Goal: Task Accomplishment & Management: Complete application form

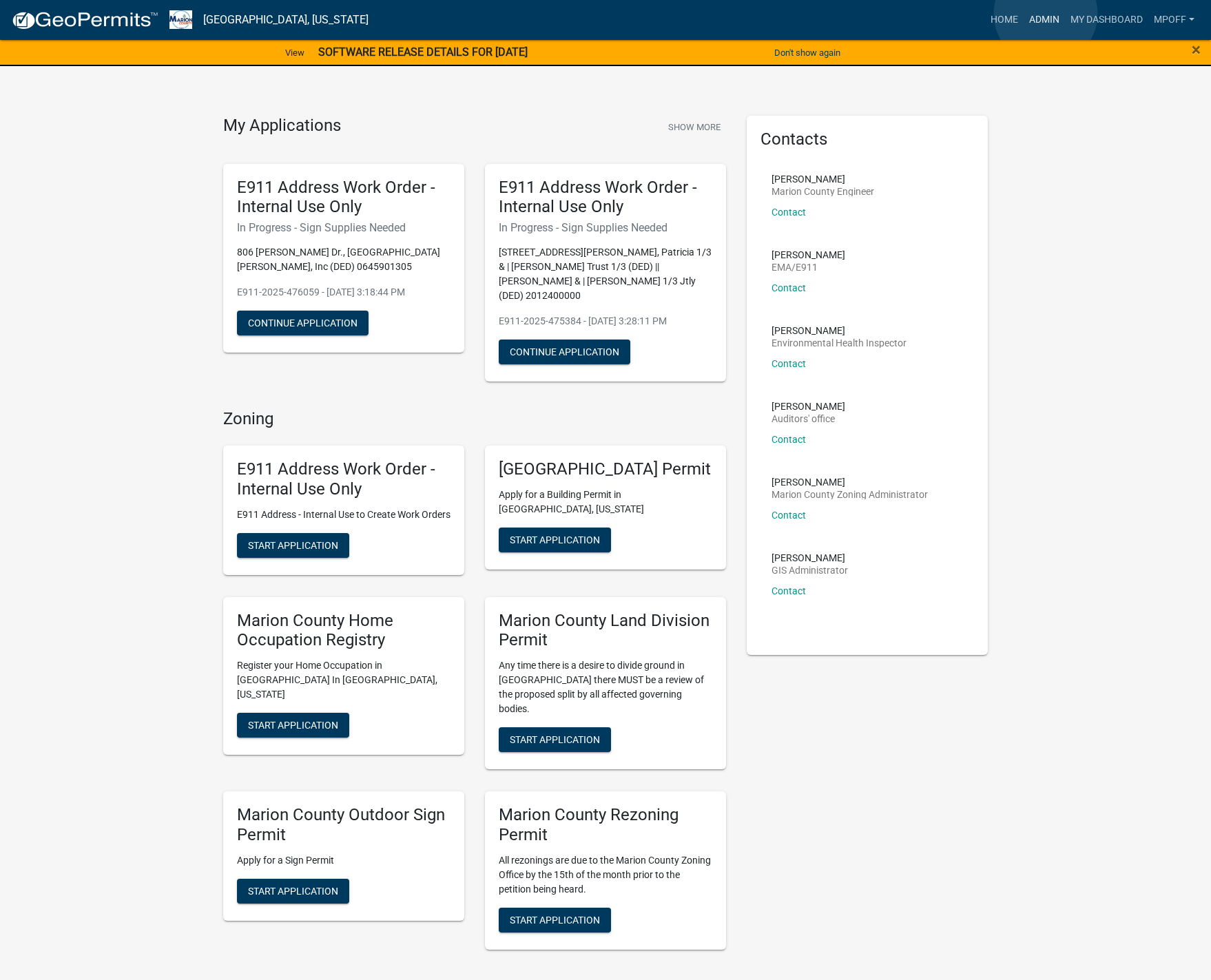
click at [1046, 14] on link "Admin" at bounding box center [1044, 20] width 42 height 26
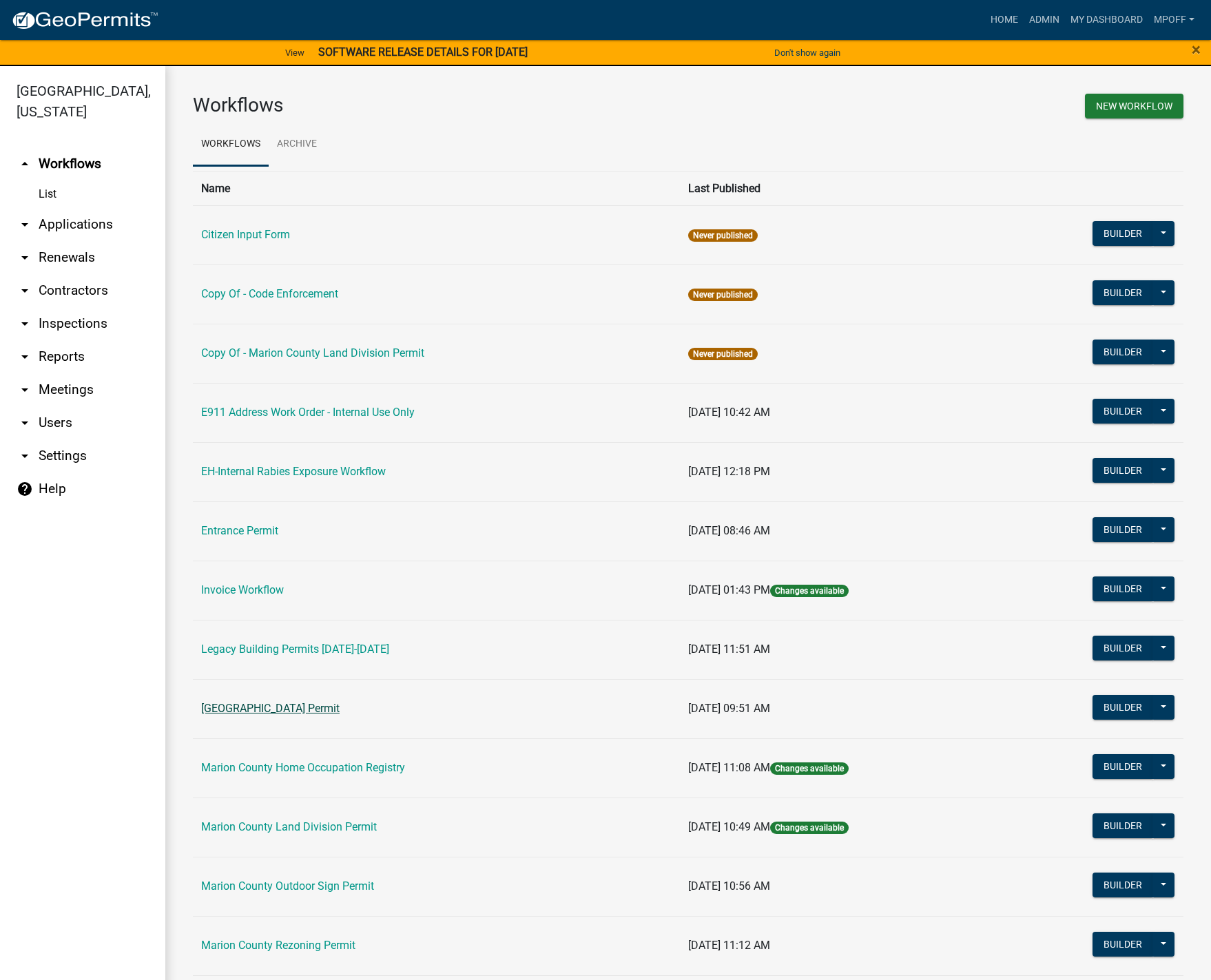
click at [272, 708] on link "[GEOGRAPHIC_DATA] Permit" at bounding box center [270, 708] width 139 height 13
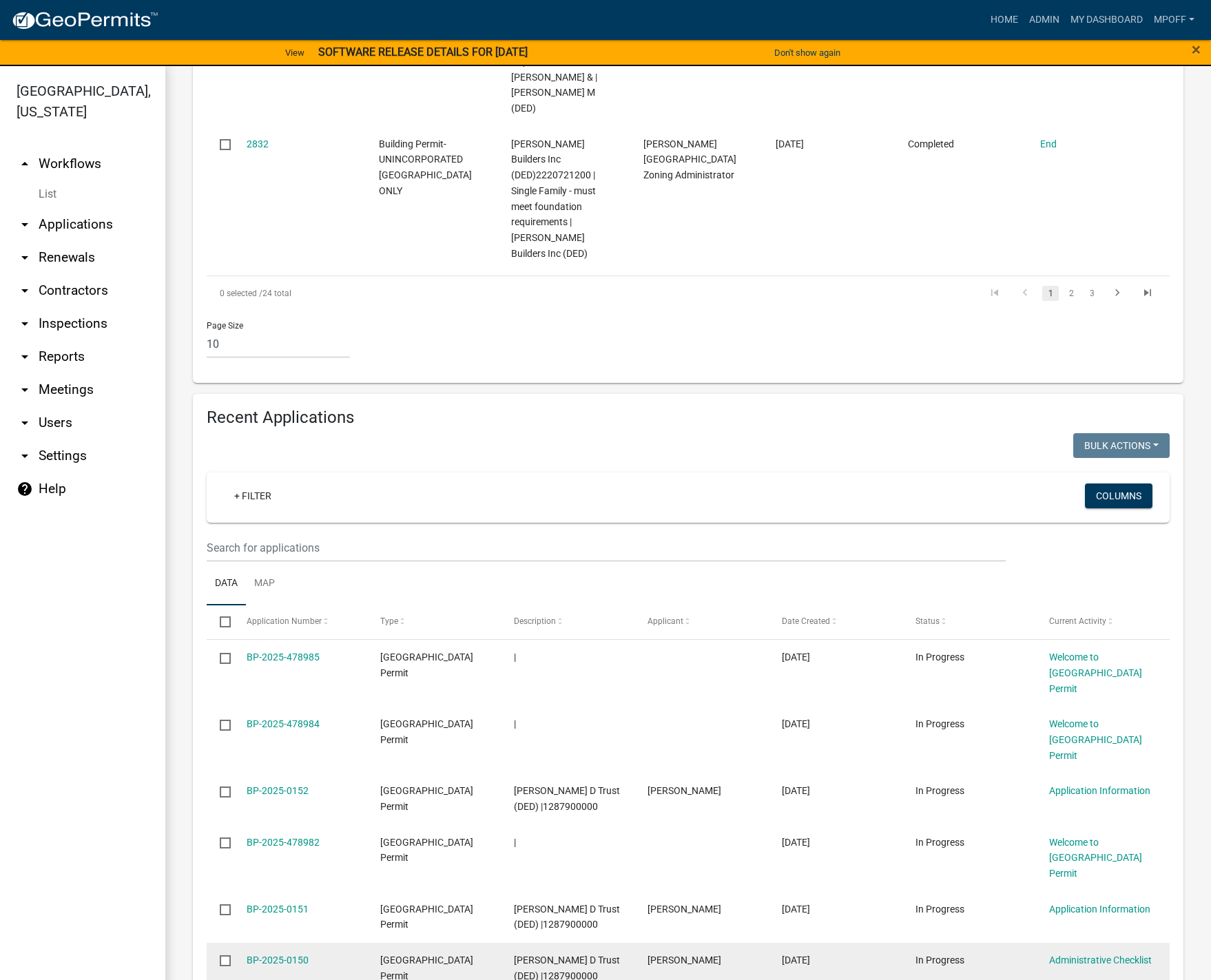
scroll to position [1653, 0]
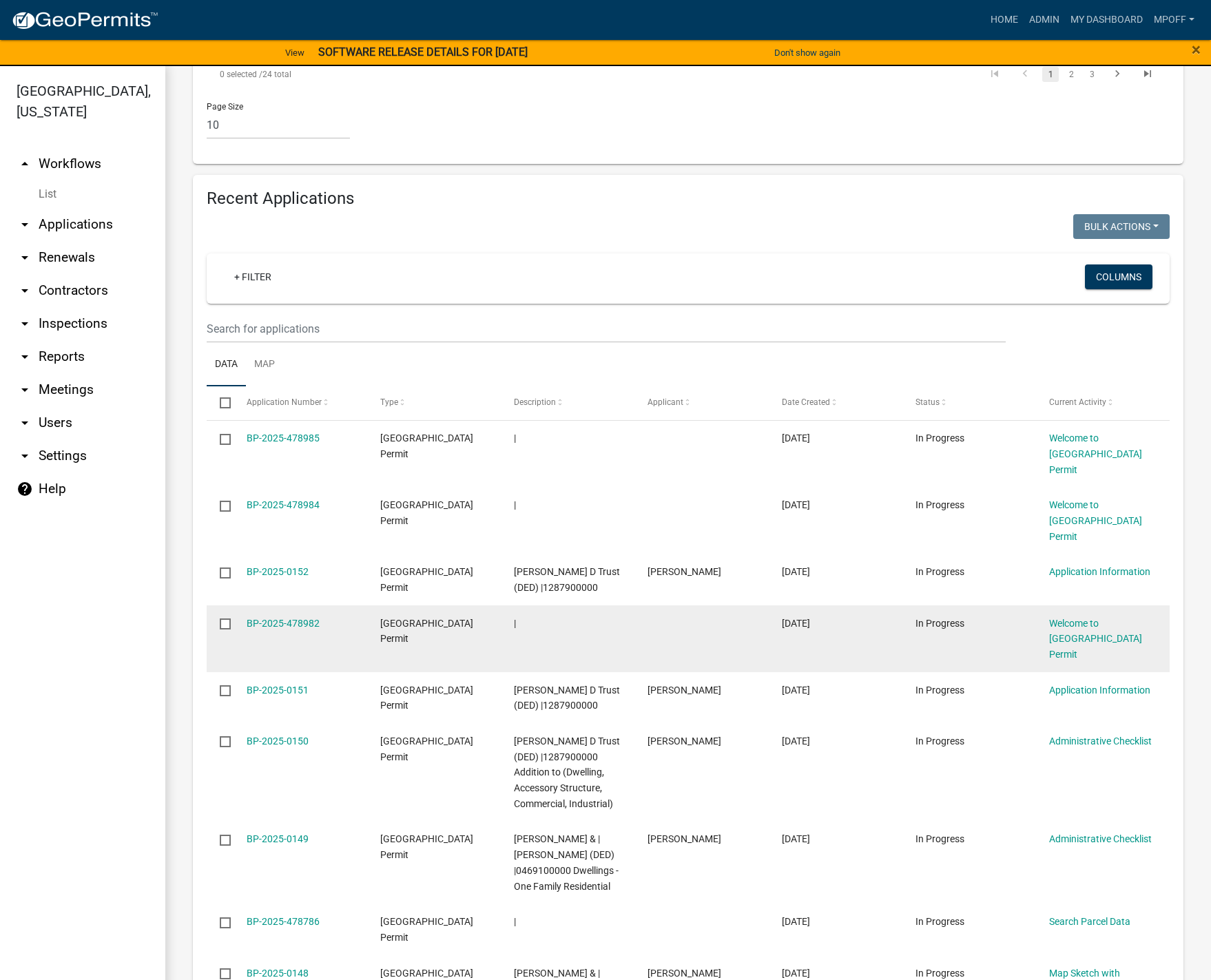
click at [228, 618] on input "checkbox" at bounding box center [224, 623] width 9 height 9
checkbox input "true"
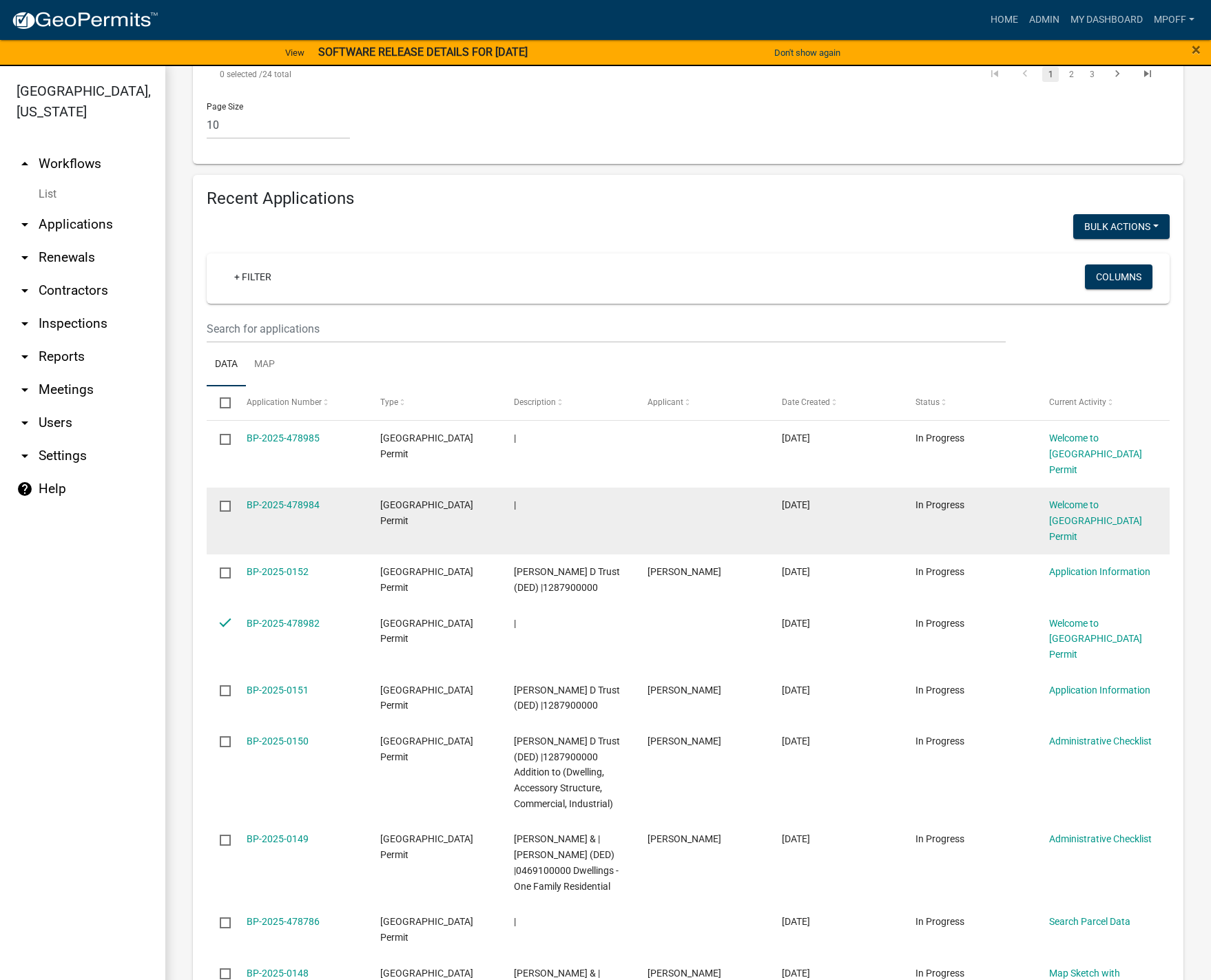
click at [222, 501] on input "checkbox" at bounding box center [224, 505] width 9 height 9
checkbox input "true"
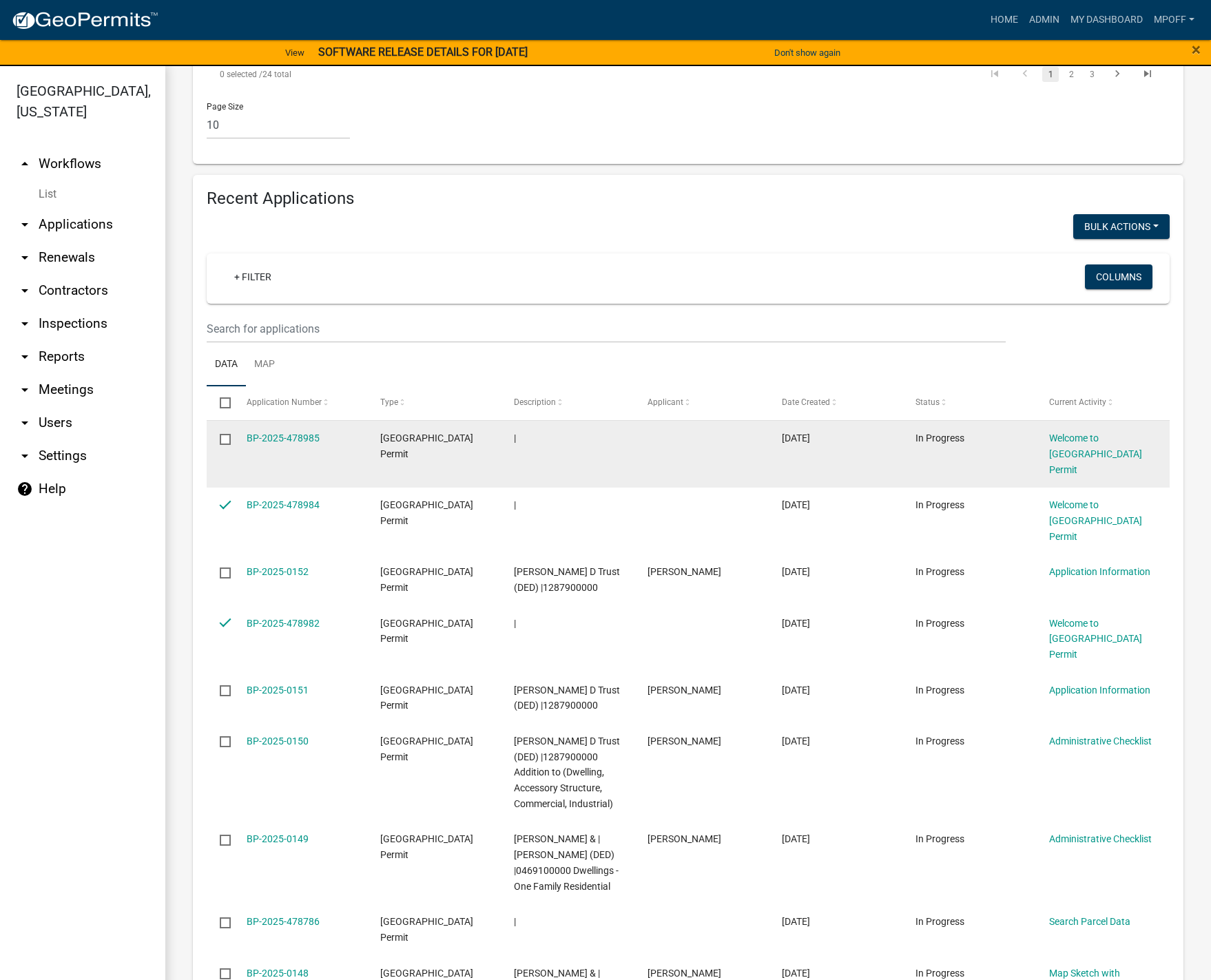
click at [224, 434] on input "checkbox" at bounding box center [224, 438] width 9 height 9
checkbox input "true"
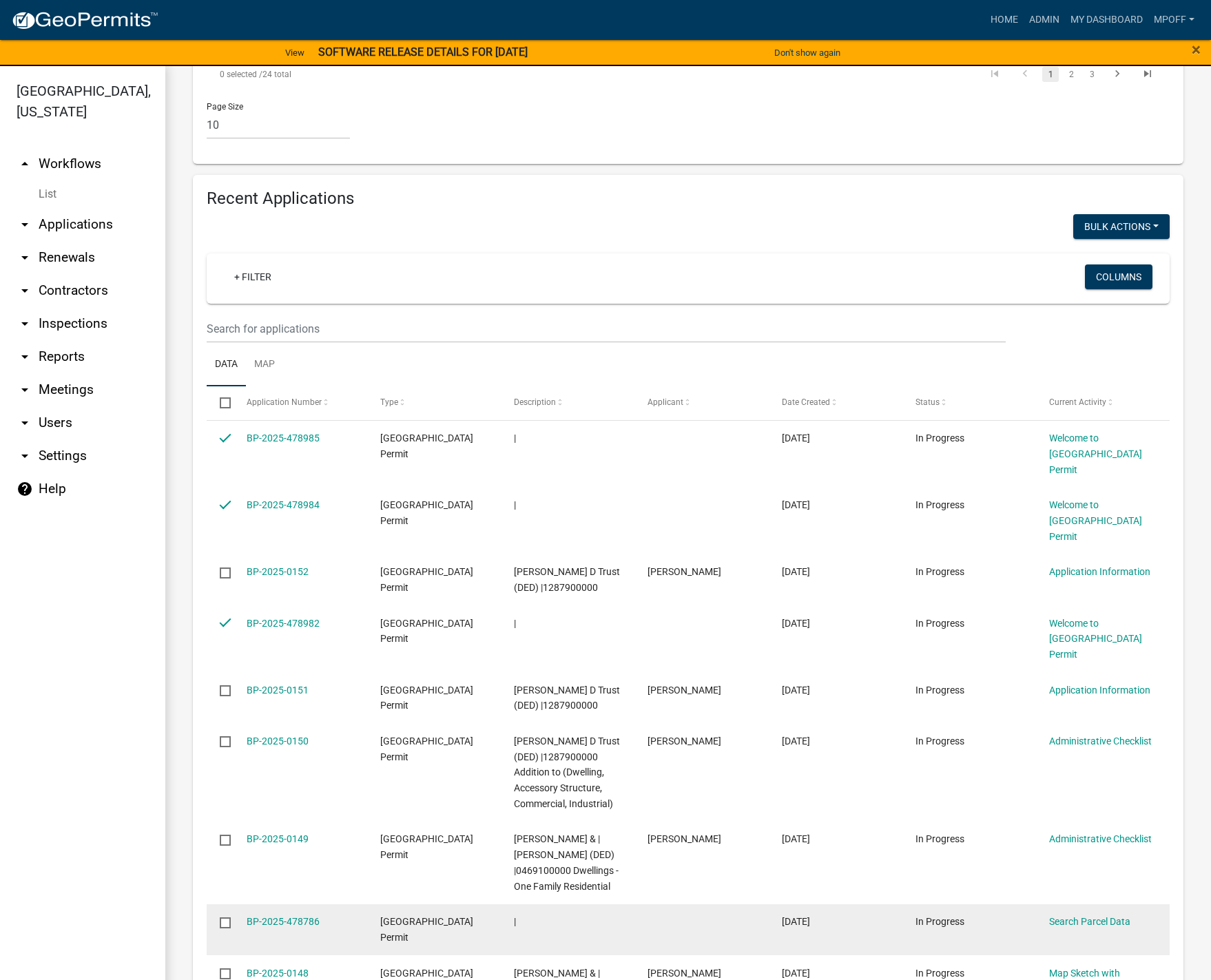
click at [224, 917] on input "checkbox" at bounding box center [224, 922] width 9 height 9
checkbox input "true"
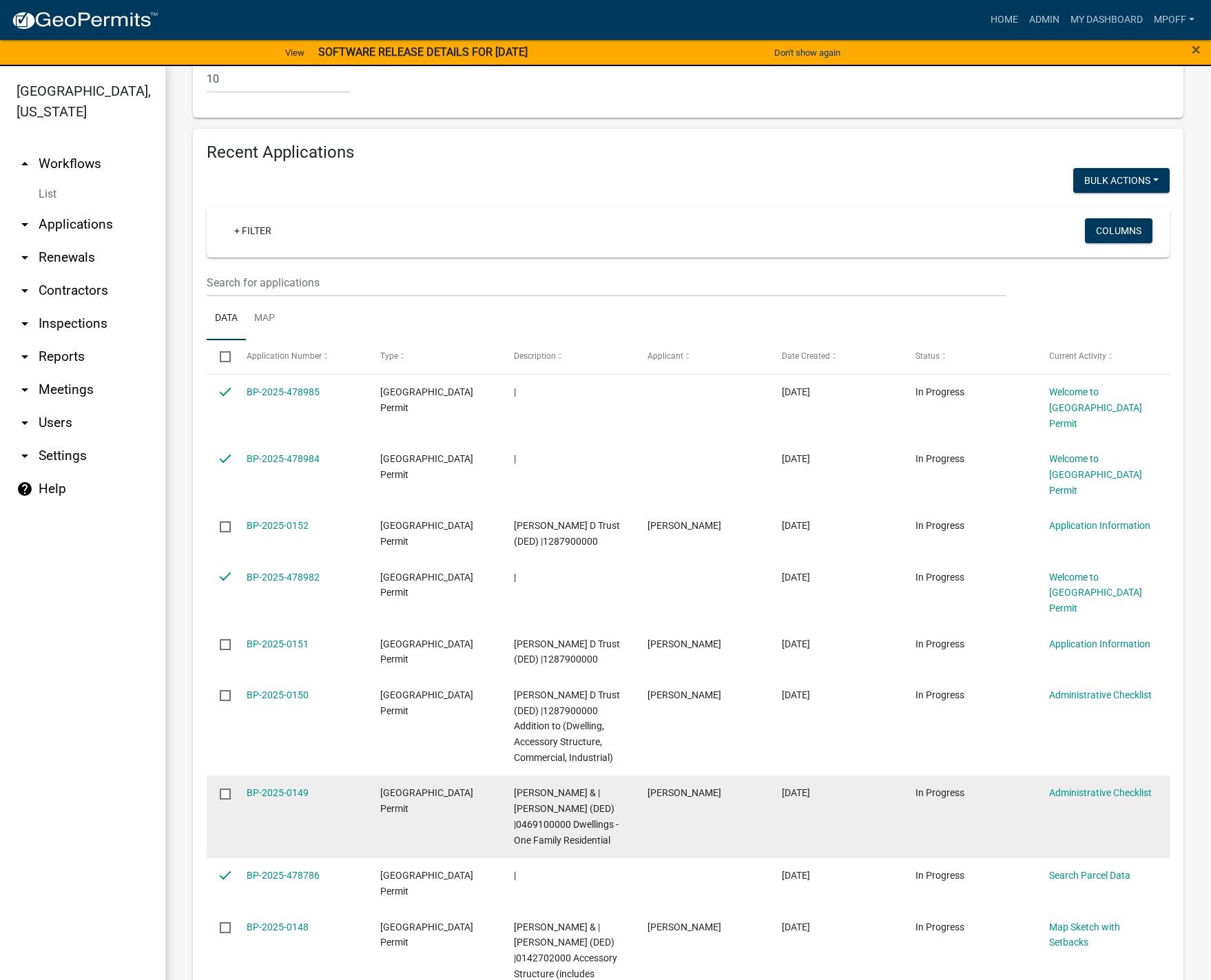
scroll to position [1722, 0]
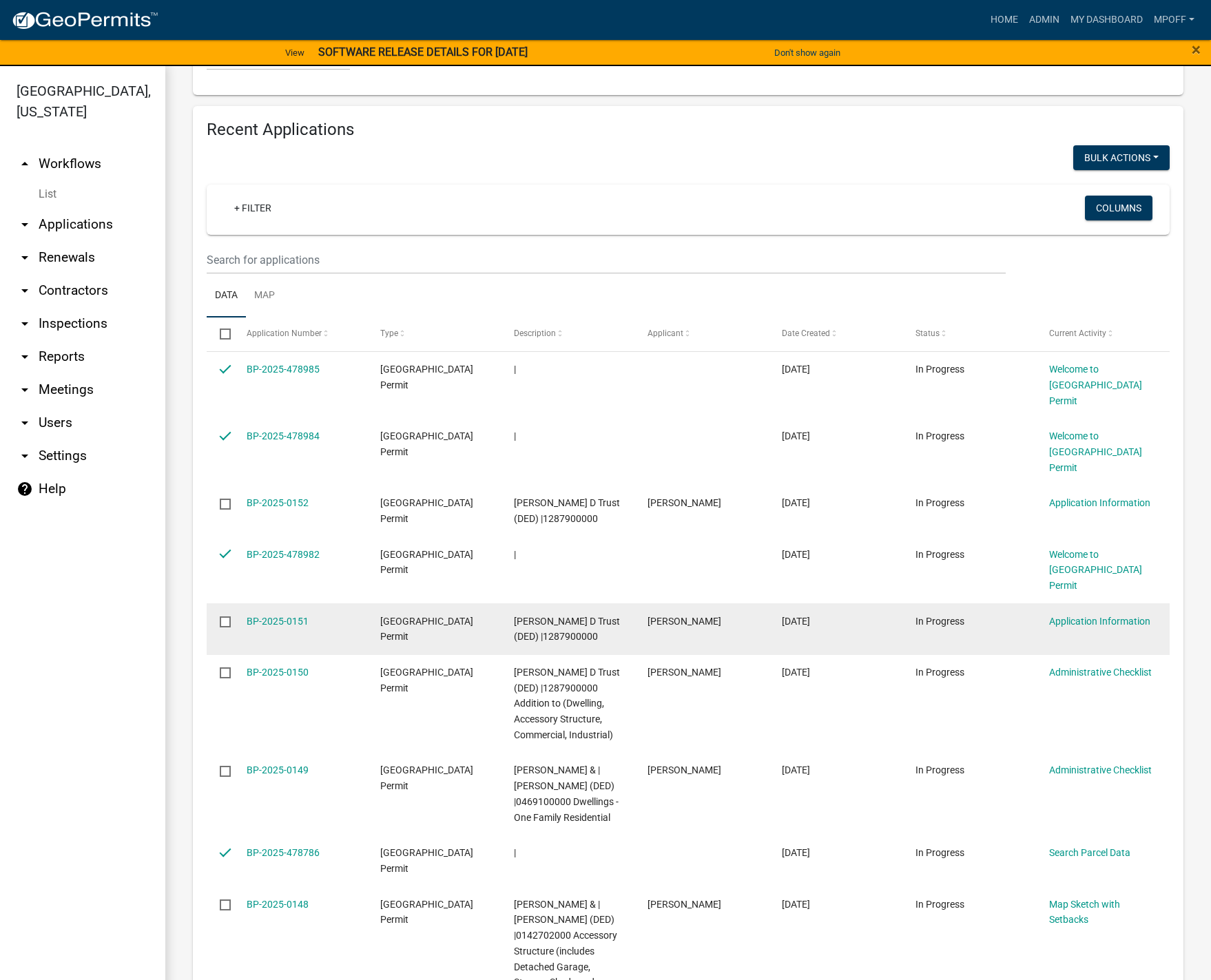
click at [222, 616] on input "checkbox" at bounding box center [224, 621] width 9 height 9
checkbox input "true"
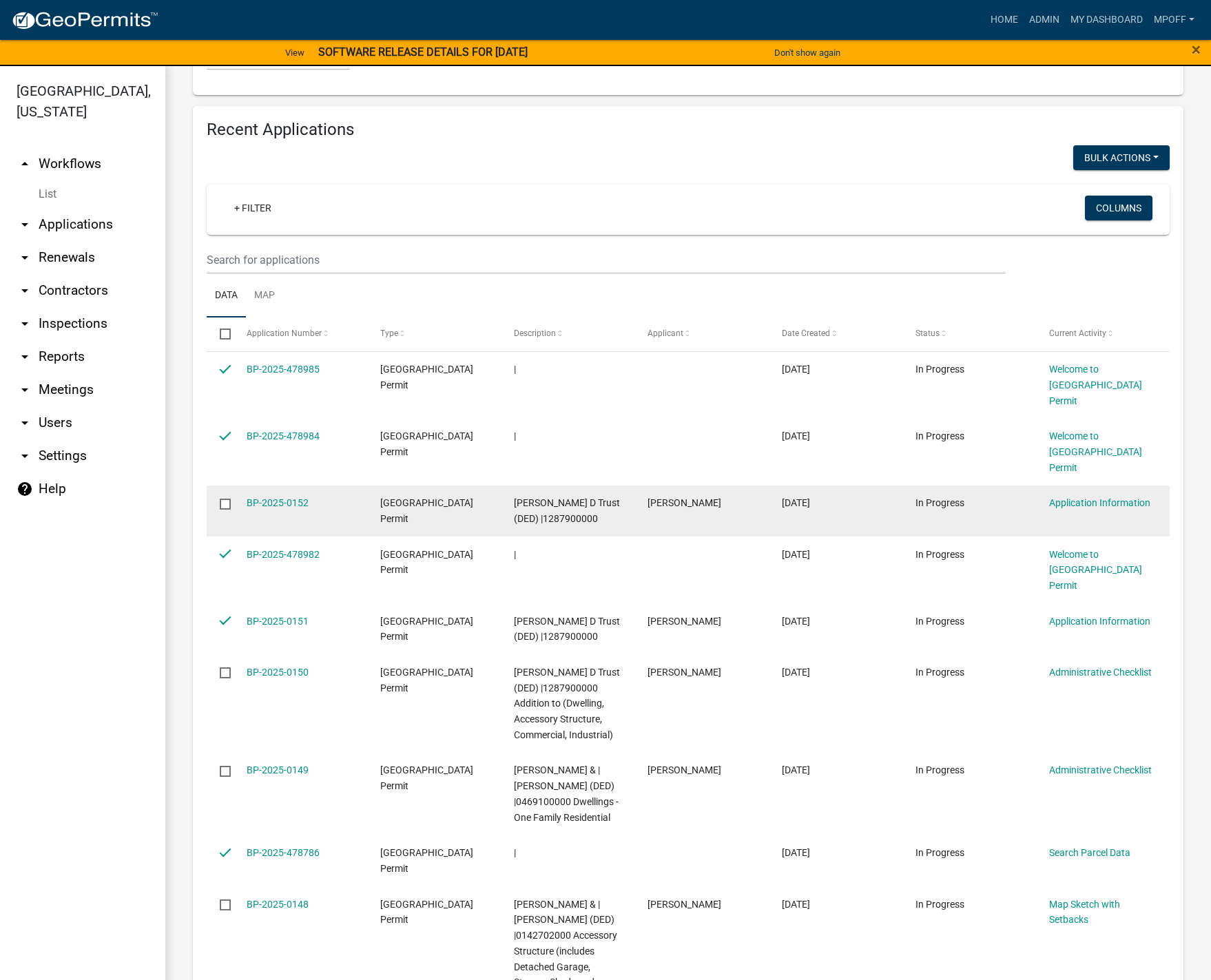
click at [227, 499] on input "checkbox" at bounding box center [224, 503] width 9 height 9
checkbox input "true"
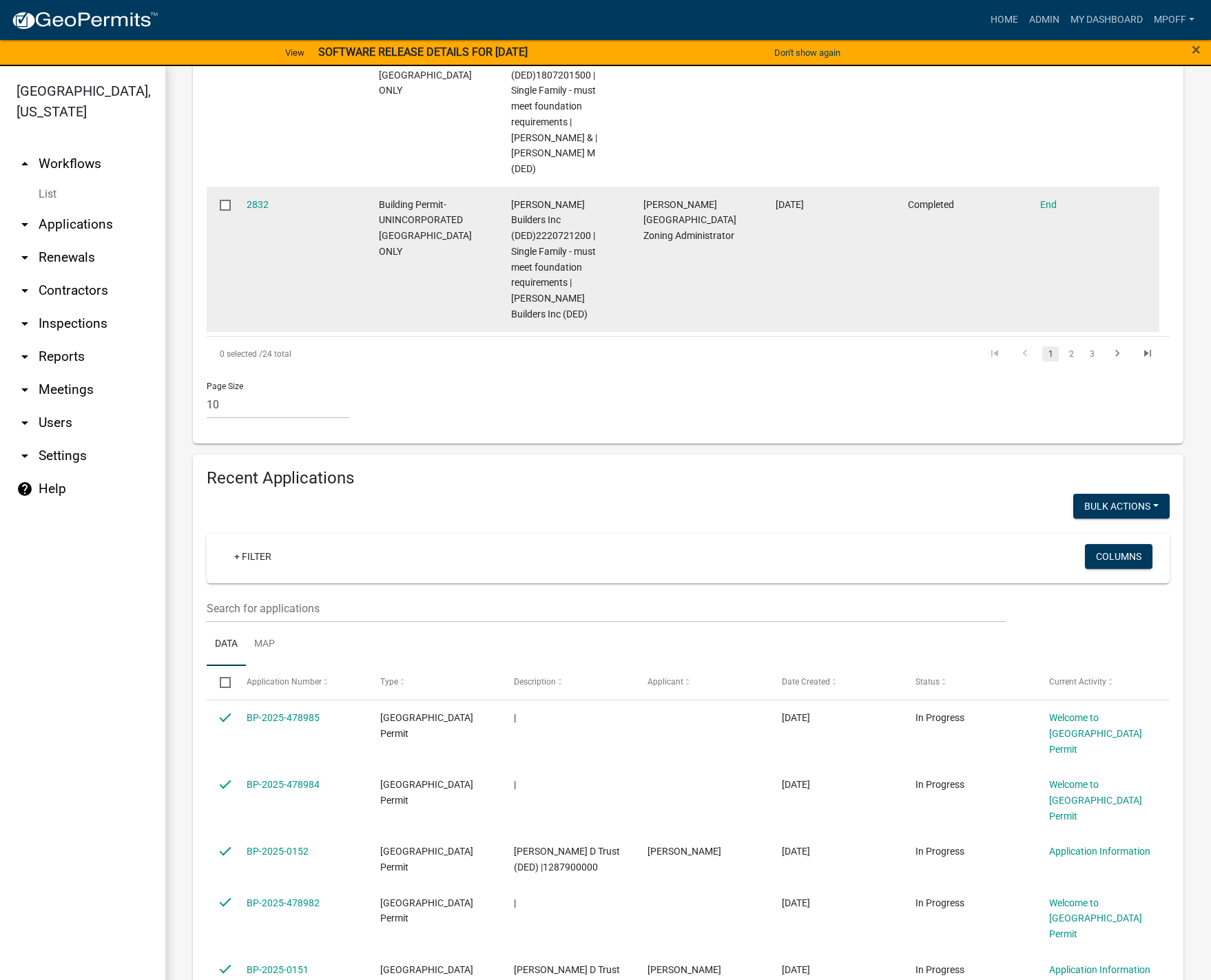
scroll to position [1371, 0]
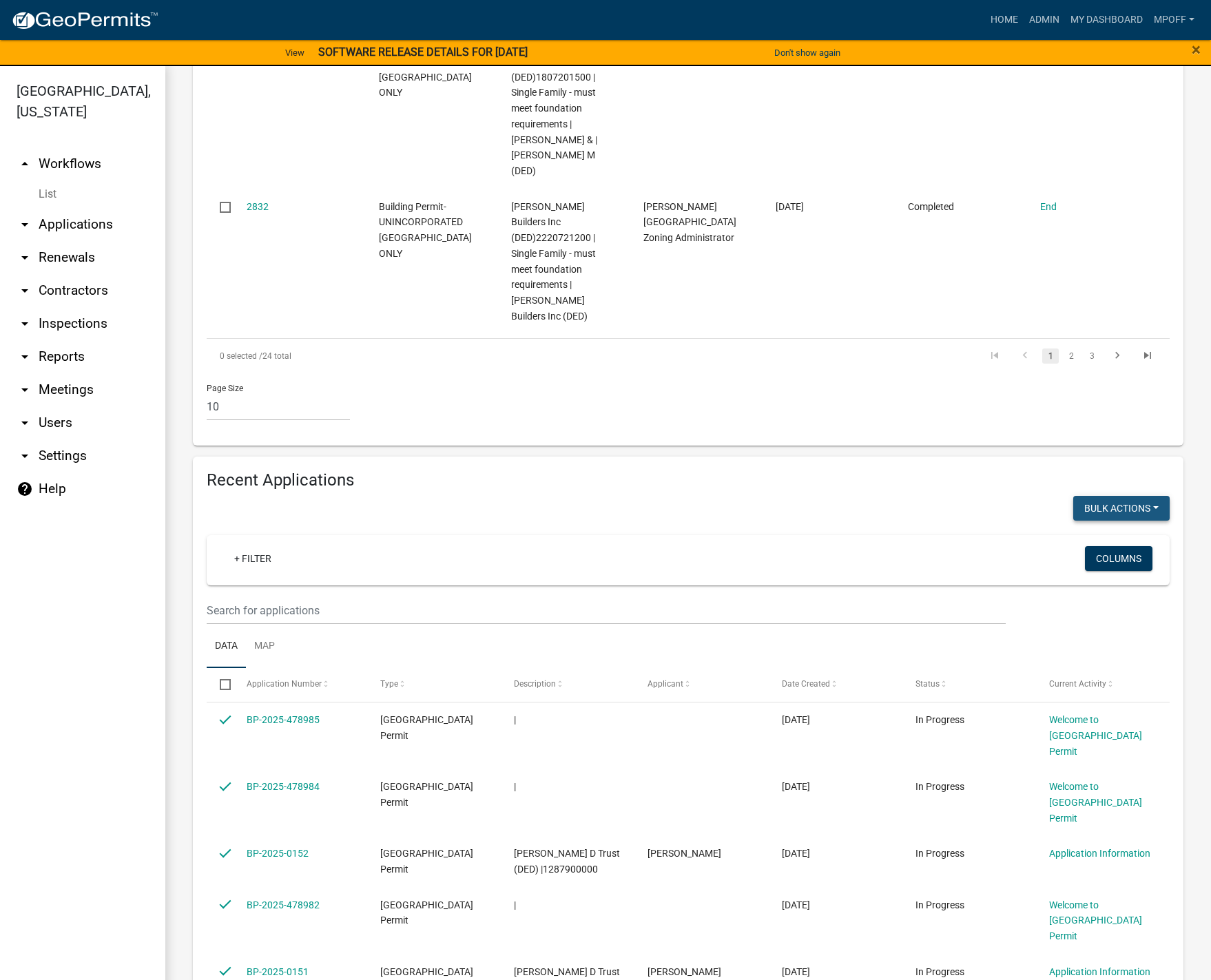
click at [1143, 496] on button "Bulk Actions" at bounding box center [1121, 508] width 96 height 25
click at [1084, 528] on button "Void" at bounding box center [1114, 544] width 110 height 33
checkbox input "false"
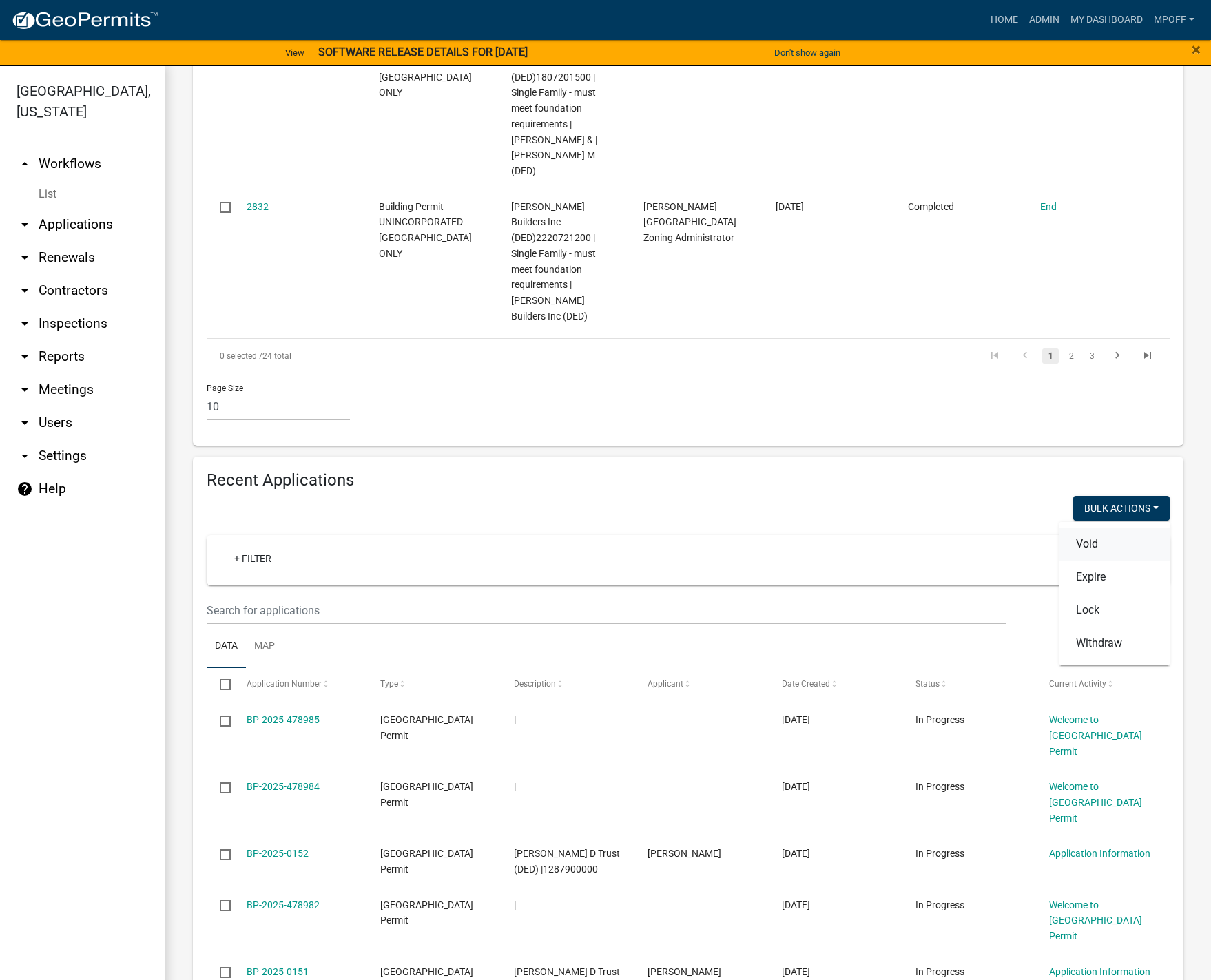
checkbox input "false"
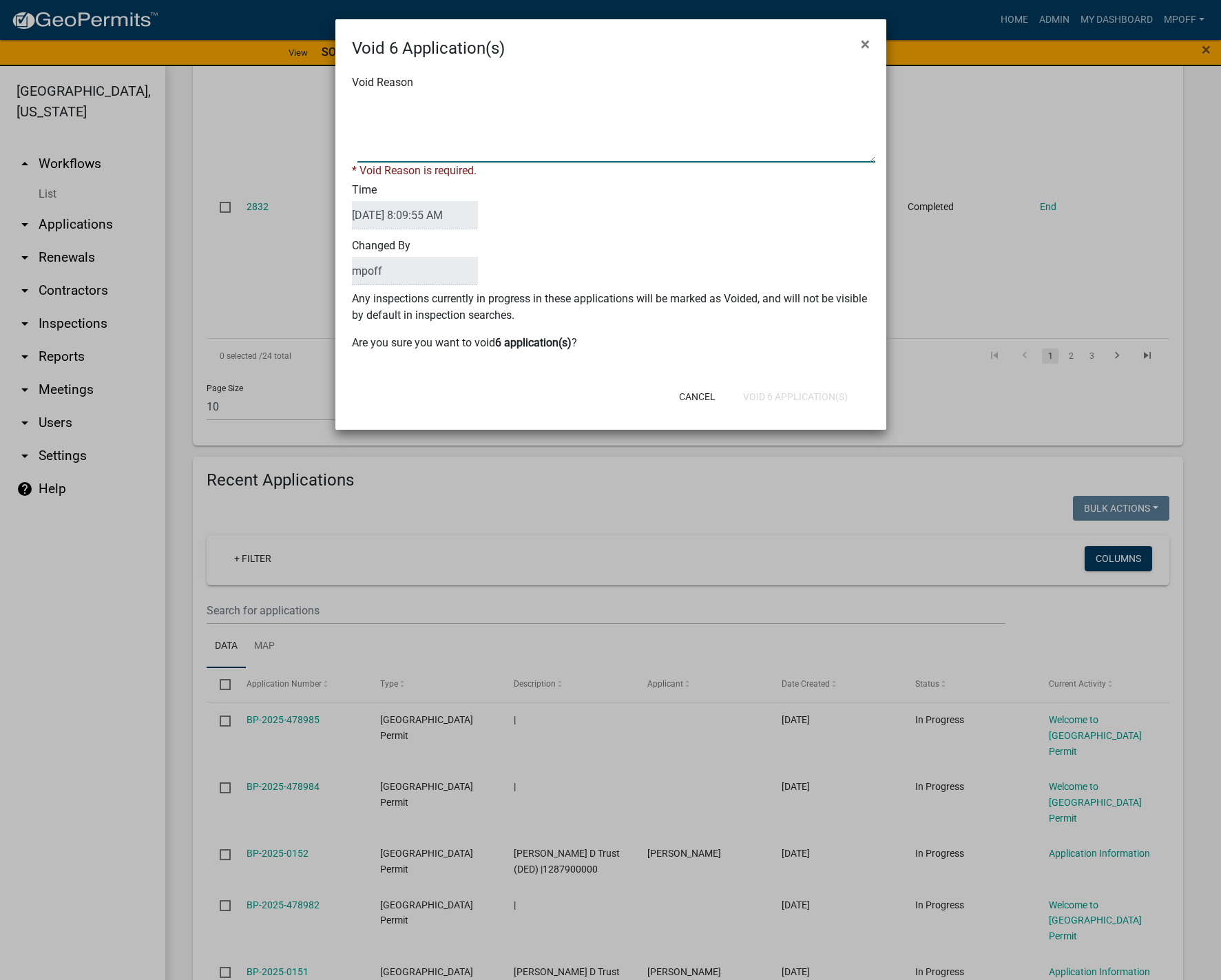
click at [476, 112] on textarea "Void Reason" at bounding box center [616, 128] width 518 height 69
type textarea "inquiry"
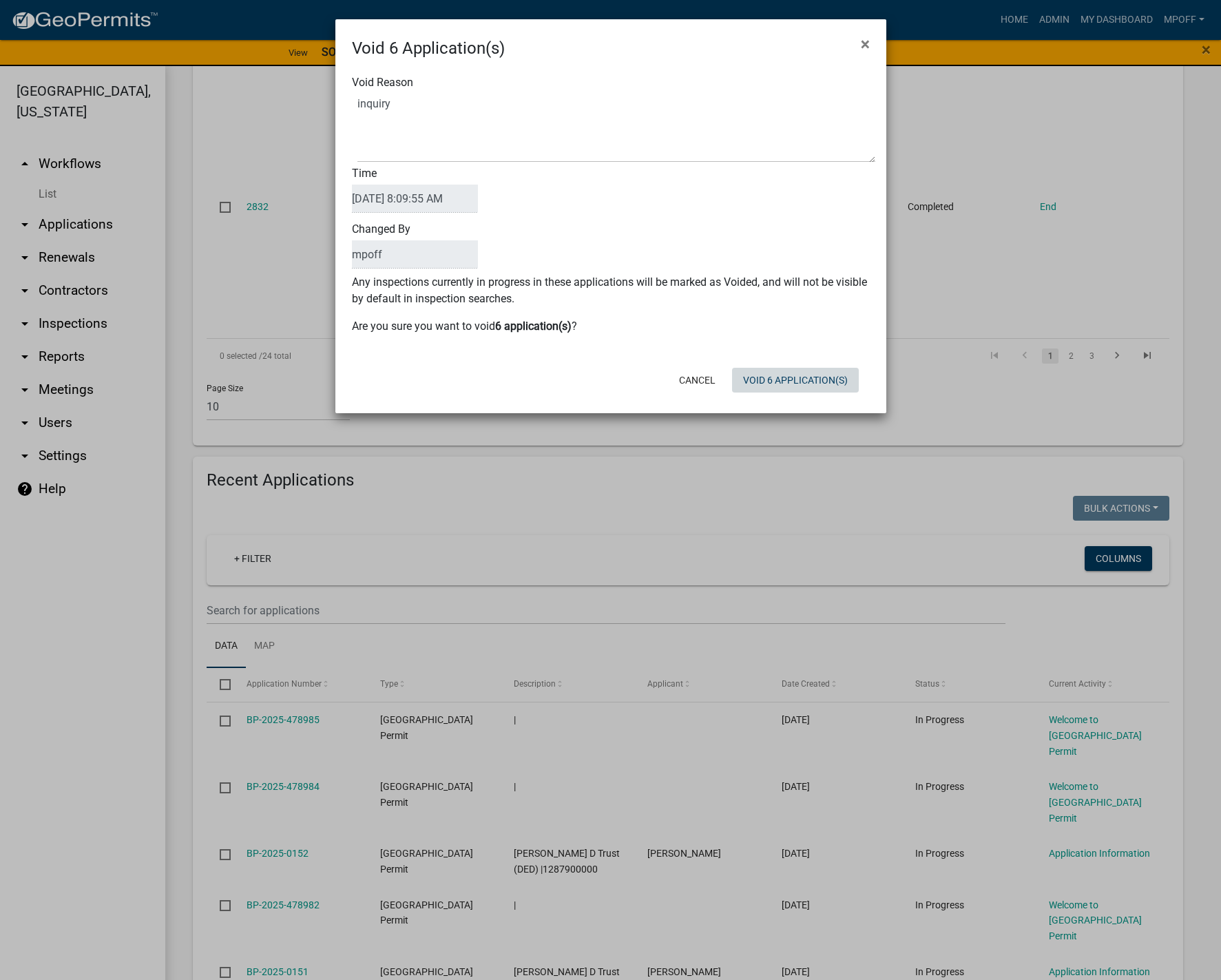
click at [795, 389] on button "Void 6 Application(s)" at bounding box center [796, 380] width 127 height 25
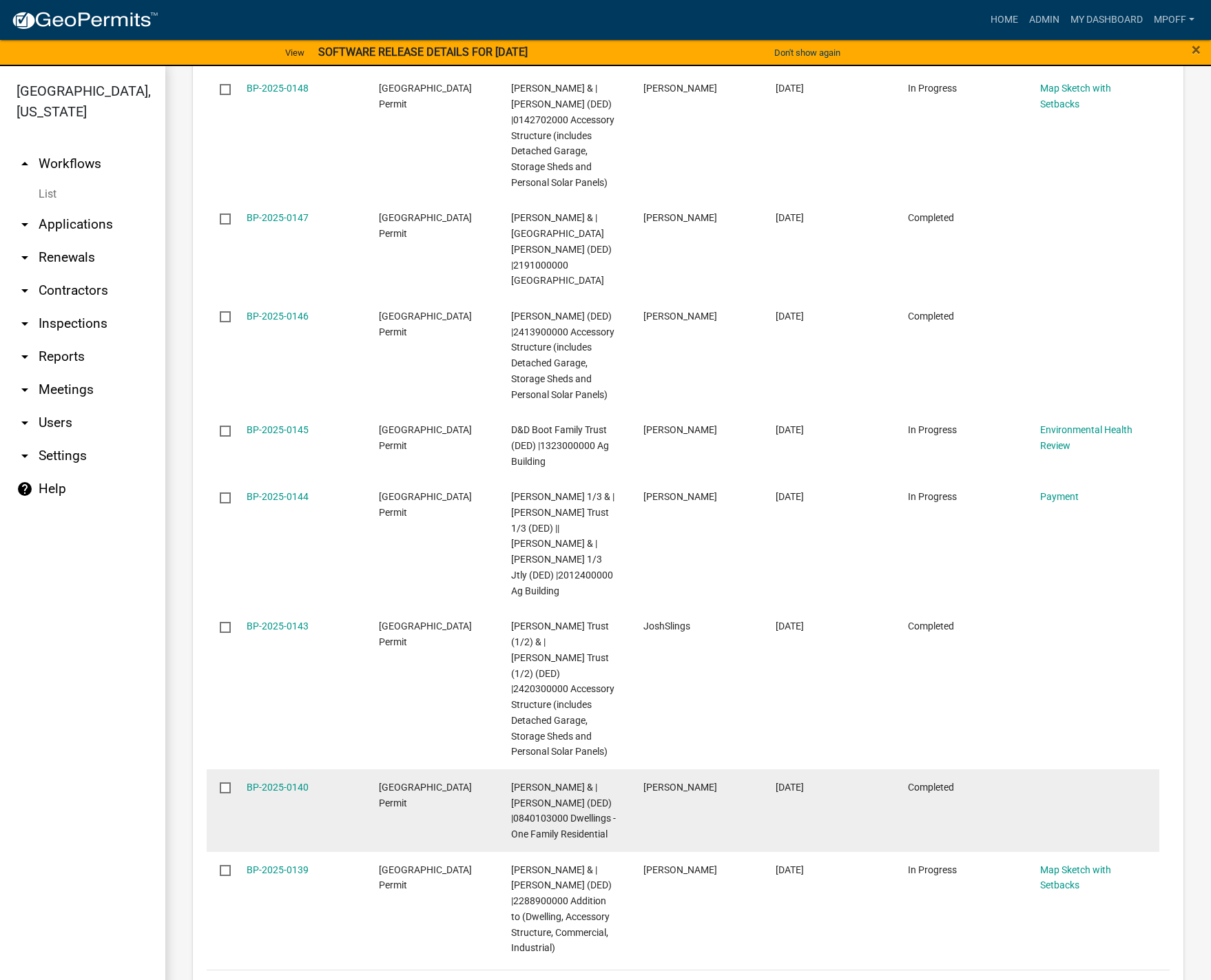
scroll to position [2213, 0]
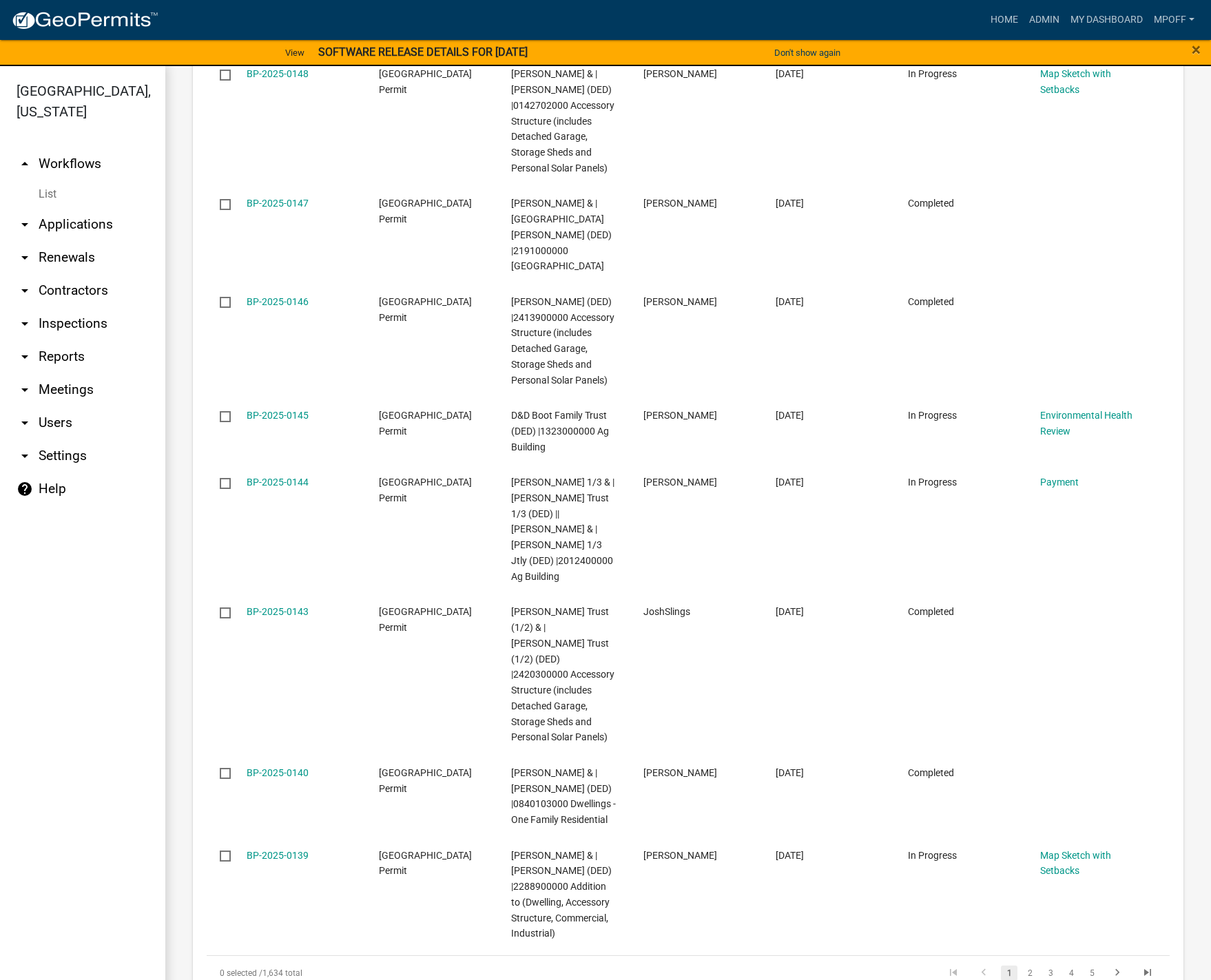
click at [1027, 961] on li "2" at bounding box center [1029, 972] width 20 height 23
click at [1022, 965] on link "2" at bounding box center [1029, 973] width 16 height 15
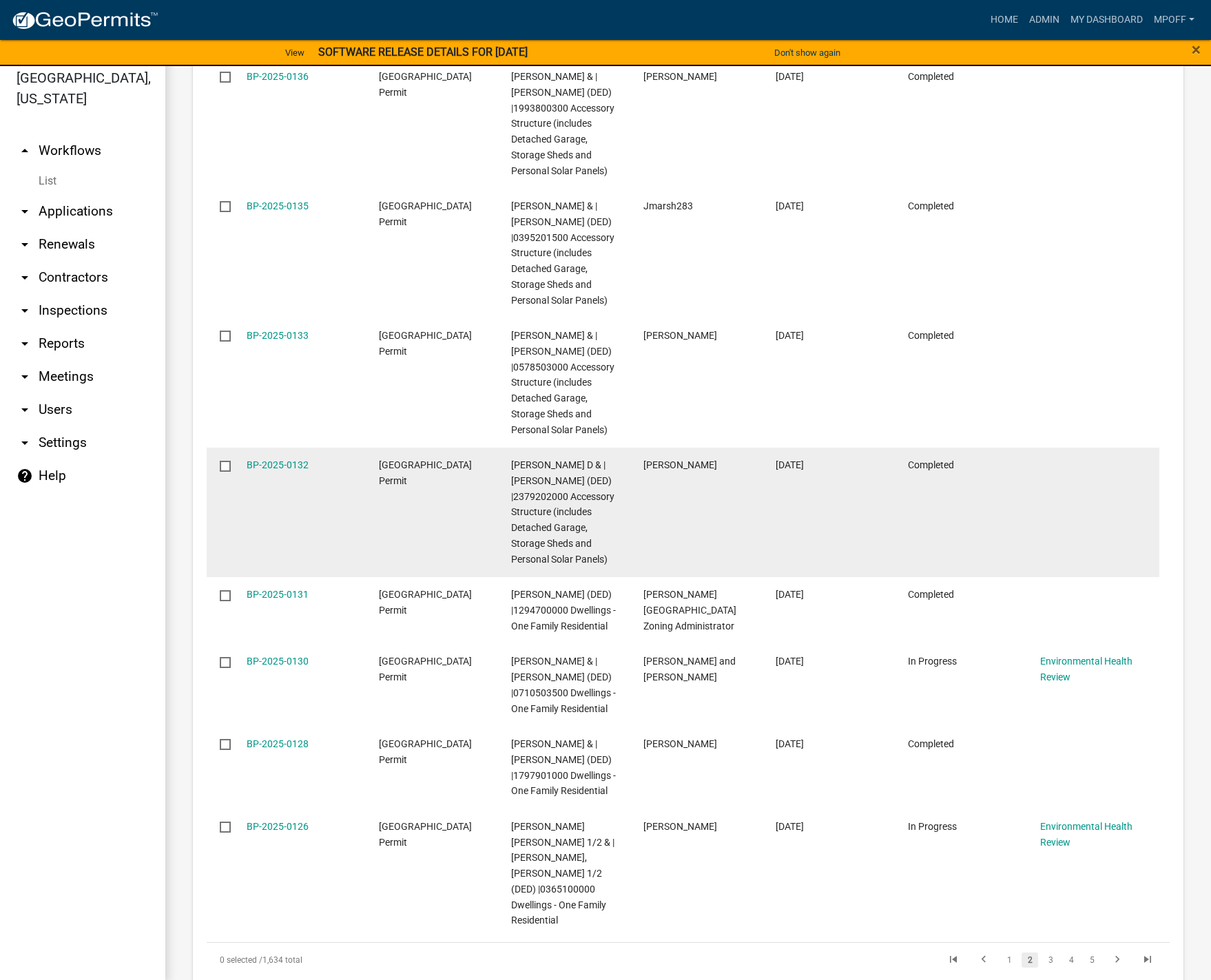
scroll to position [16, 0]
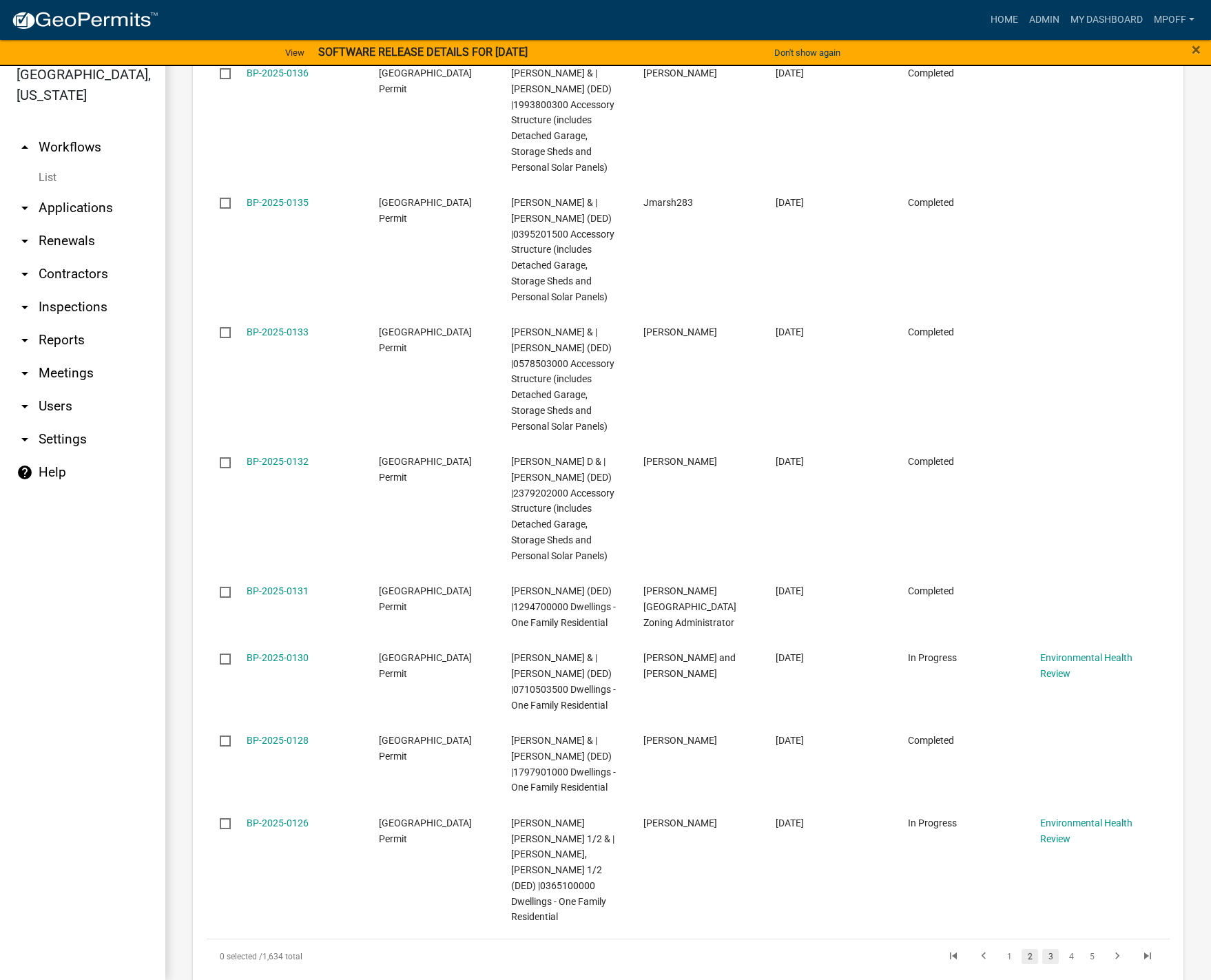
click at [1043, 949] on link "3" at bounding box center [1050, 957] width 16 height 15
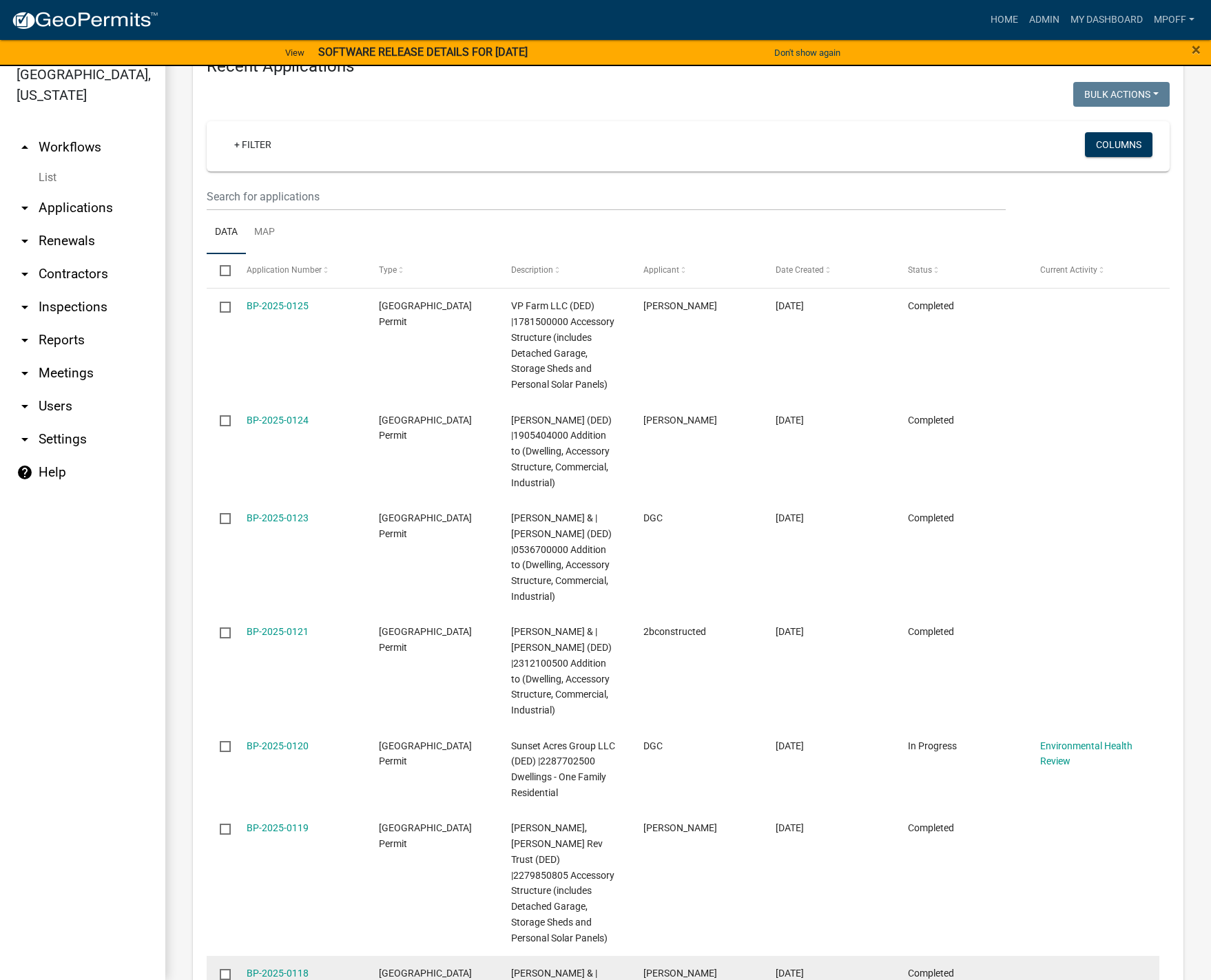
scroll to position [2182, 0]
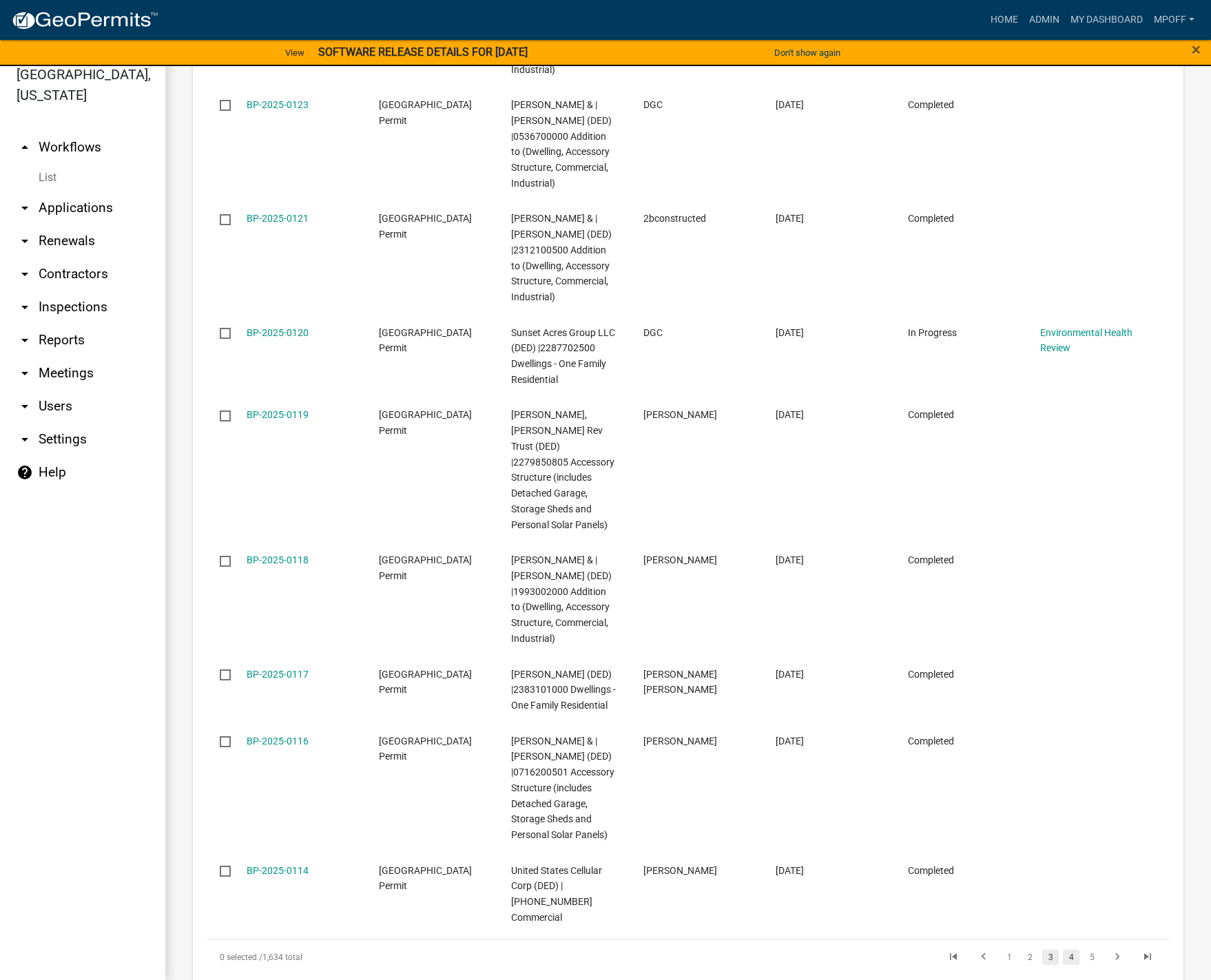
click at [1063, 950] on link "4" at bounding box center [1070, 957] width 16 height 15
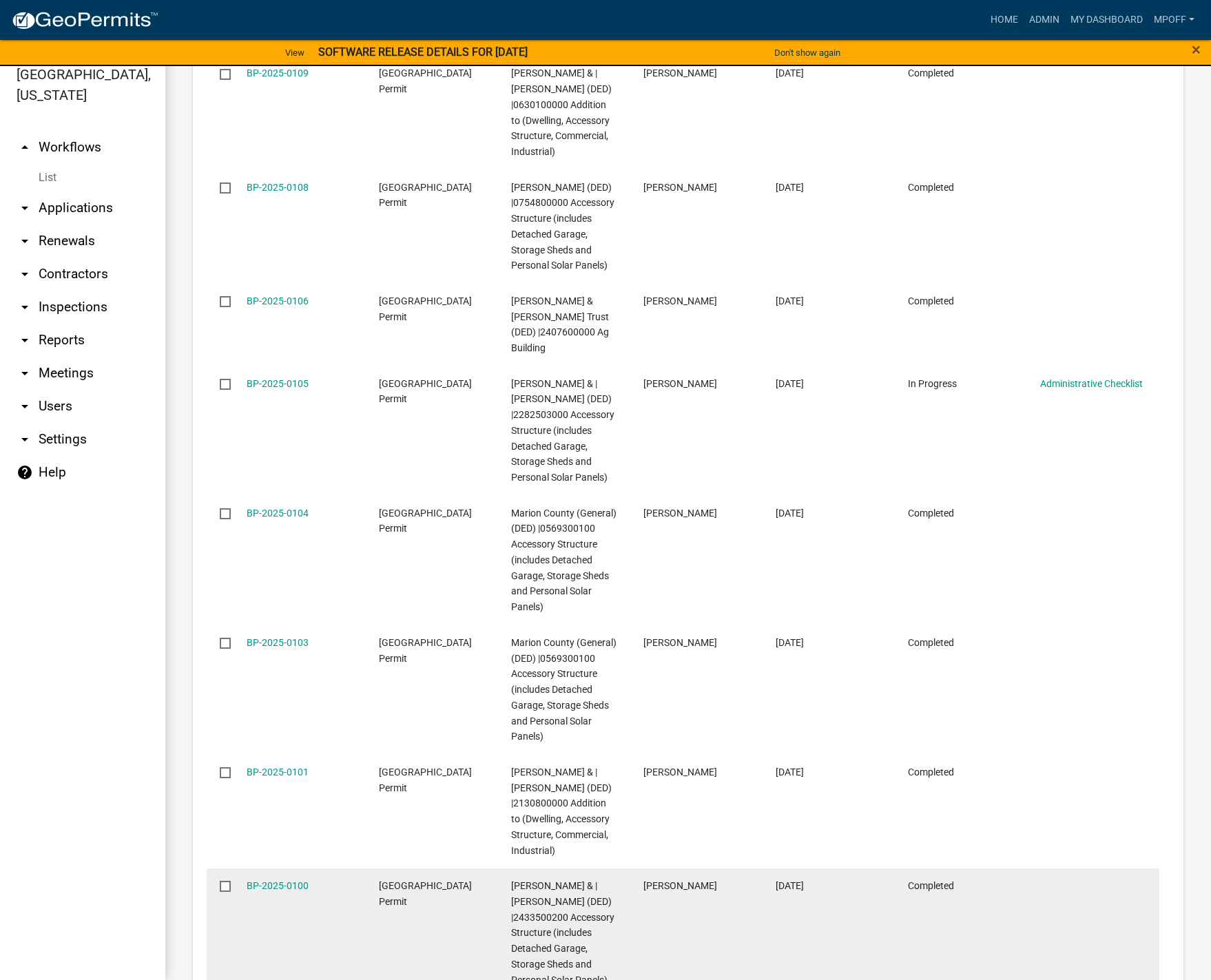
scroll to position [2338, 0]
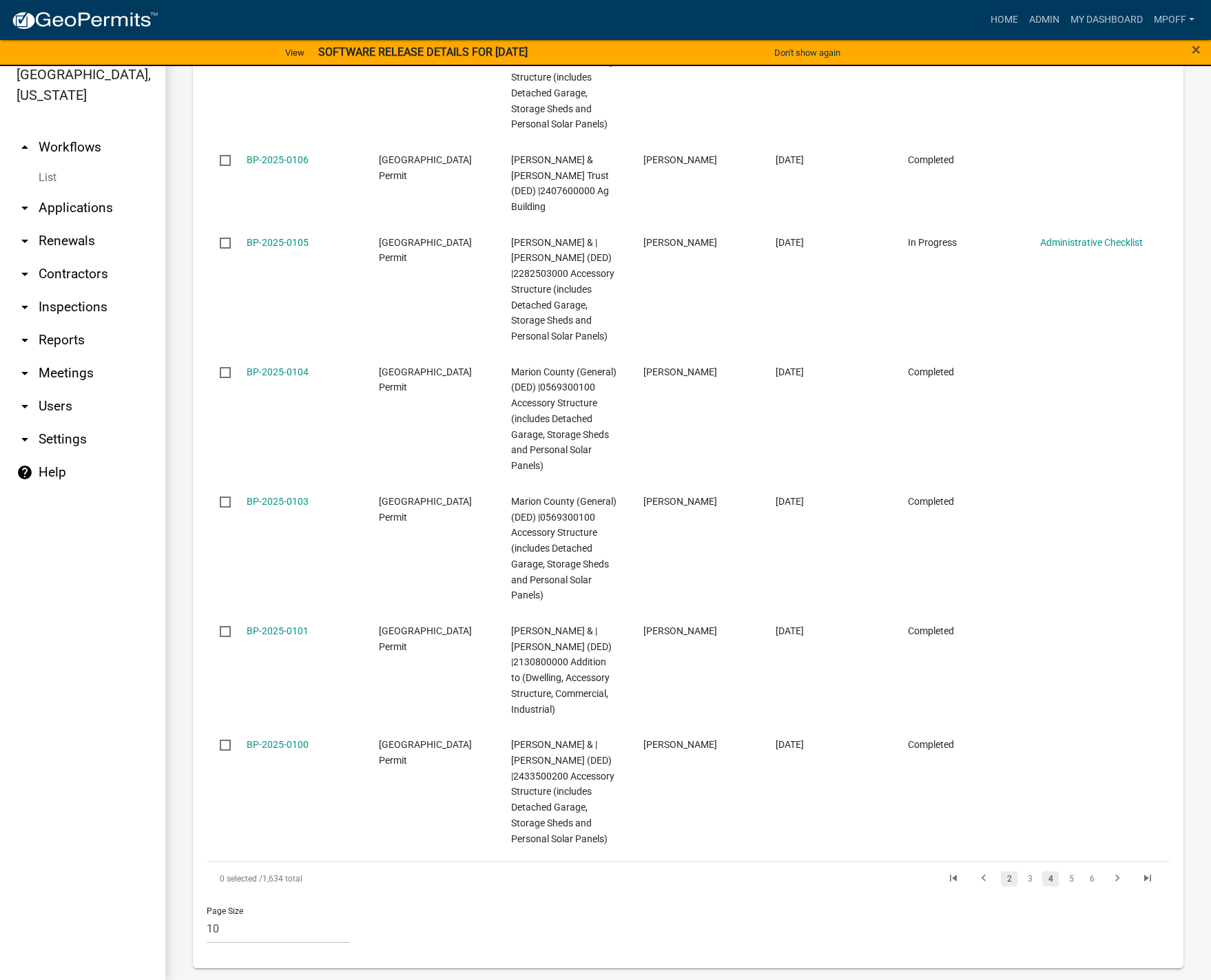
click at [1001, 871] on link "2" at bounding box center [1008, 879] width 16 height 15
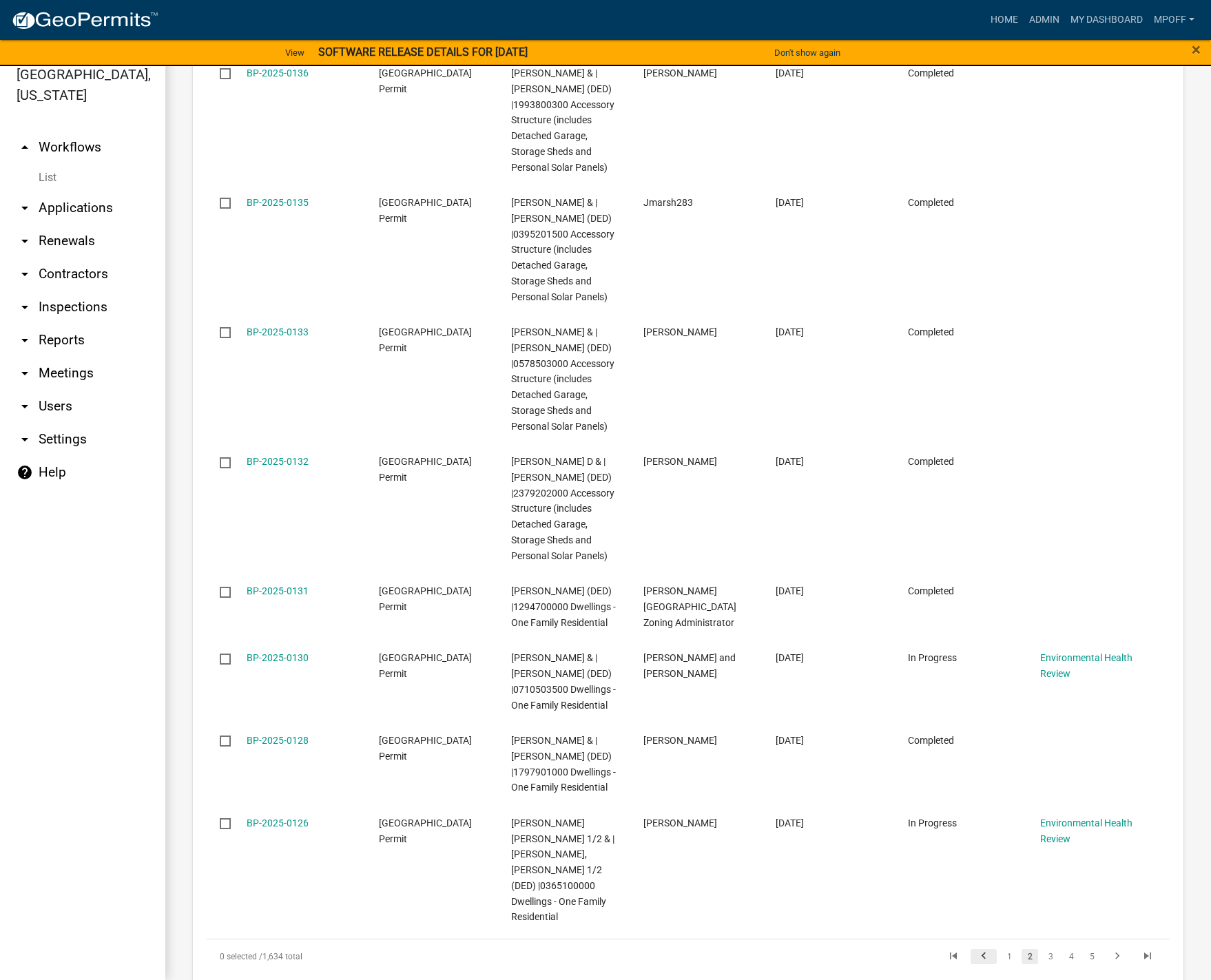
click at [977, 950] on icon "go to previous page" at bounding box center [983, 957] width 18 height 16
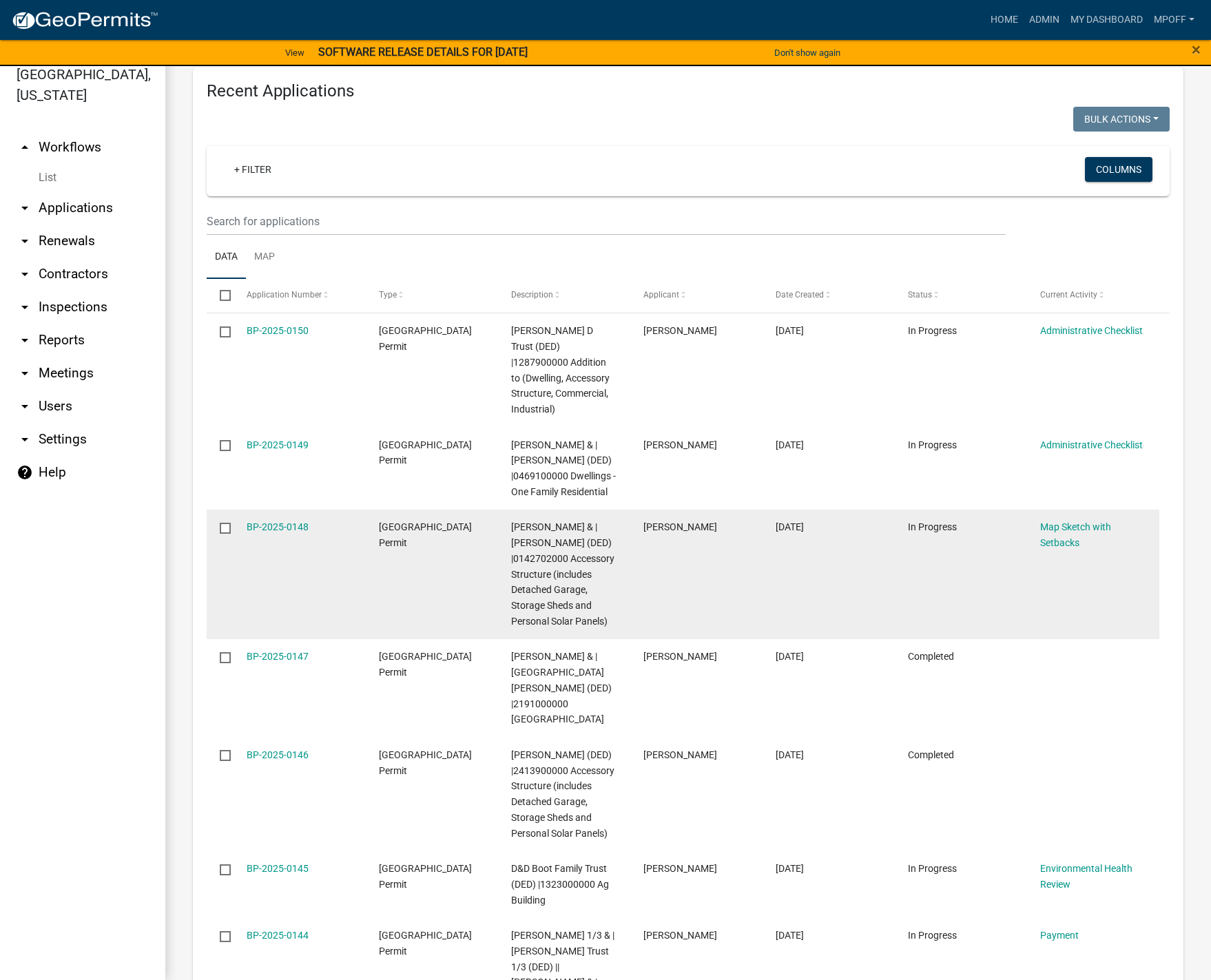
scroll to position [1731, 0]
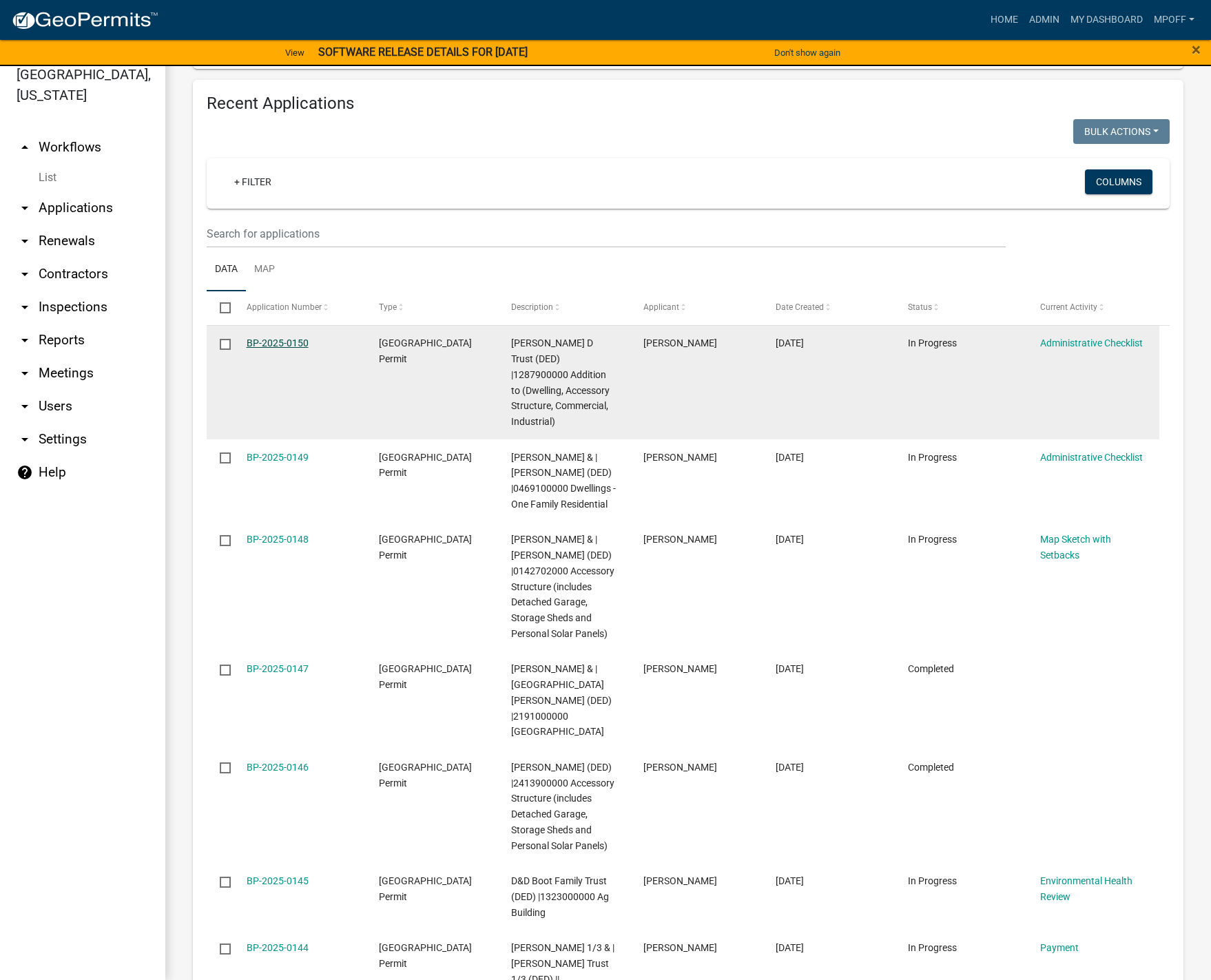
click at [273, 338] on link "BP-2025-0150" at bounding box center [277, 343] width 62 height 11
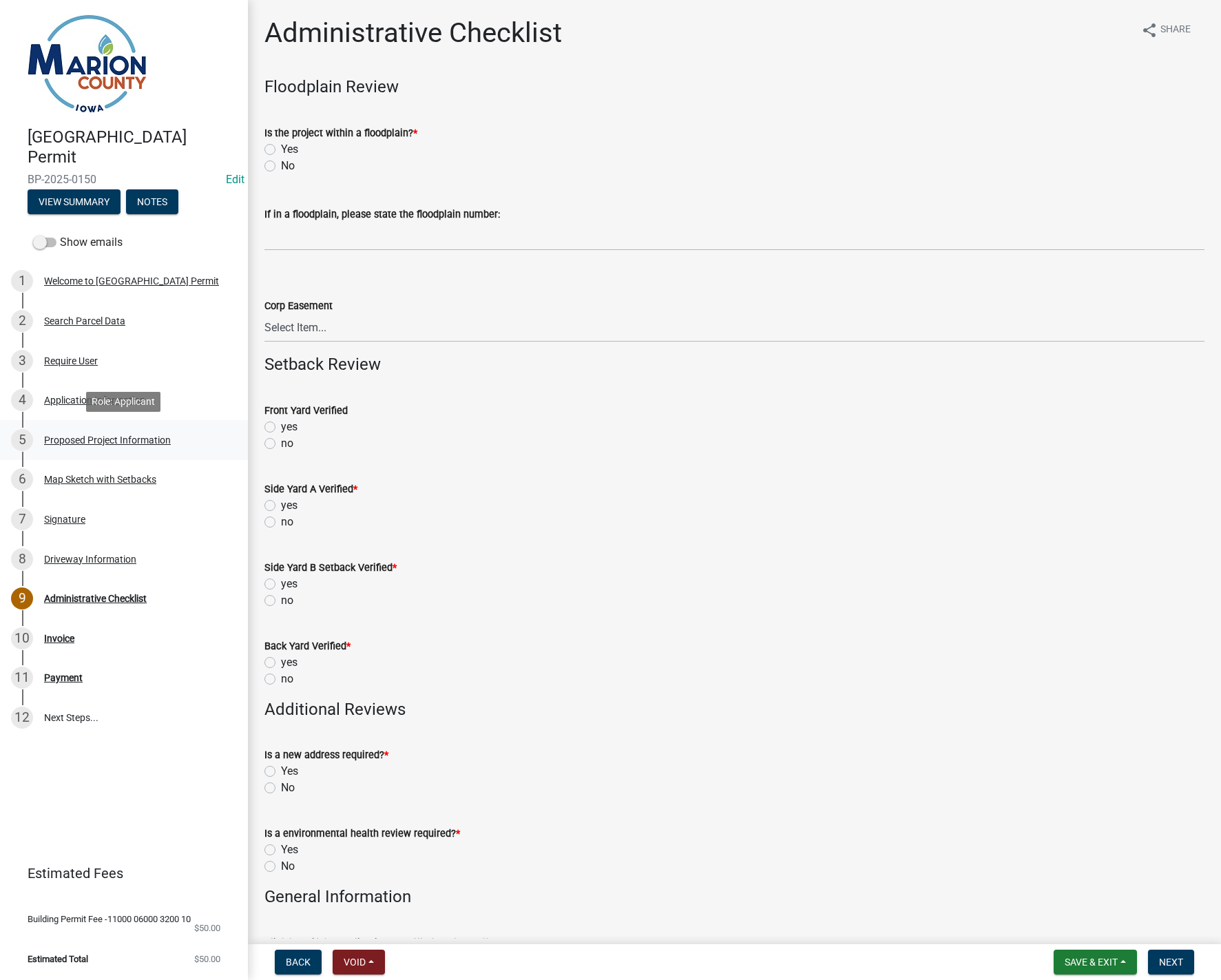
click at [96, 438] on div "Proposed Project Information" at bounding box center [108, 440] width 127 height 10
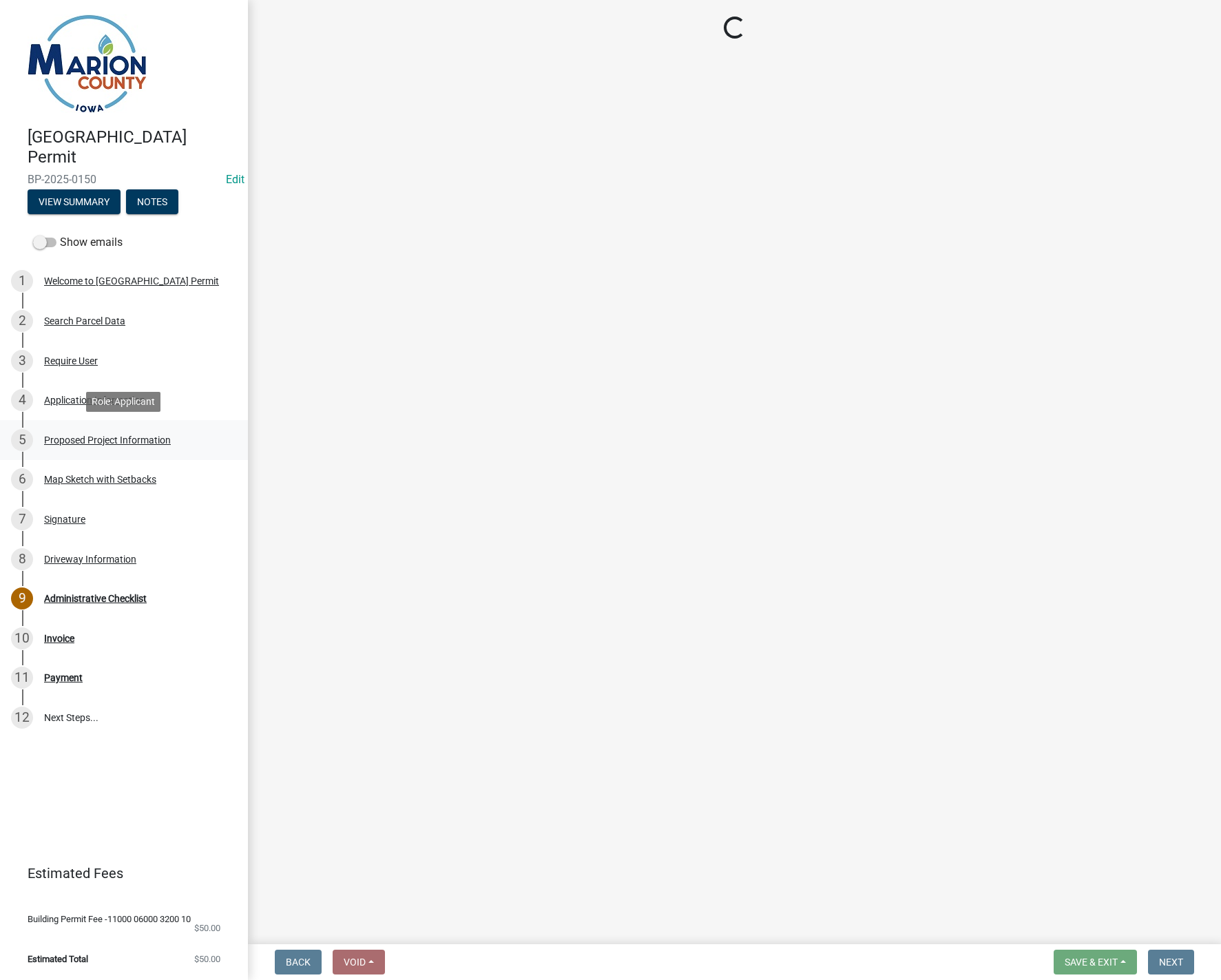
select select "2345ac37-7929-4014-941a-81c65e7ce3e9"
select select "7ee9b347-9d60-4880-bc15-13e3f262939b"
select select "c01c0ffe-a9ad-46ba-80d8-07ee8e46f3b2"
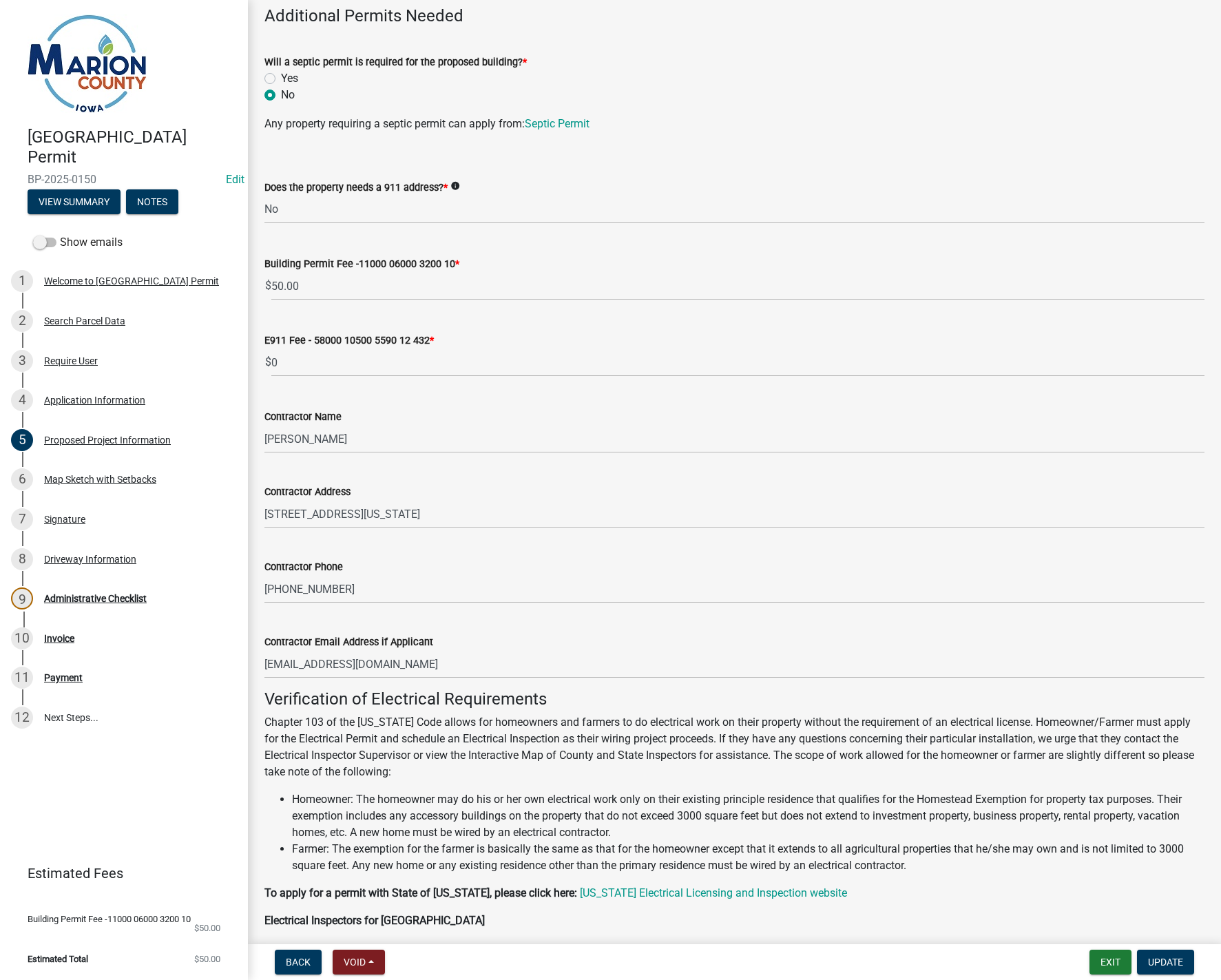
scroll to position [620, 0]
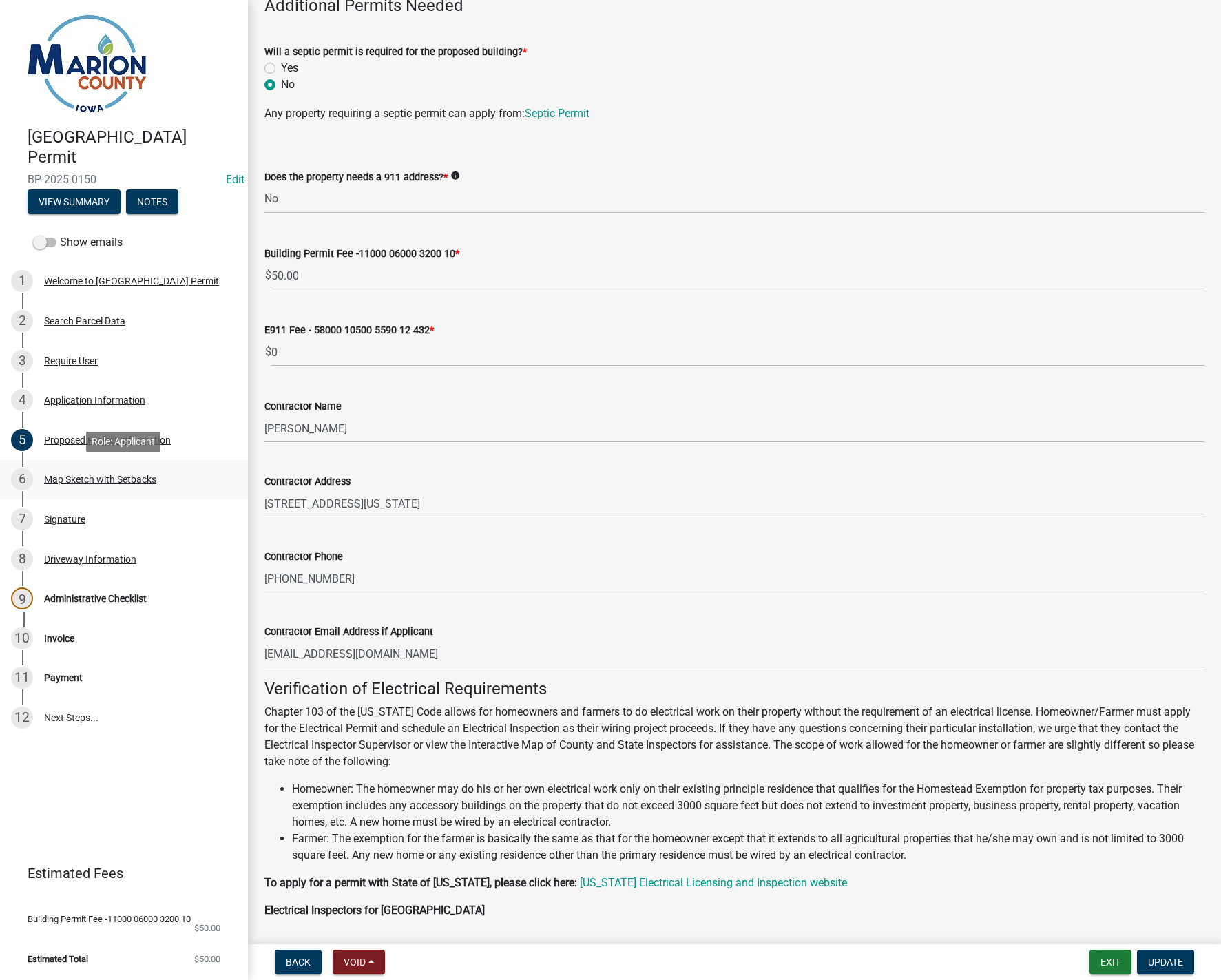
click at [72, 475] on div "Map Sketch with Setbacks" at bounding box center [101, 479] width 113 height 10
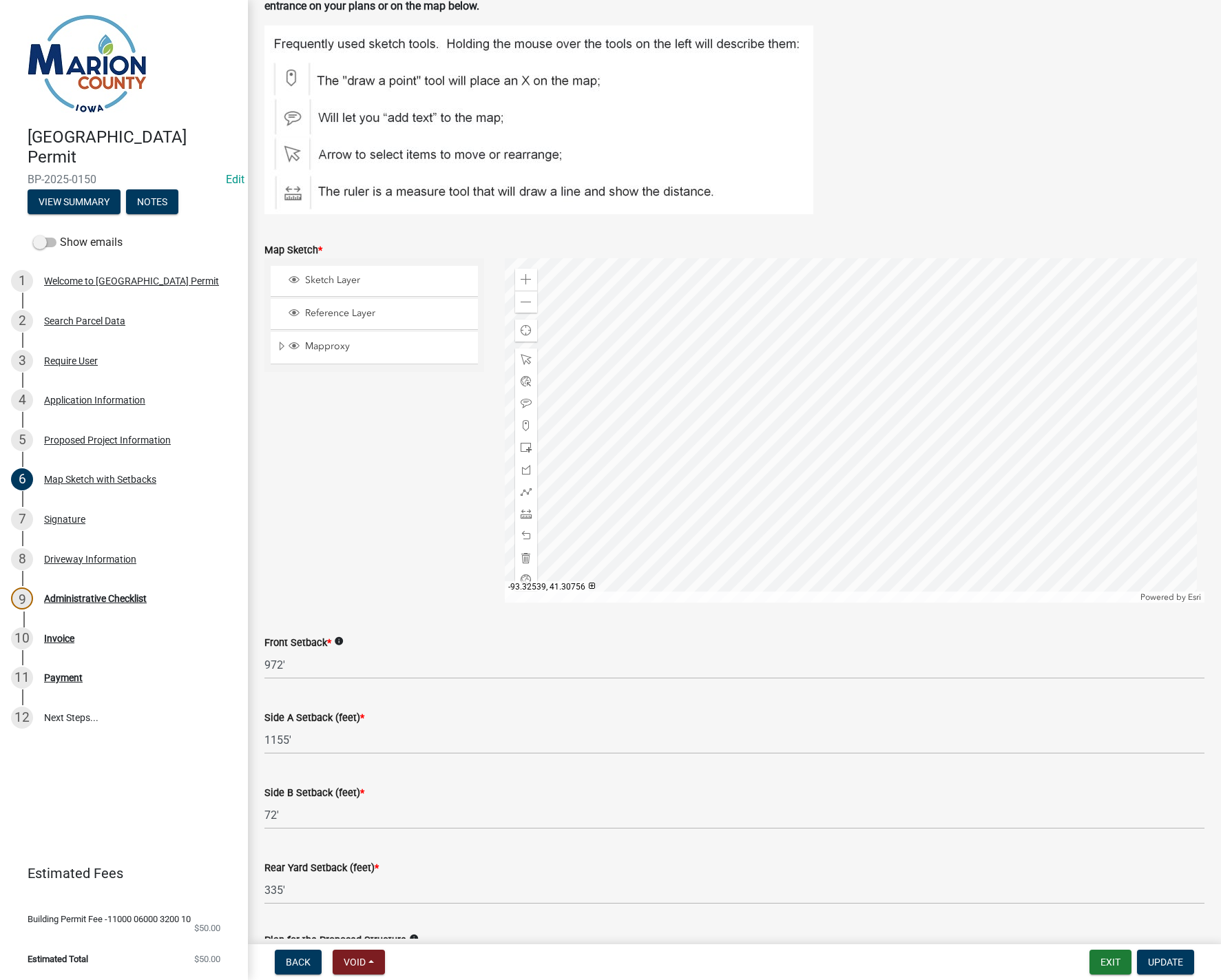
scroll to position [138, 0]
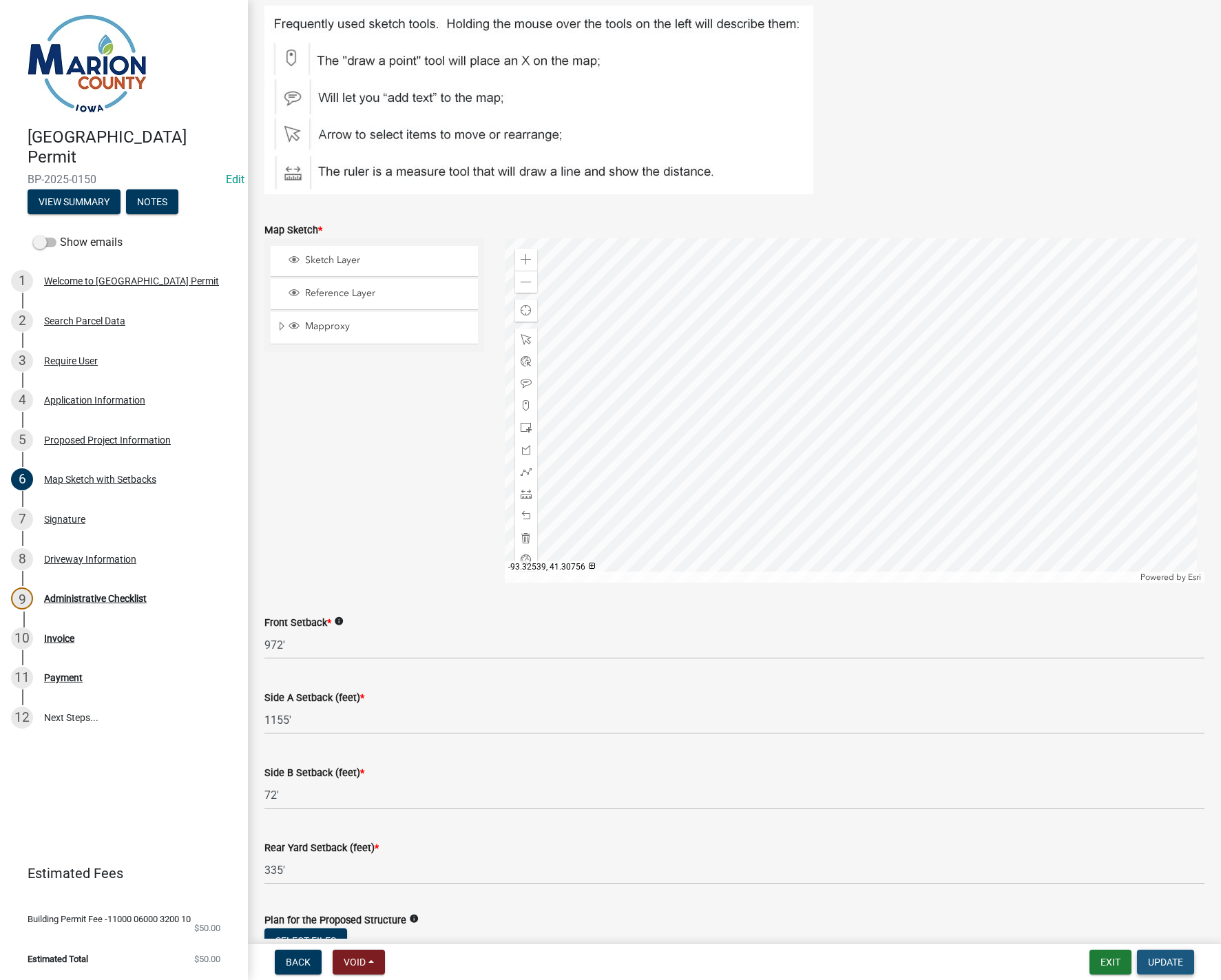
click at [1156, 961] on span "Update" at bounding box center [1166, 962] width 35 height 11
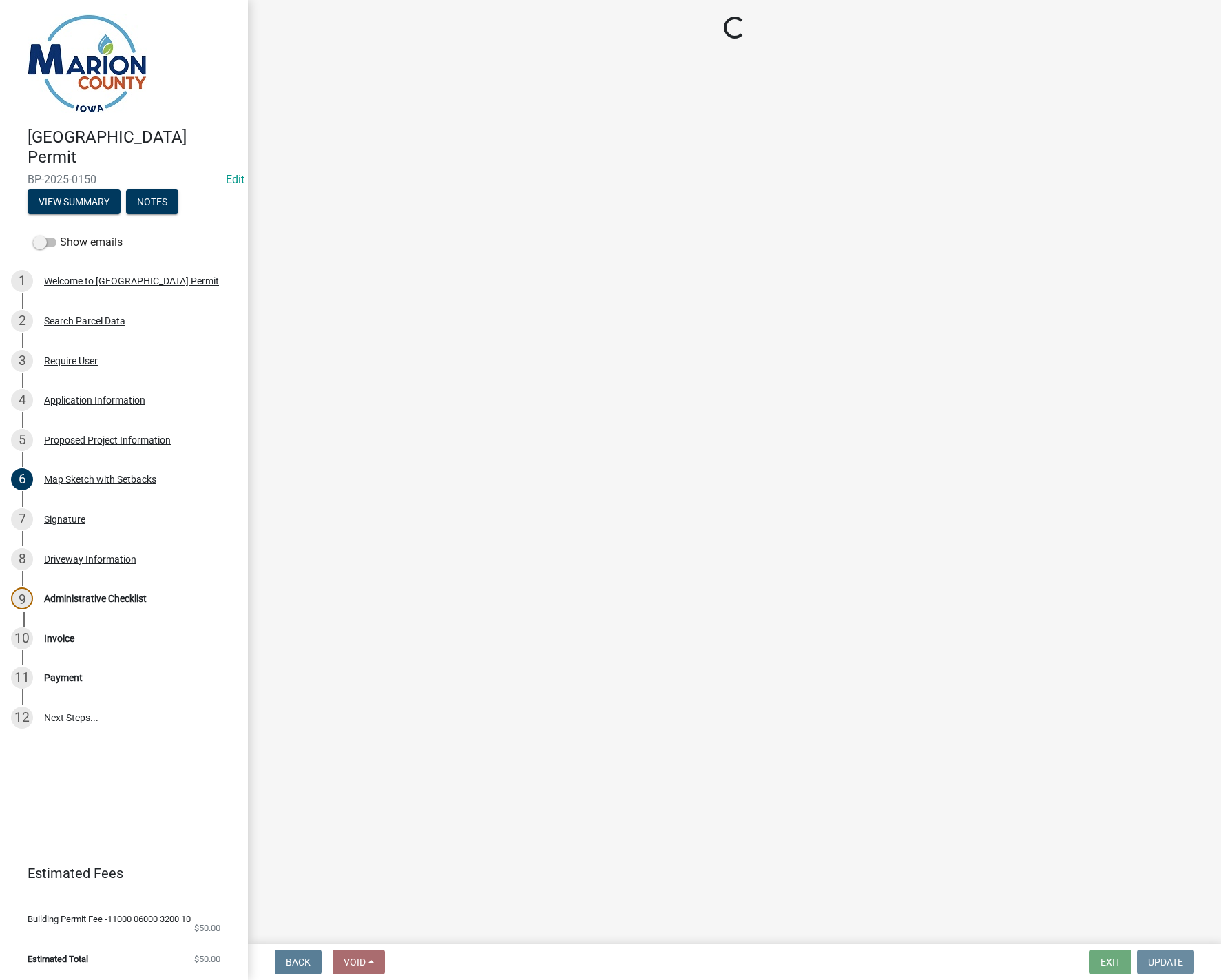
scroll to position [0, 0]
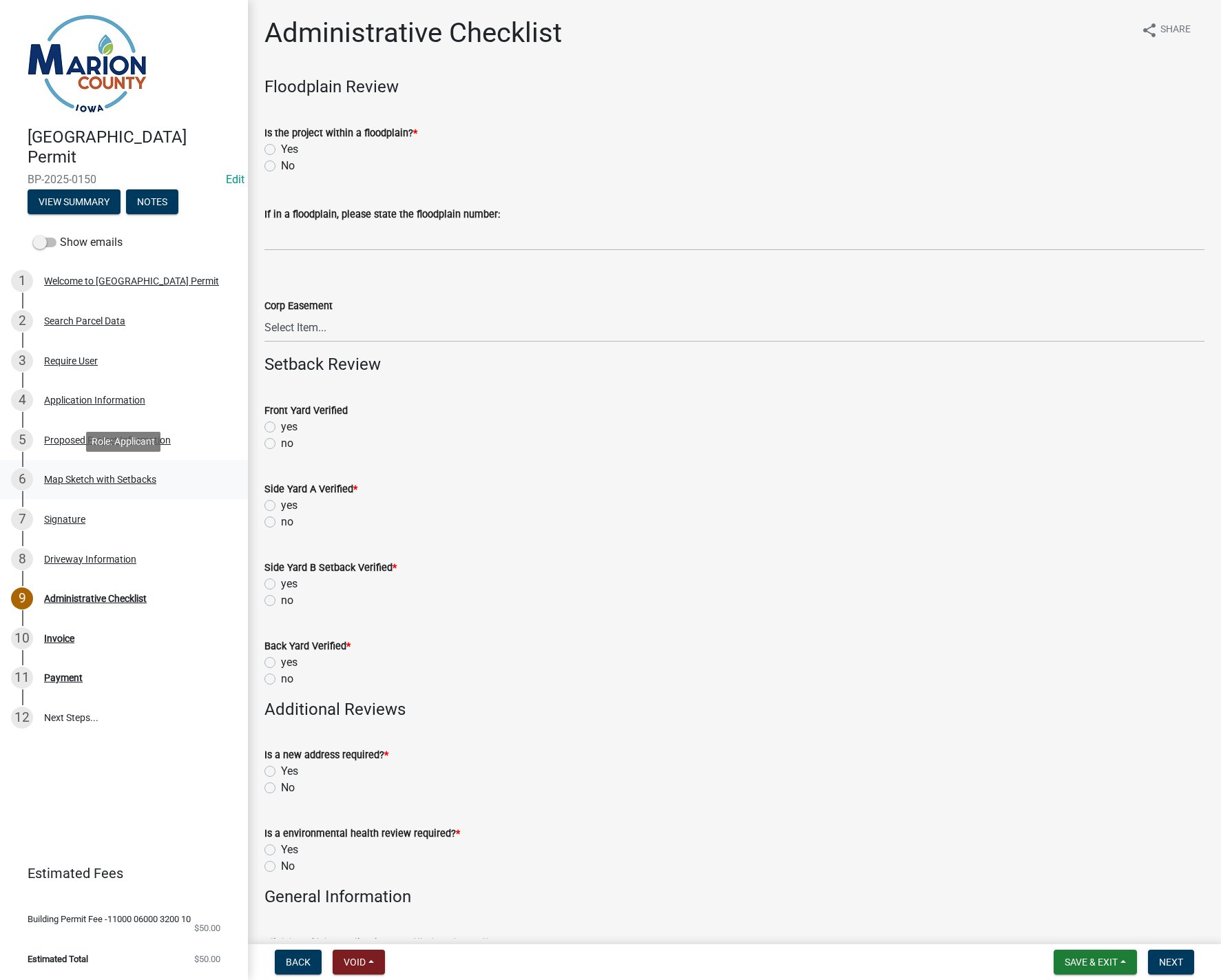
click at [77, 475] on div "Map Sketch with Setbacks" at bounding box center [101, 479] width 113 height 10
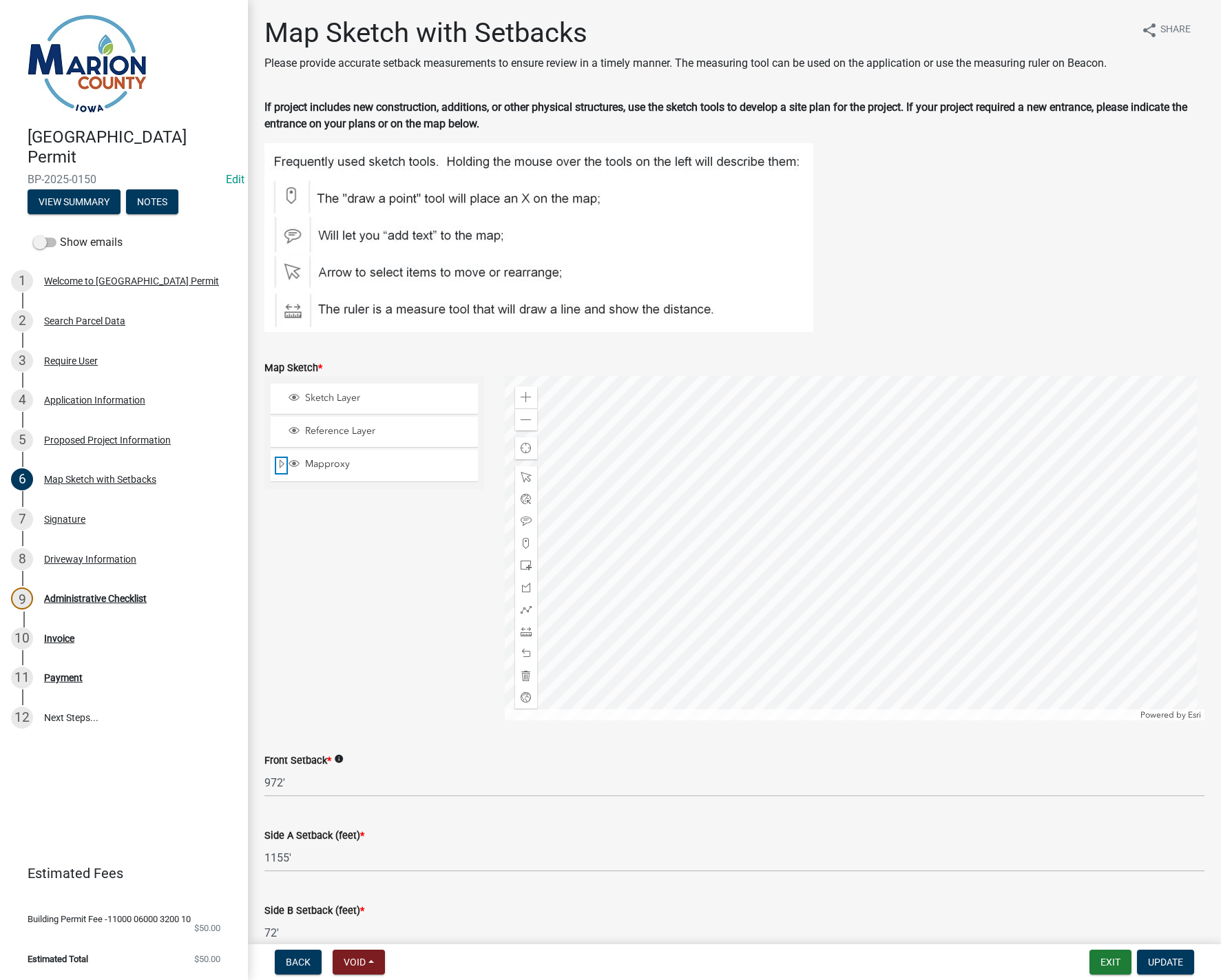
click at [280, 466] on span "Expand" at bounding box center [282, 464] width 11 height 13
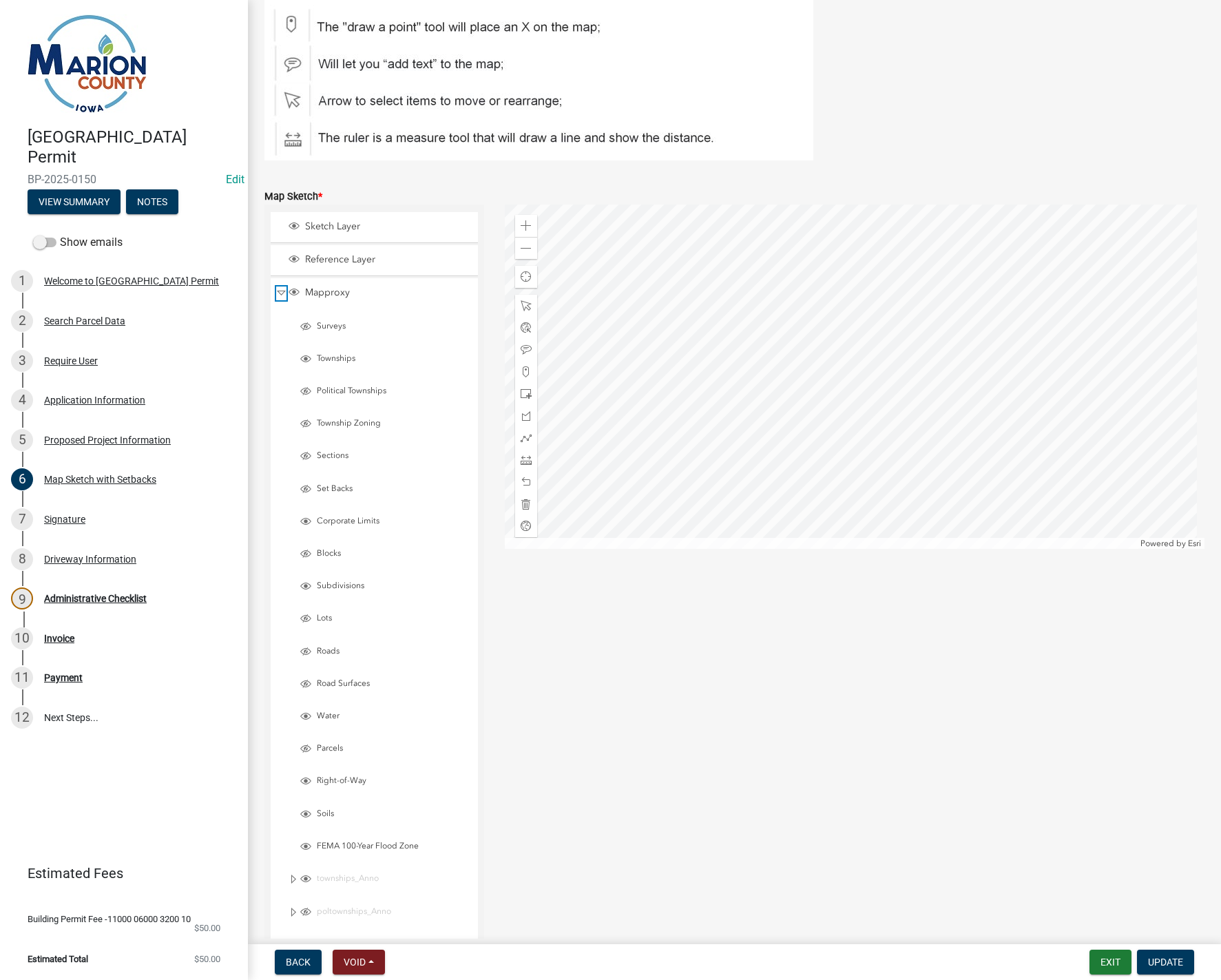
scroll to position [207, 0]
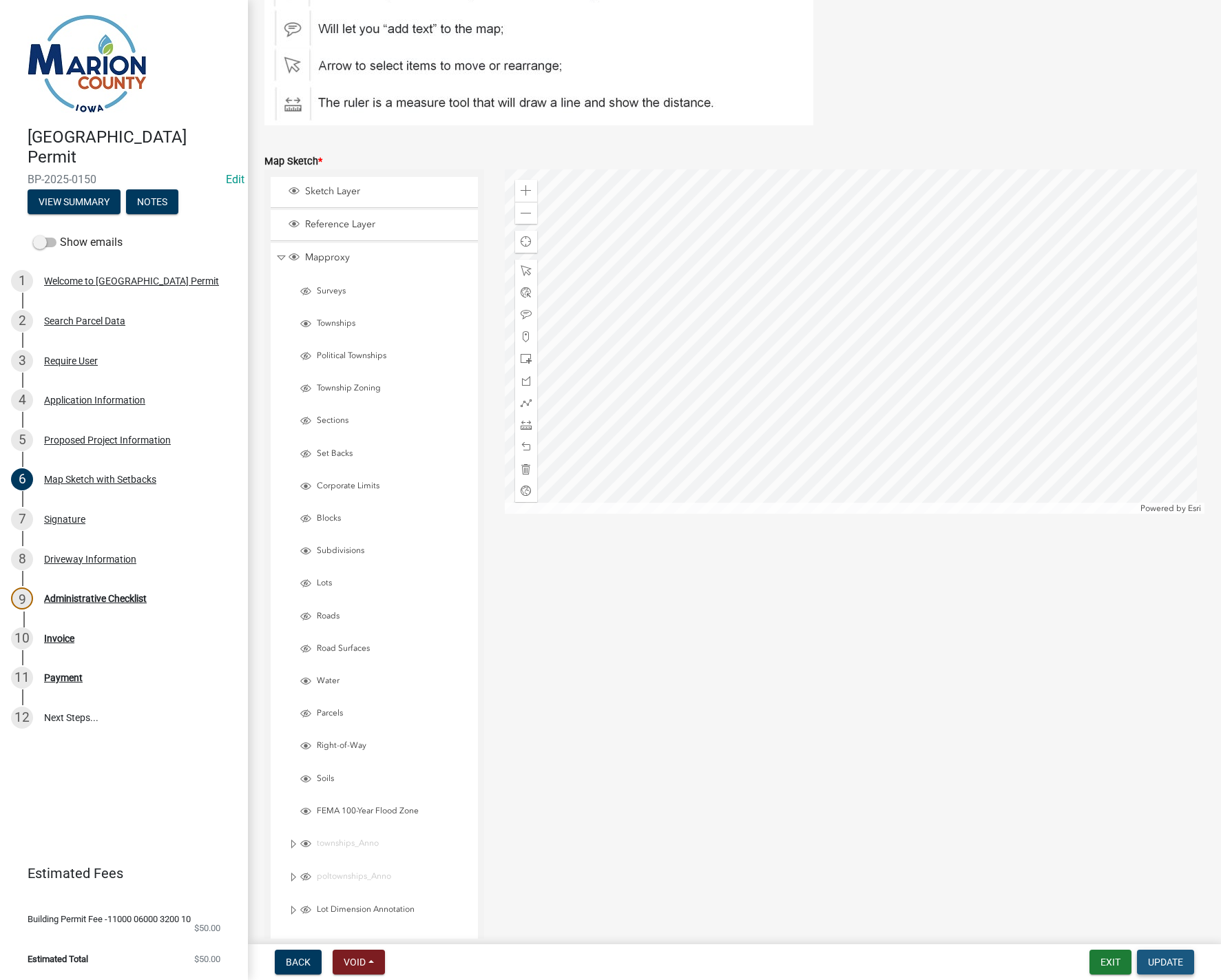
click at [1166, 965] on span "Update" at bounding box center [1166, 962] width 35 height 11
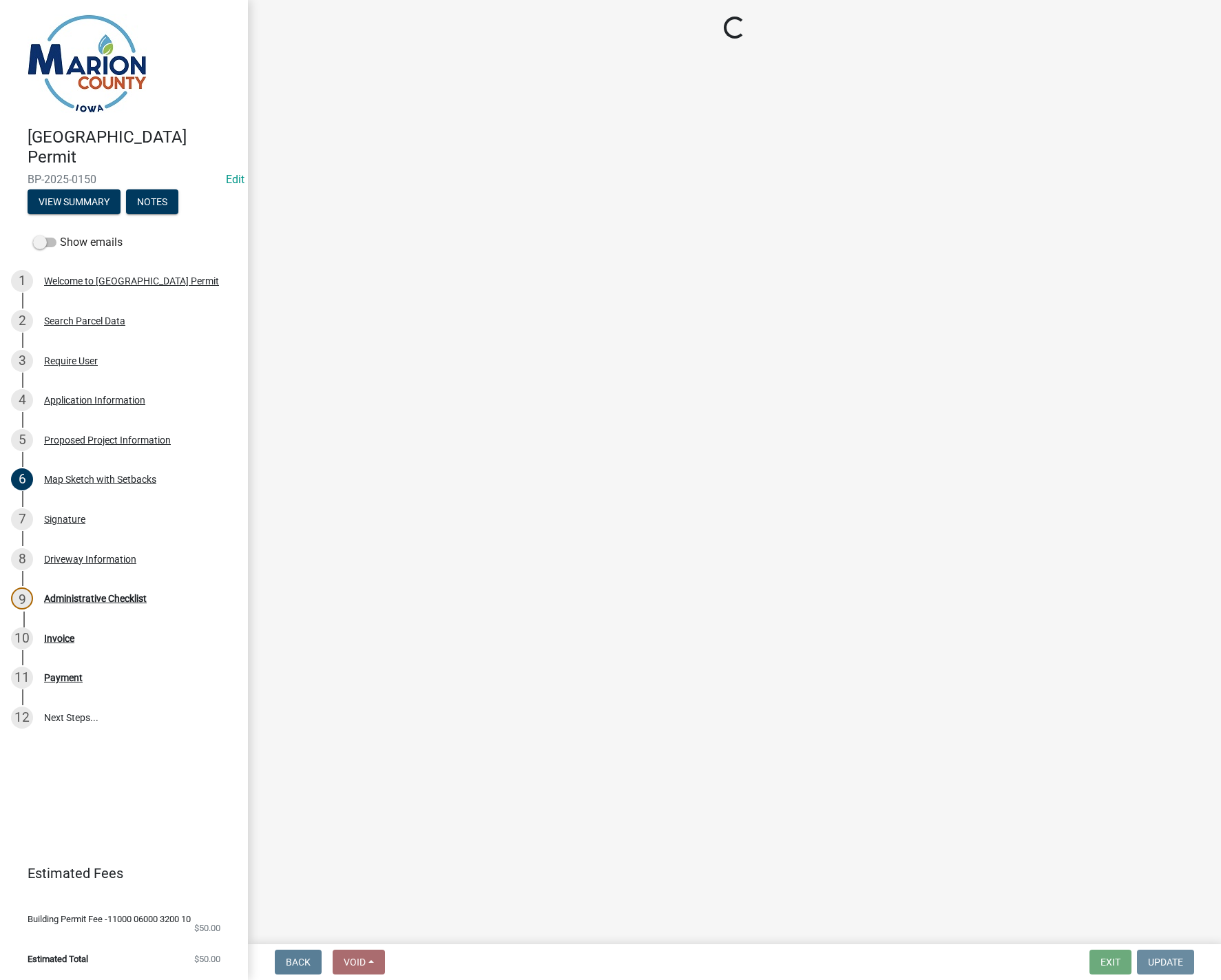
scroll to position [0, 0]
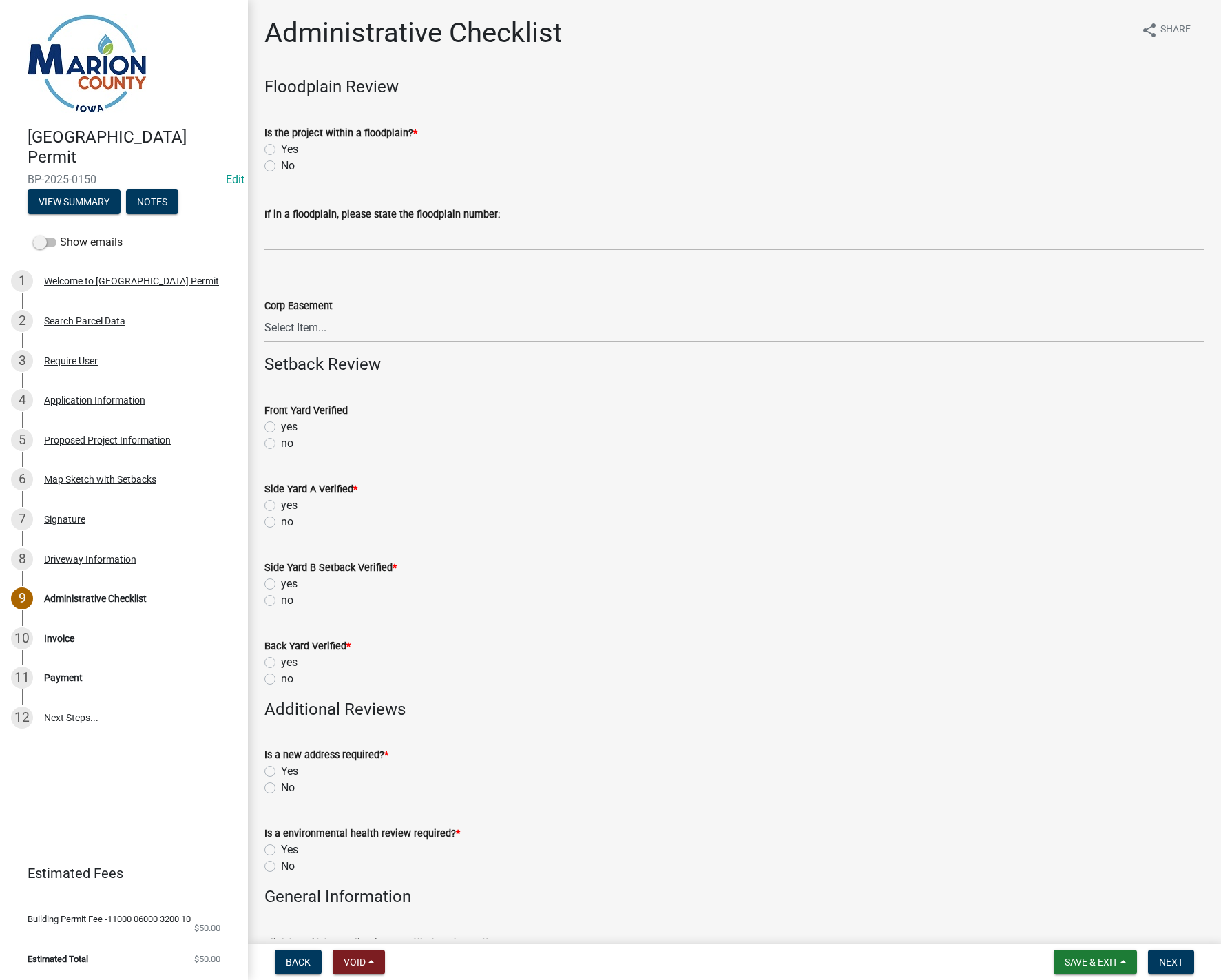
click at [281, 164] on label "No" at bounding box center [288, 165] width 14 height 16
click at [281, 164] on input "No" at bounding box center [285, 162] width 9 height 9
radio input "true"
click at [281, 441] on label "no" at bounding box center [287, 443] width 13 height 16
click at [281, 441] on input "no" at bounding box center [285, 440] width 9 height 9
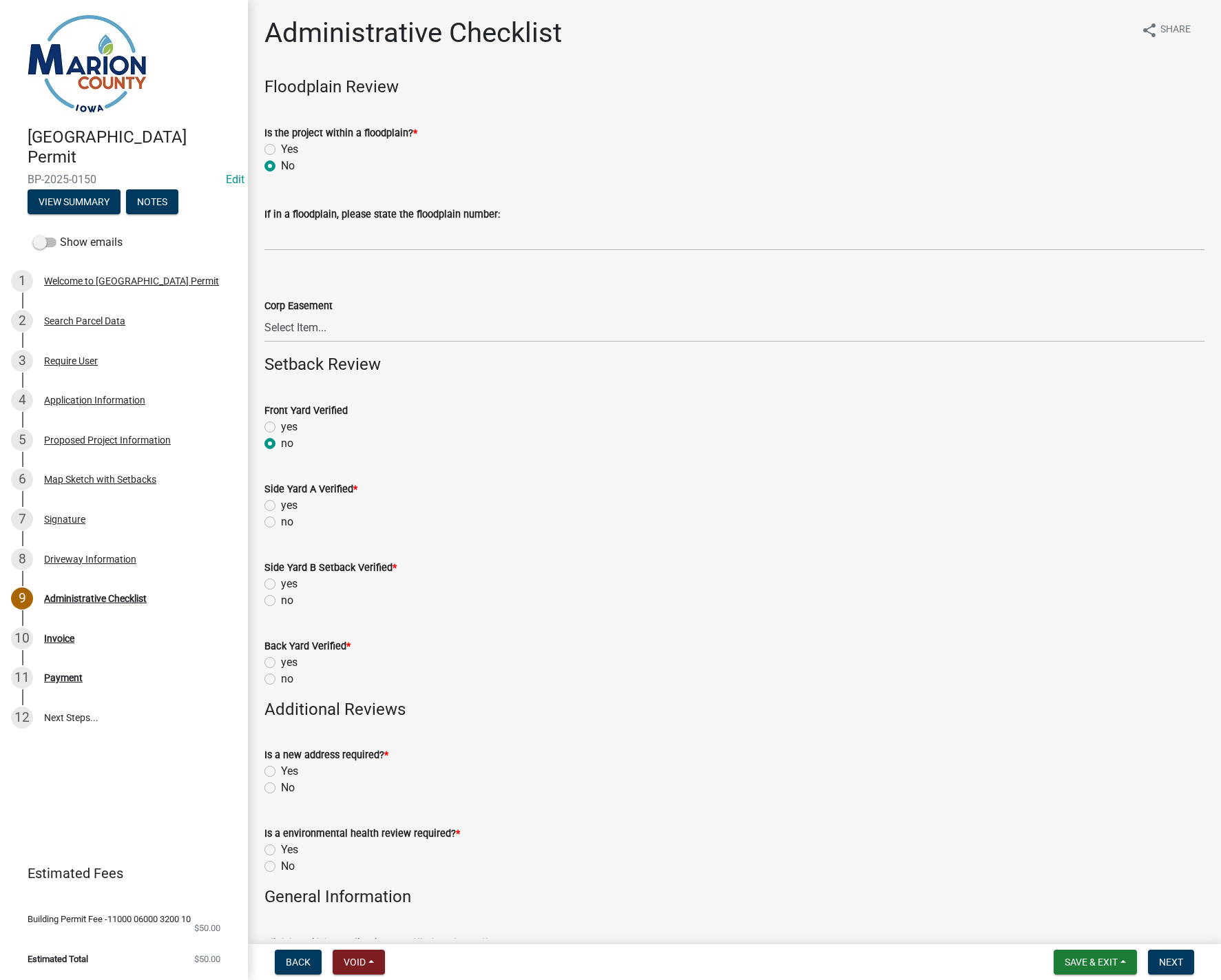
radio input "true"
click at [281, 521] on label "no" at bounding box center [287, 521] width 13 height 16
click at [281, 521] on input "no" at bounding box center [285, 518] width 9 height 9
radio input "true"
click at [281, 599] on label "no" at bounding box center [287, 600] width 13 height 16
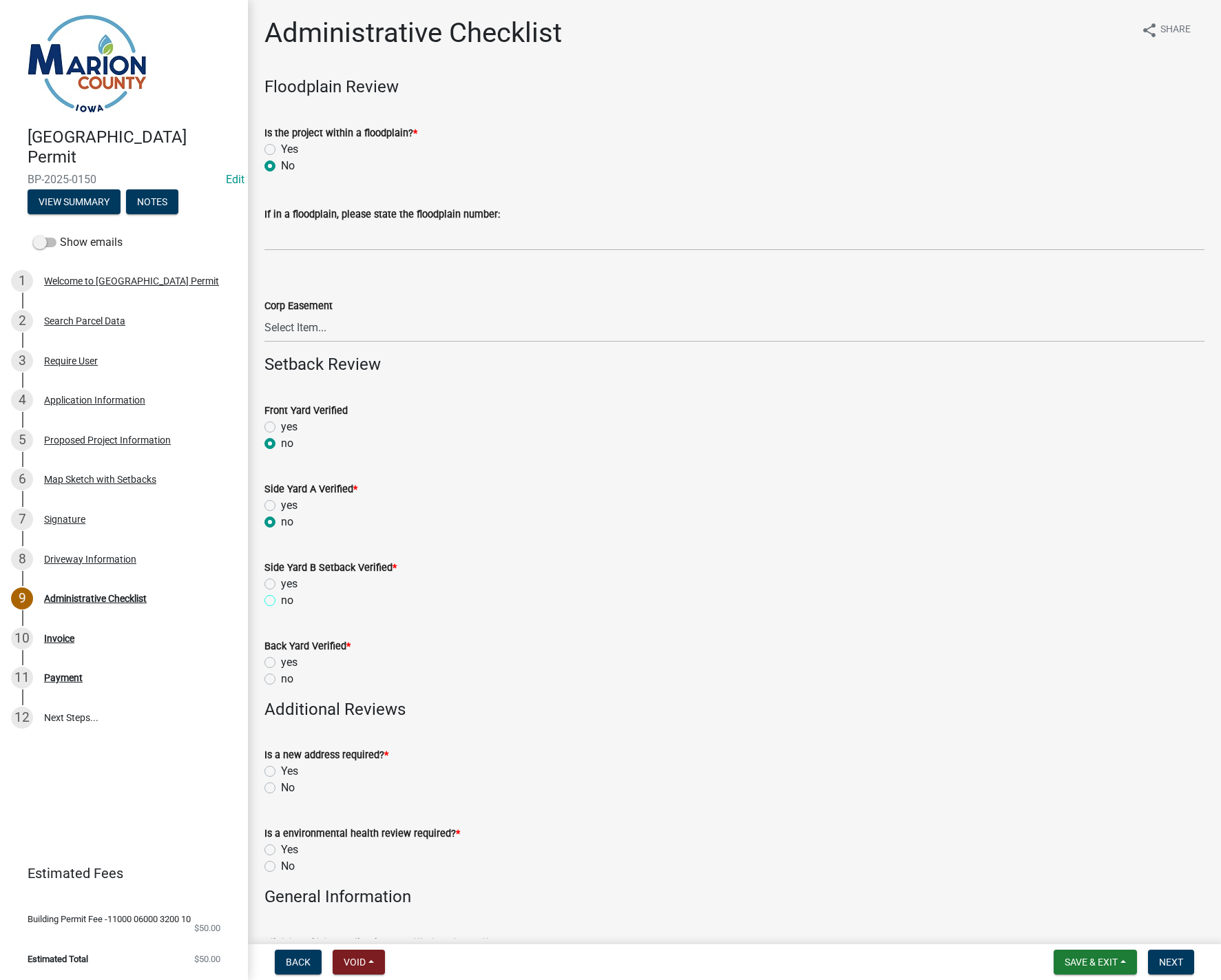
click at [281, 599] on input "no" at bounding box center [285, 597] width 9 height 9
radio input "true"
click at [281, 676] on label "no" at bounding box center [287, 678] width 13 height 16
click at [281, 676] on input "no" at bounding box center [285, 675] width 9 height 9
radio input "true"
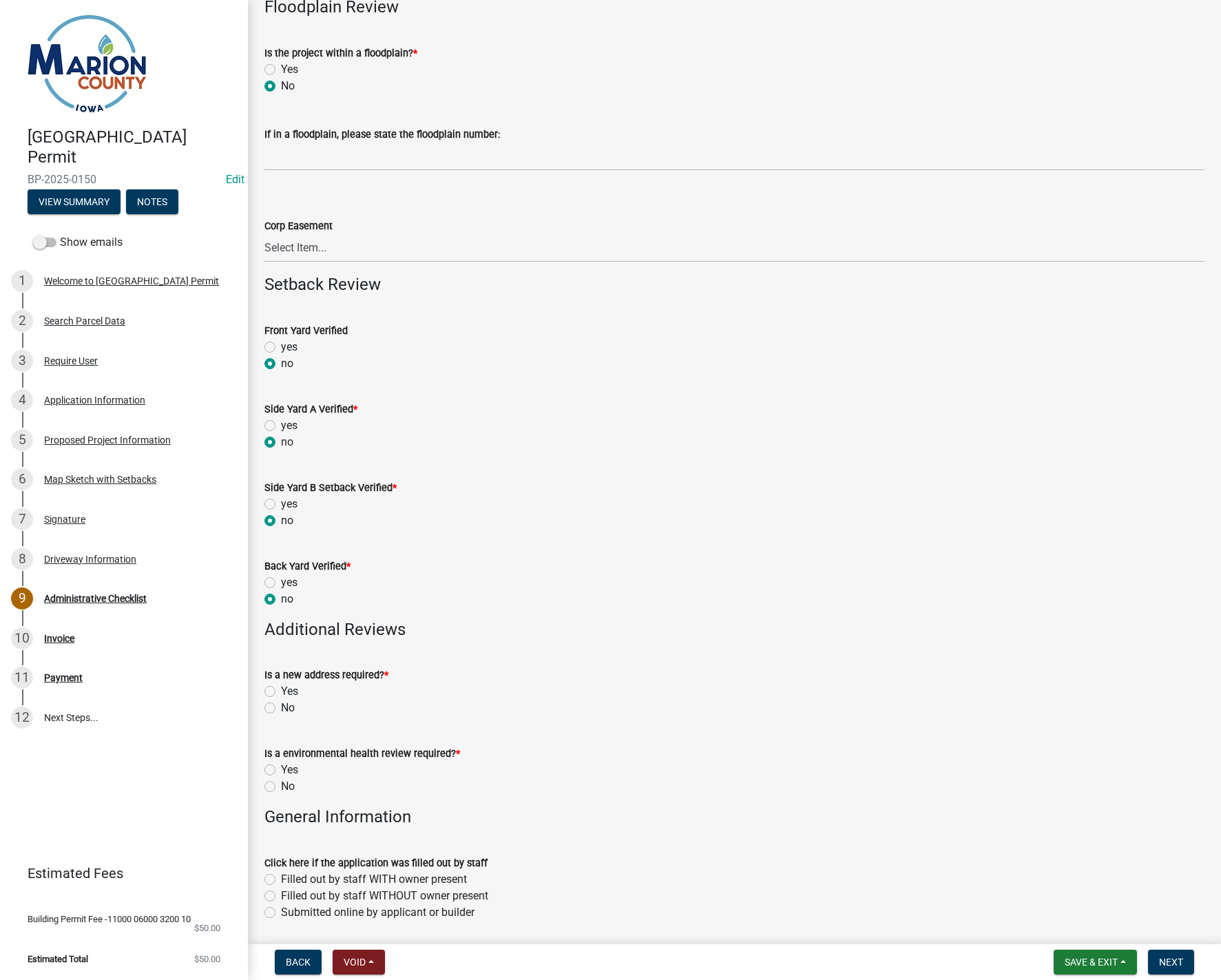
scroll to position [207, 0]
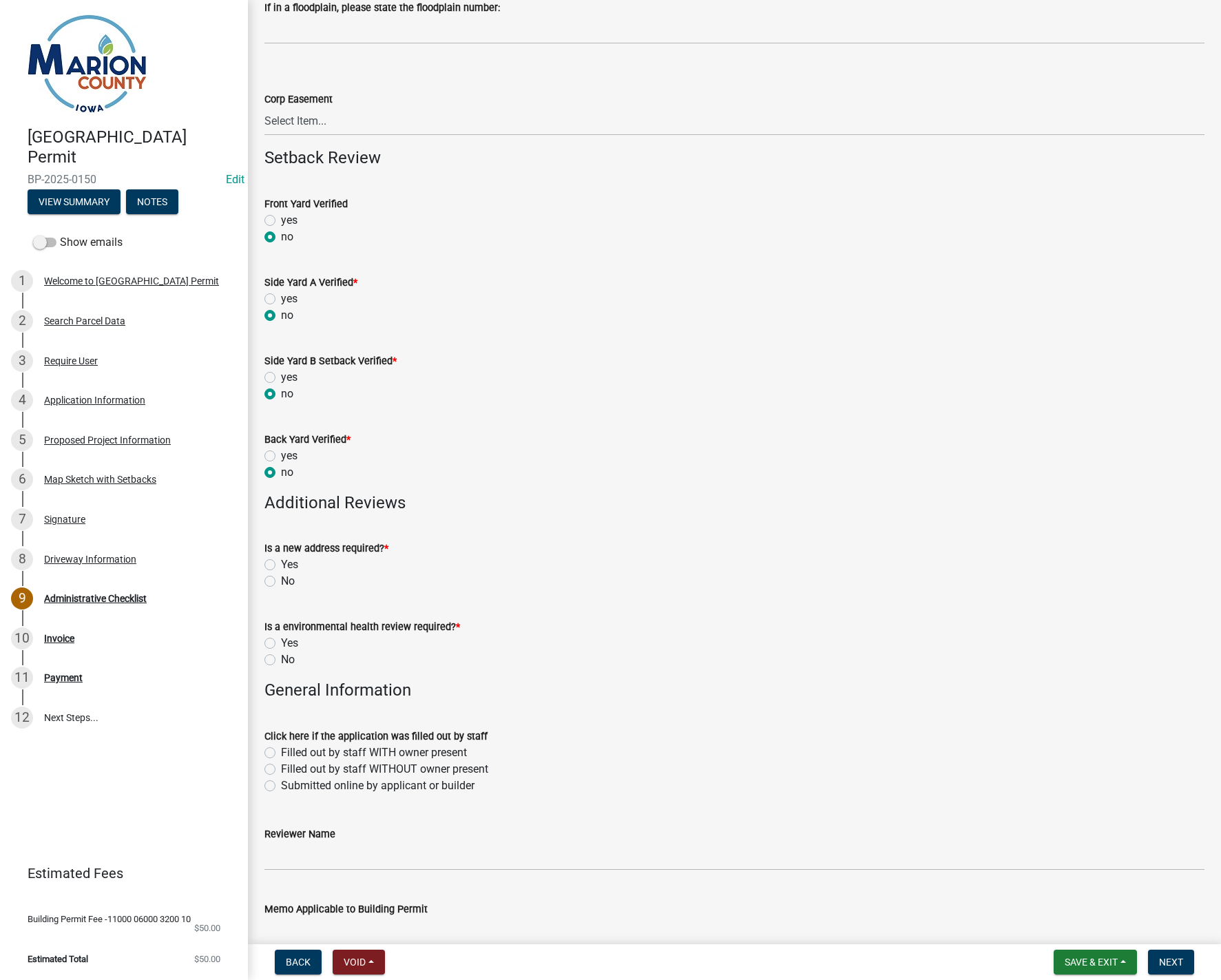
click at [281, 582] on label "No" at bounding box center [288, 580] width 14 height 16
click at [281, 582] on input "No" at bounding box center [285, 577] width 9 height 9
radio input "true"
click at [281, 660] on label "No" at bounding box center [288, 659] width 14 height 16
click at [281, 660] on input "No" at bounding box center [285, 656] width 9 height 9
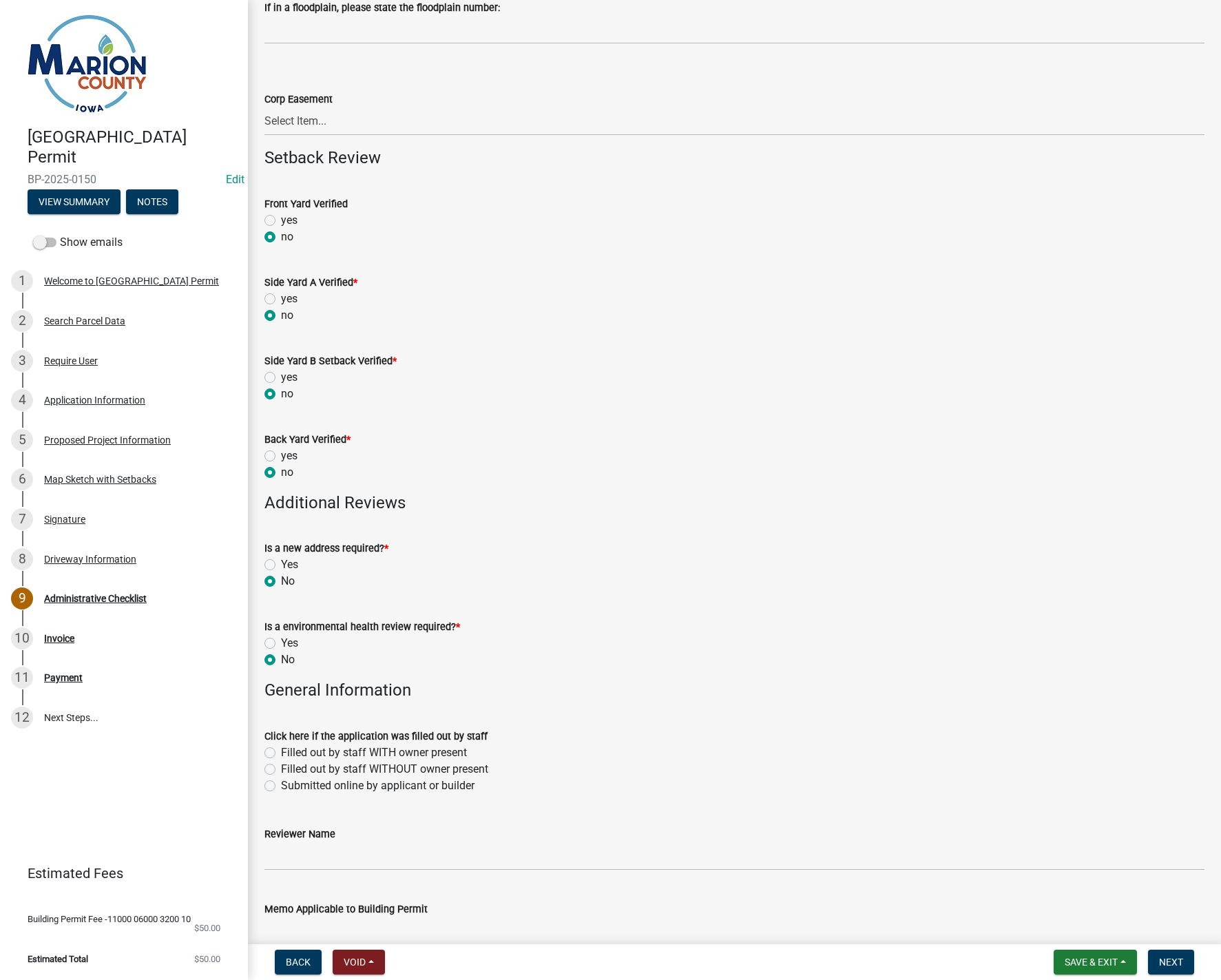
radio input "true"
click at [281, 783] on label "Submitted online by applicant or builder" at bounding box center [377, 785] width 194 height 16
click at [281, 783] on input "Submitted online by applicant or builder" at bounding box center [285, 782] width 9 height 9
radio input "true"
click at [302, 860] on input "Reviewer Name" at bounding box center [735, 856] width 940 height 28
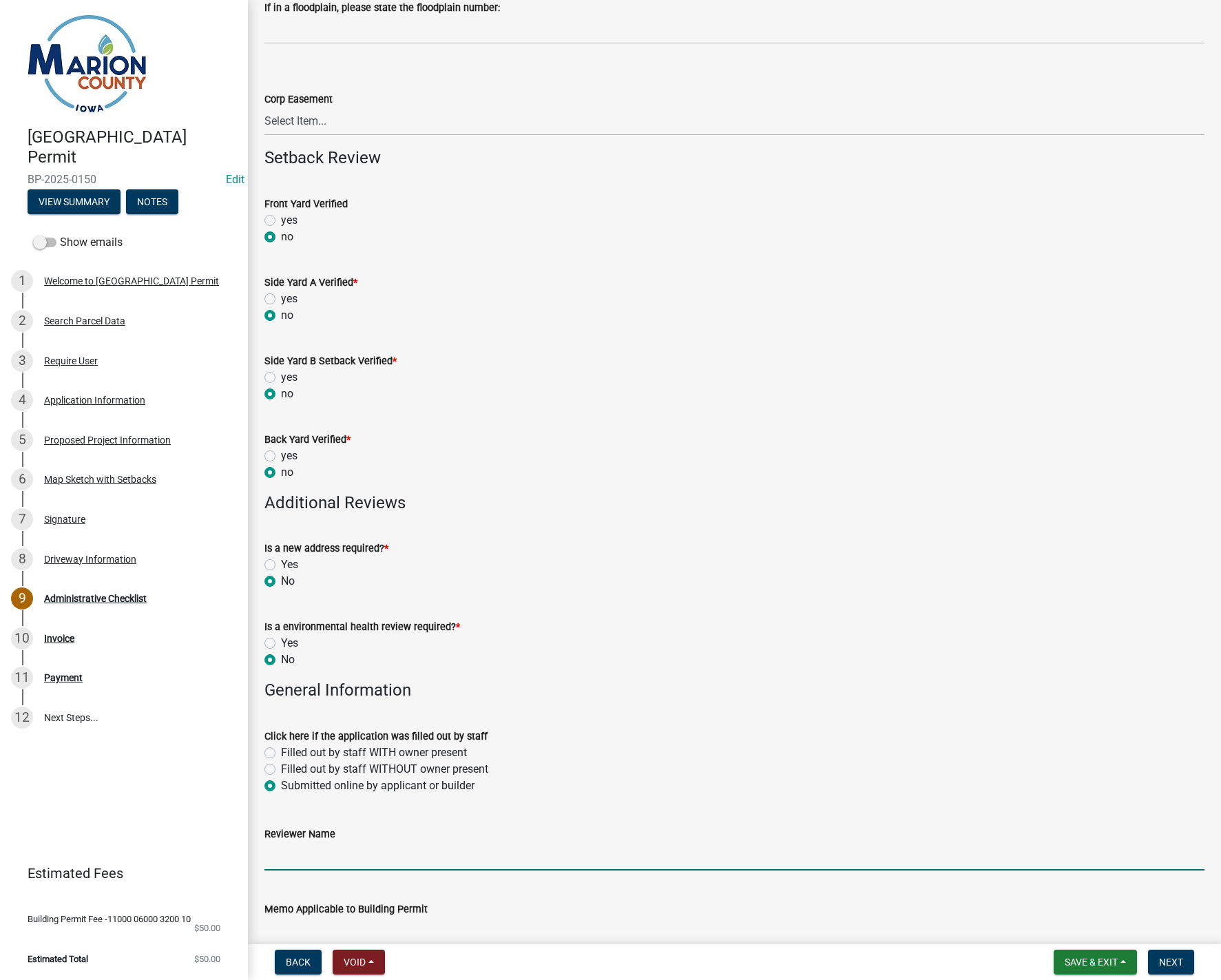
type input "MPoffenbarger"
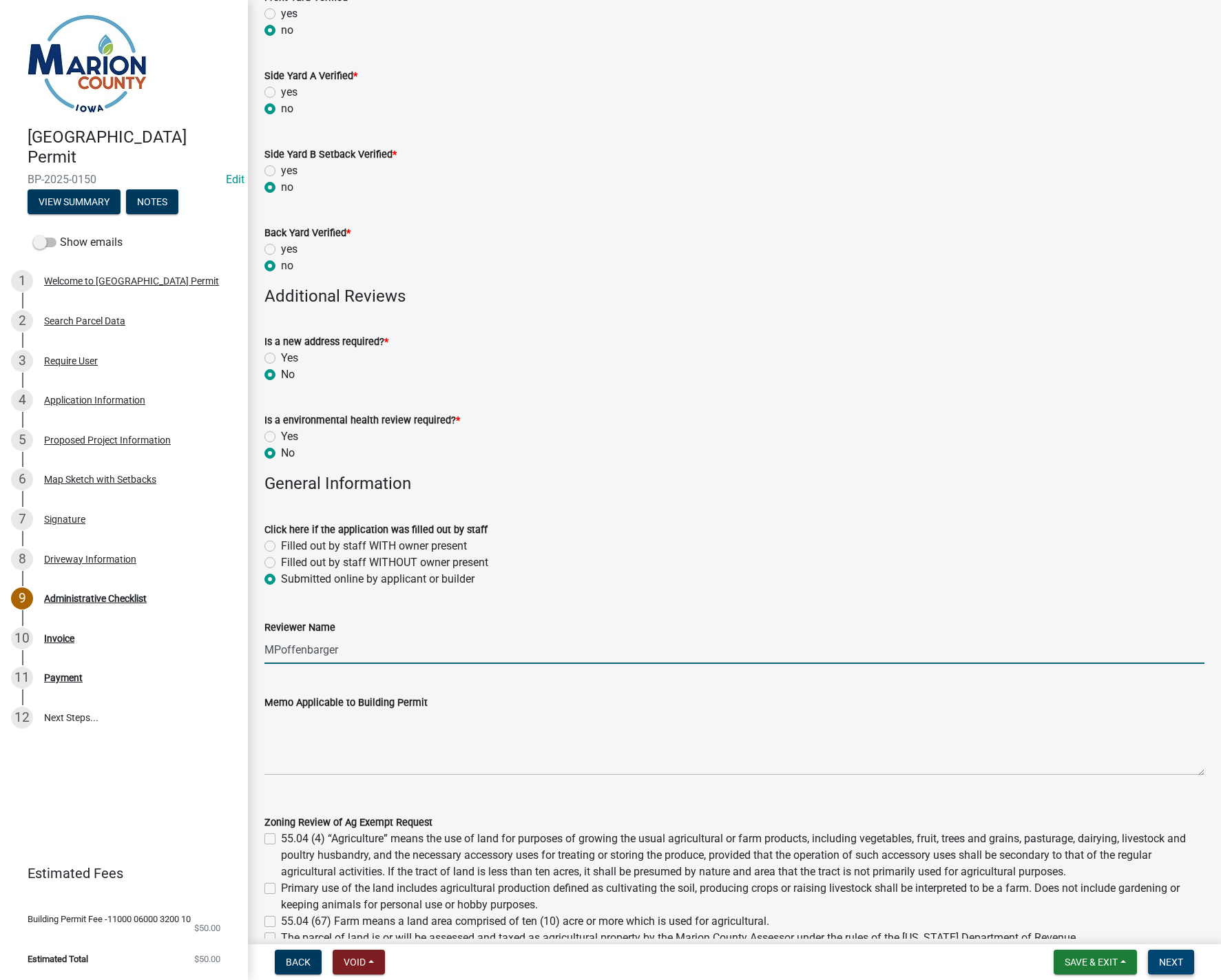
click at [1179, 961] on span "Next" at bounding box center [1171, 962] width 24 height 11
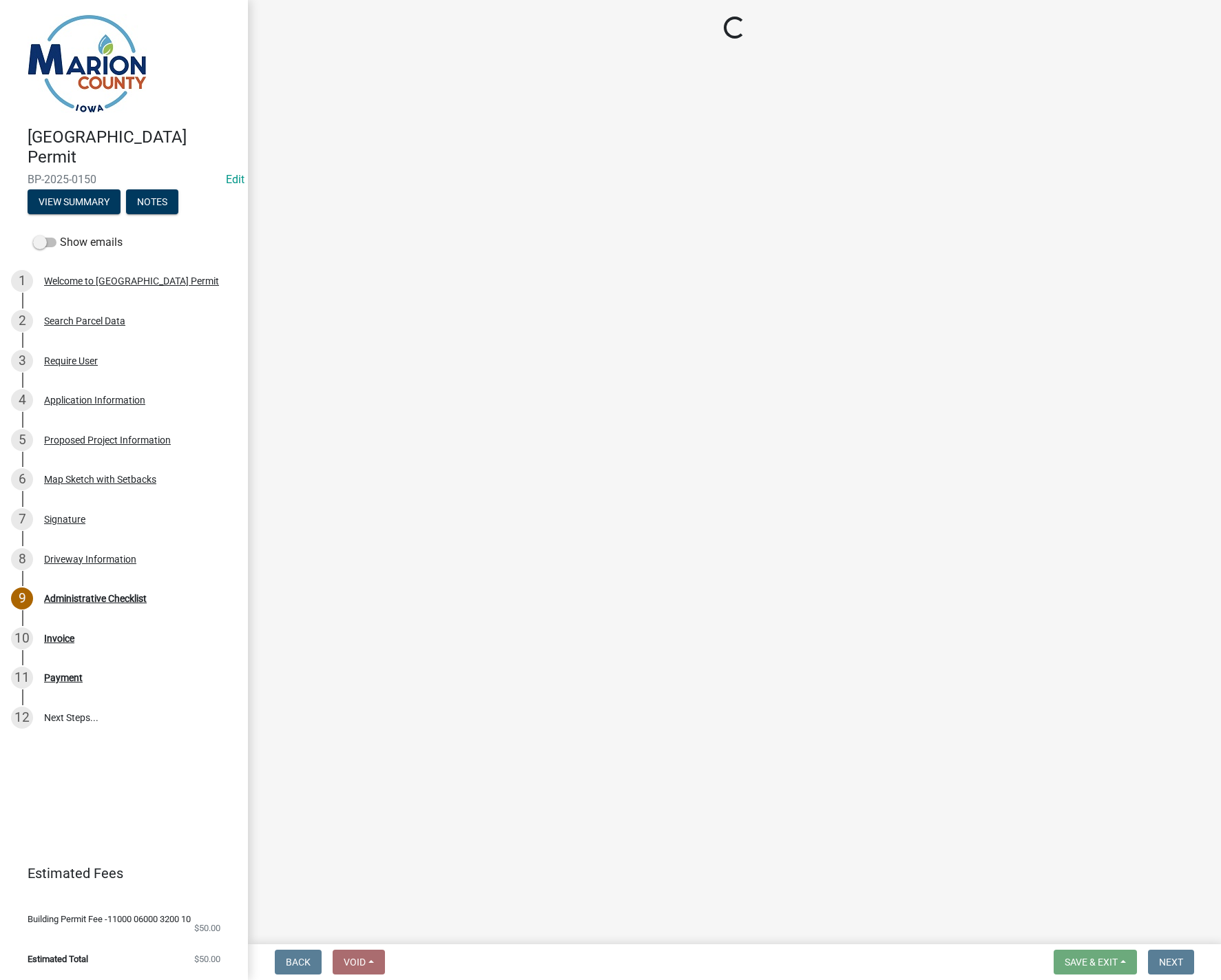
select select "3: 3"
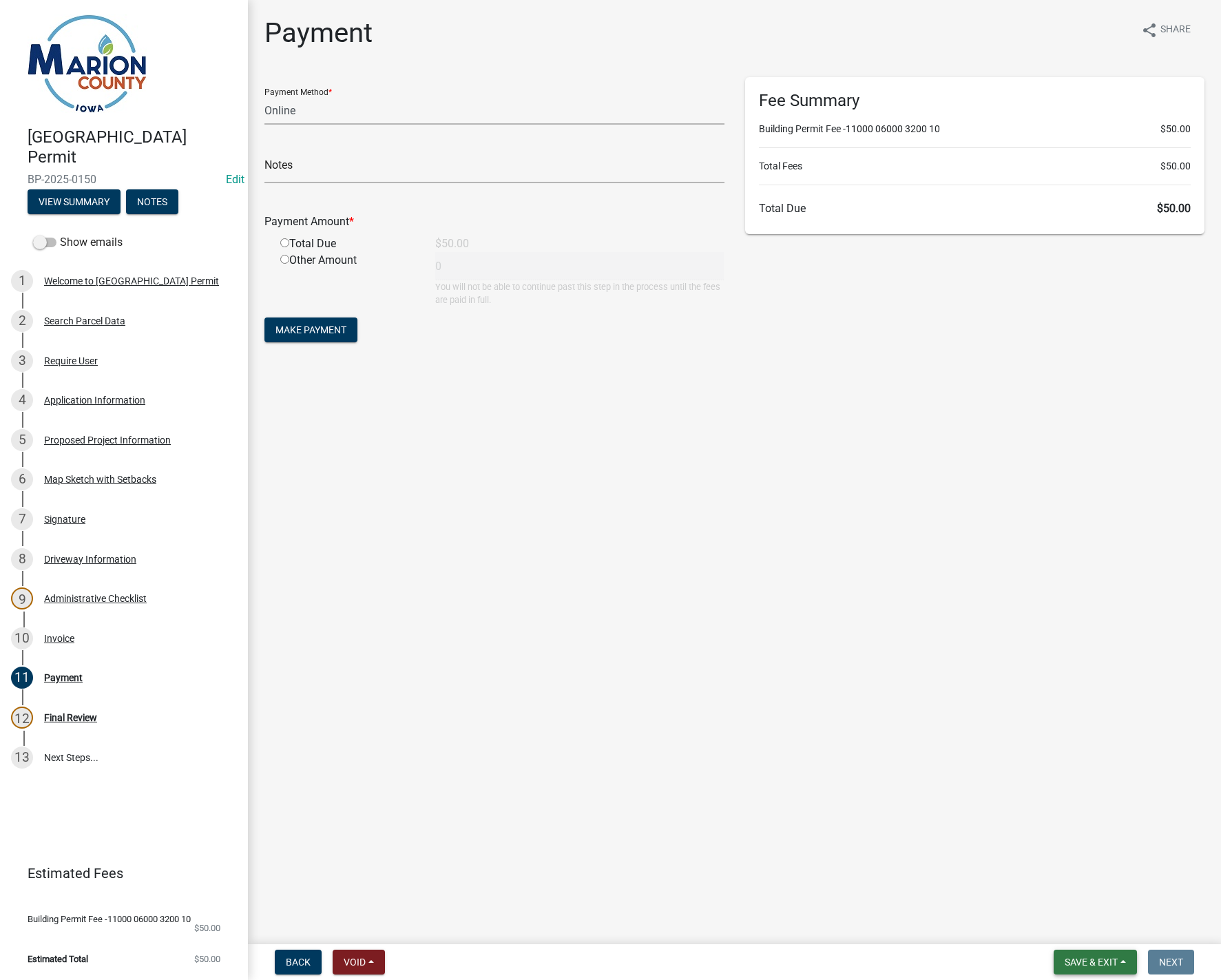
click at [1108, 963] on span "Save & Exit" at bounding box center [1091, 962] width 53 height 11
click at [1101, 932] on button "Save & Exit" at bounding box center [1082, 926] width 110 height 33
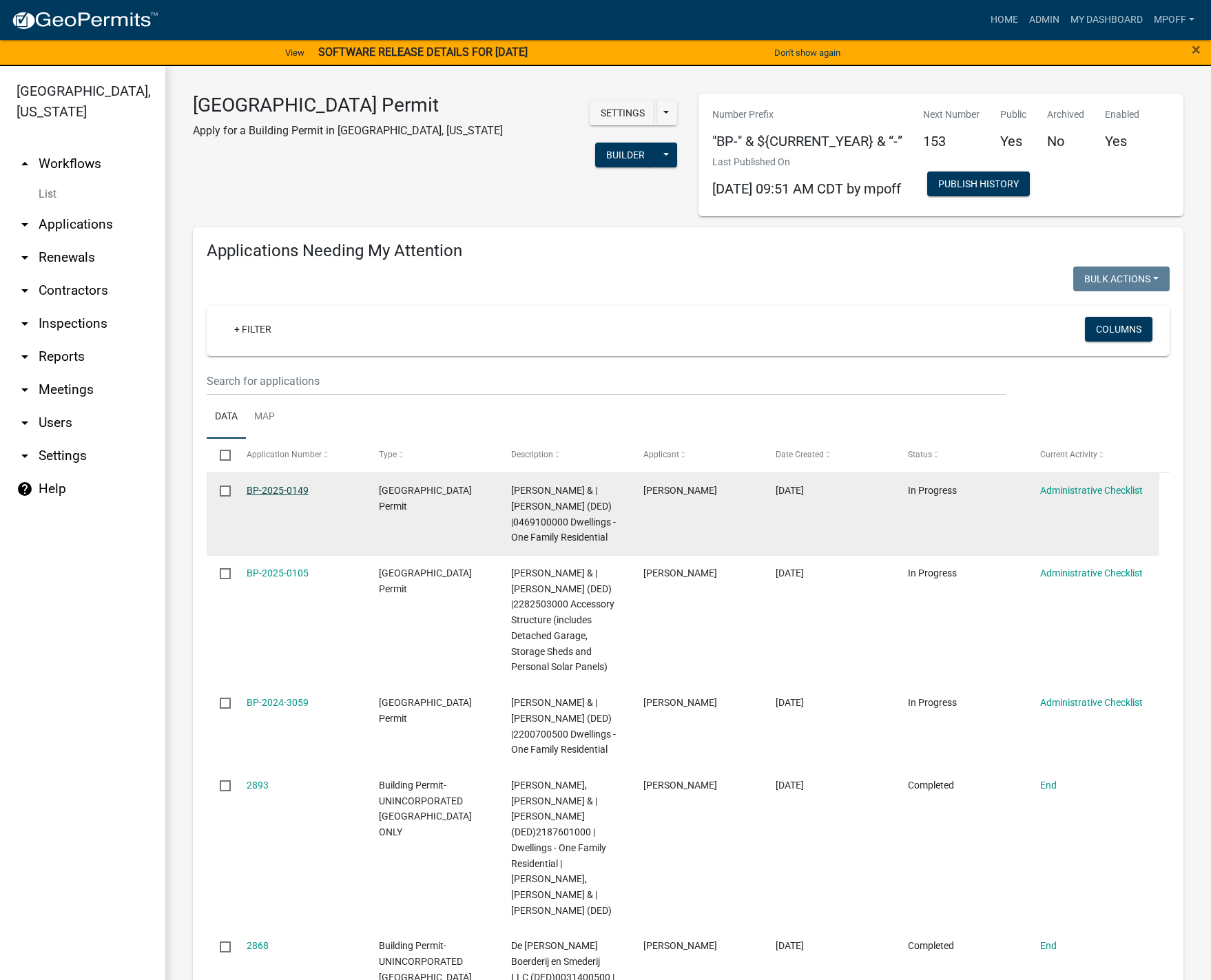
click at [280, 493] on link "BP-2025-0149" at bounding box center [277, 490] width 62 height 11
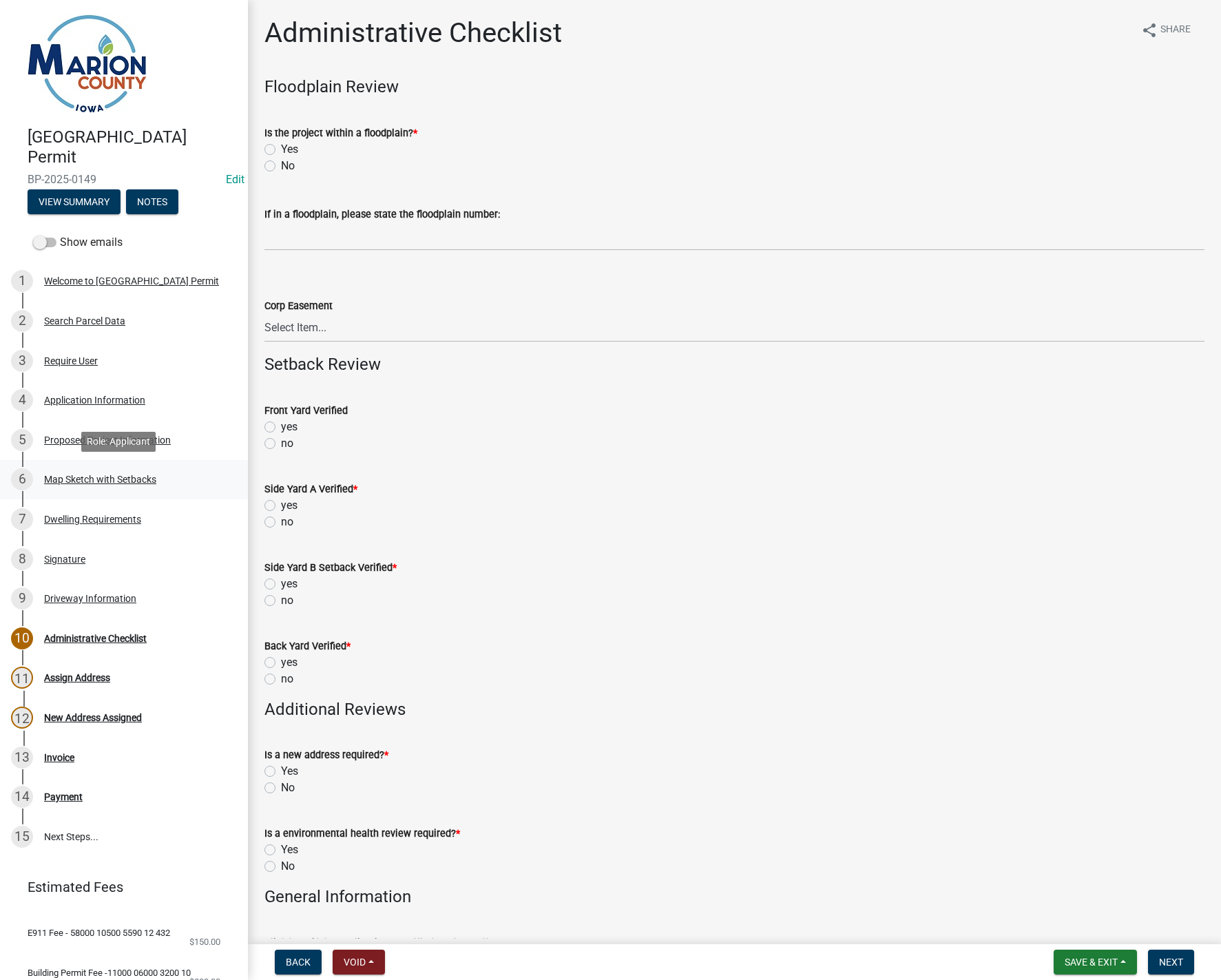
click at [99, 478] on div "Map Sketch with Setbacks" at bounding box center [101, 479] width 113 height 10
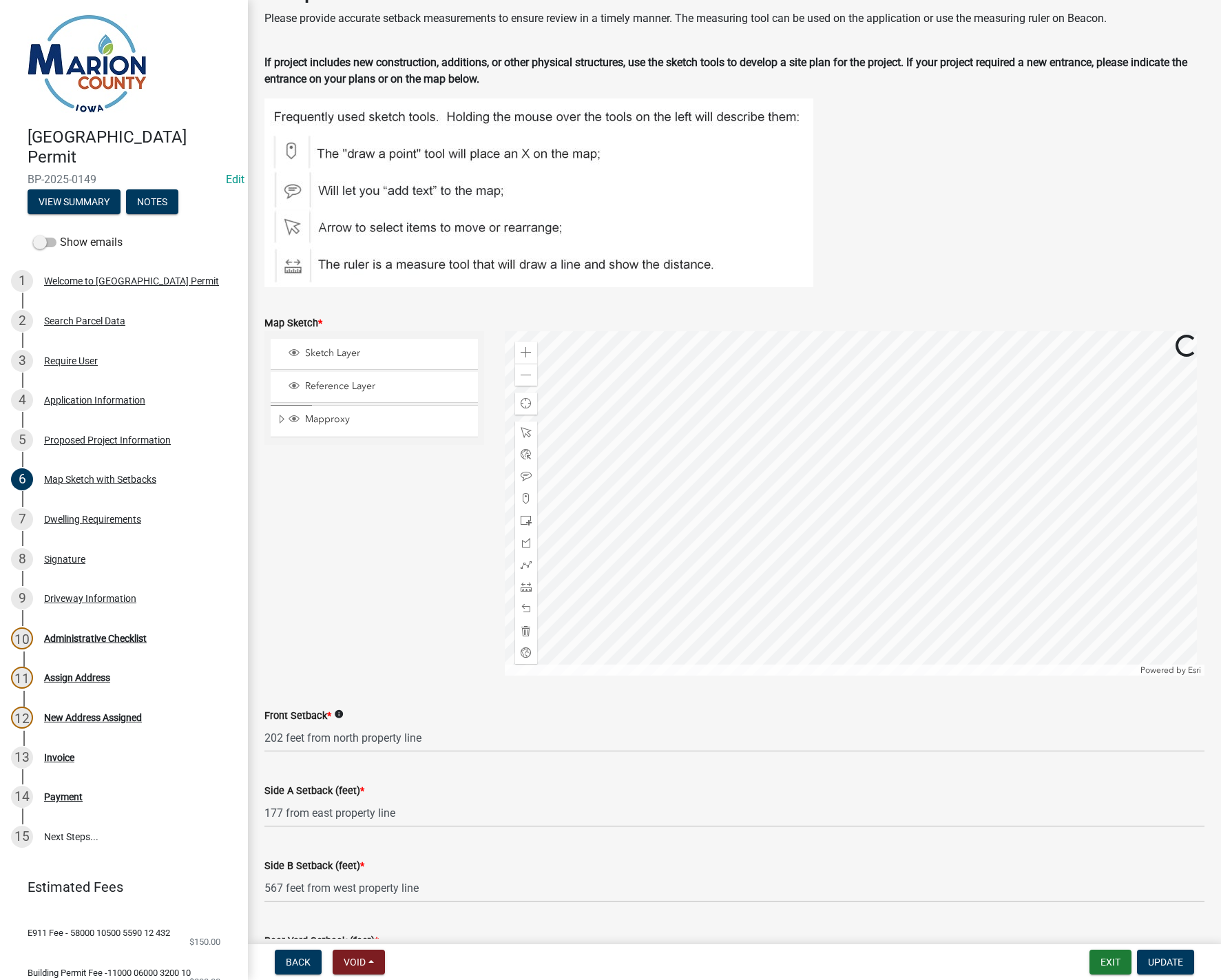
scroll to position [69, 0]
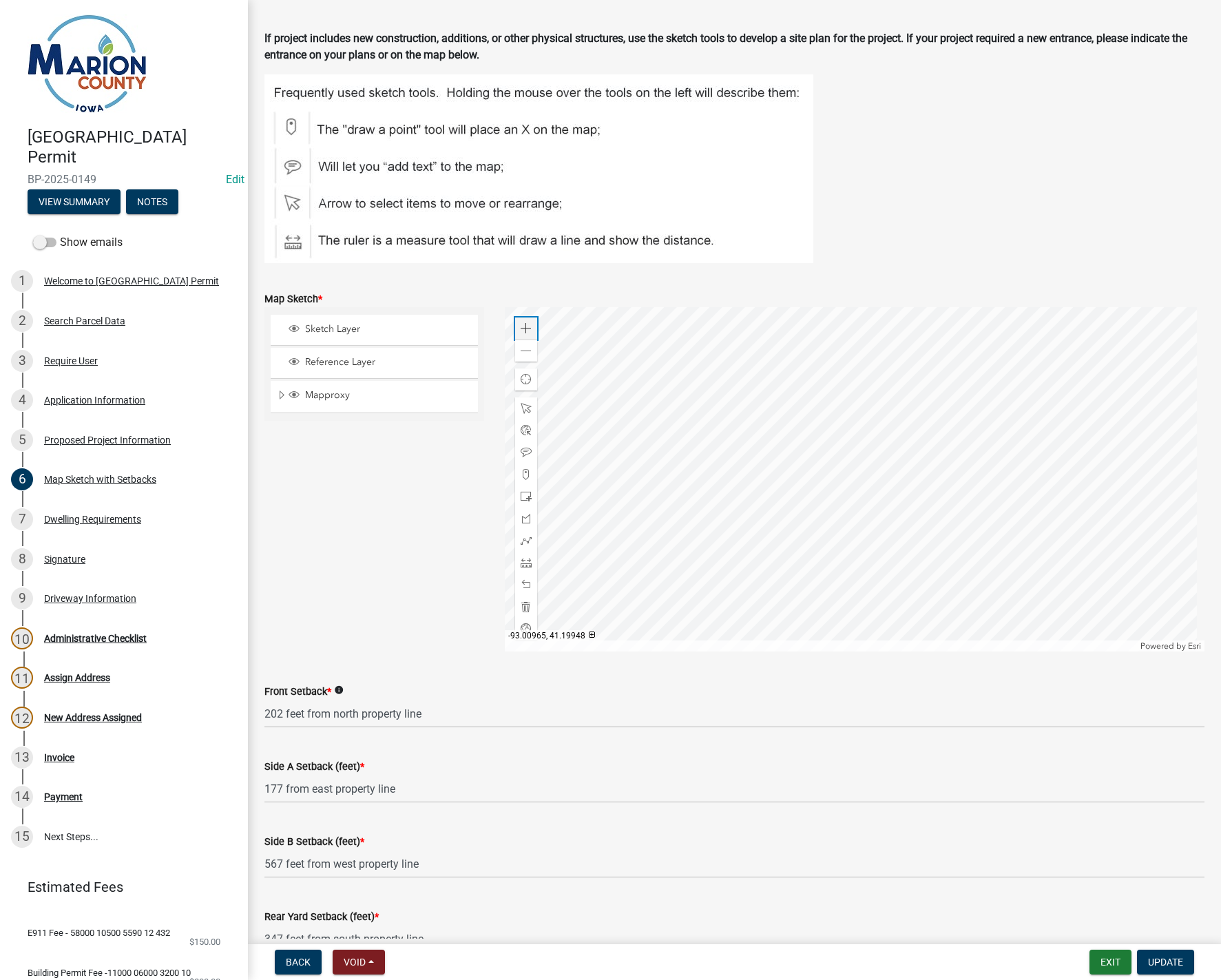
click at [525, 329] on span at bounding box center [526, 329] width 11 height 11
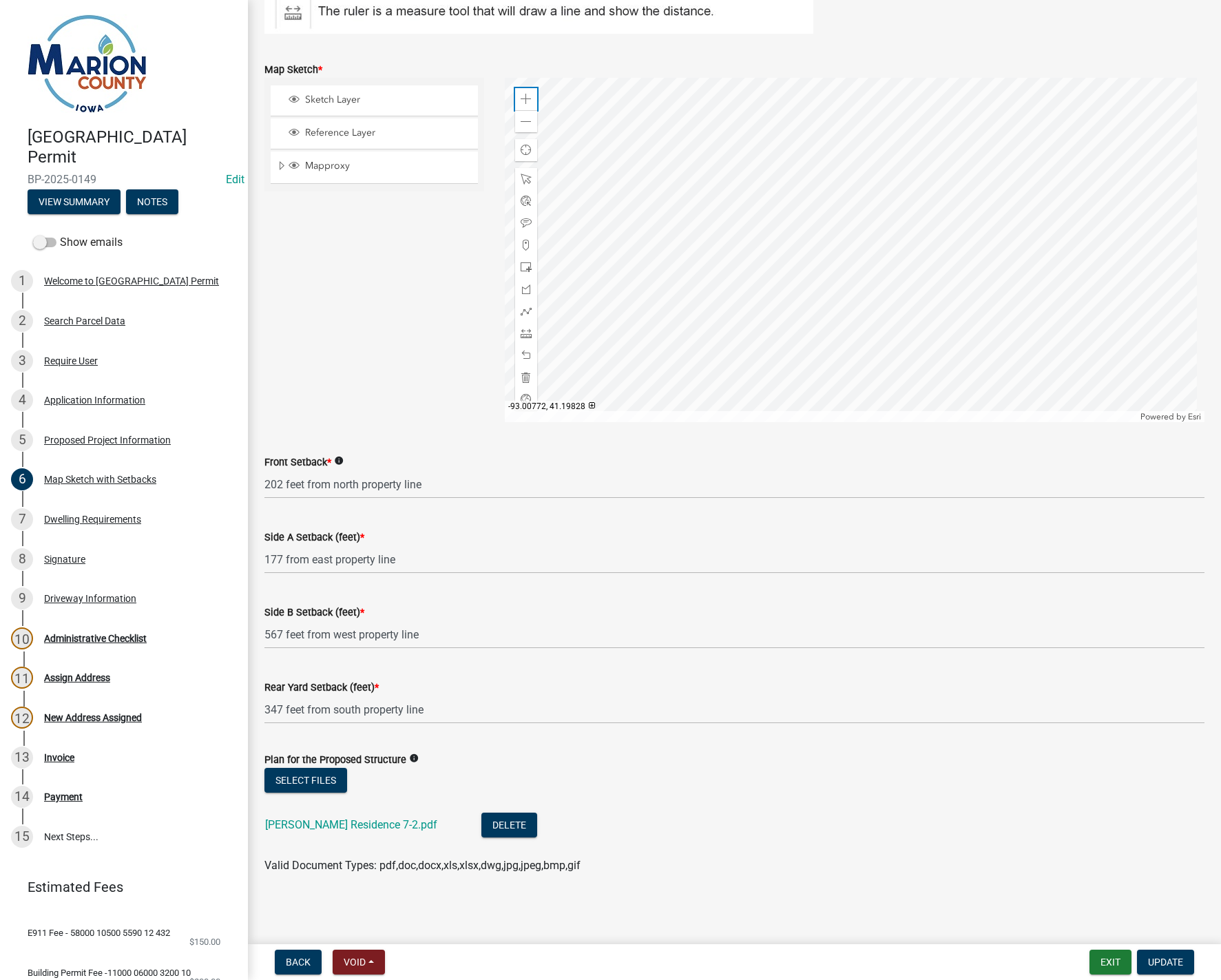
scroll to position [300, 0]
click at [73, 400] on div "Application Information" at bounding box center [95, 400] width 101 height 10
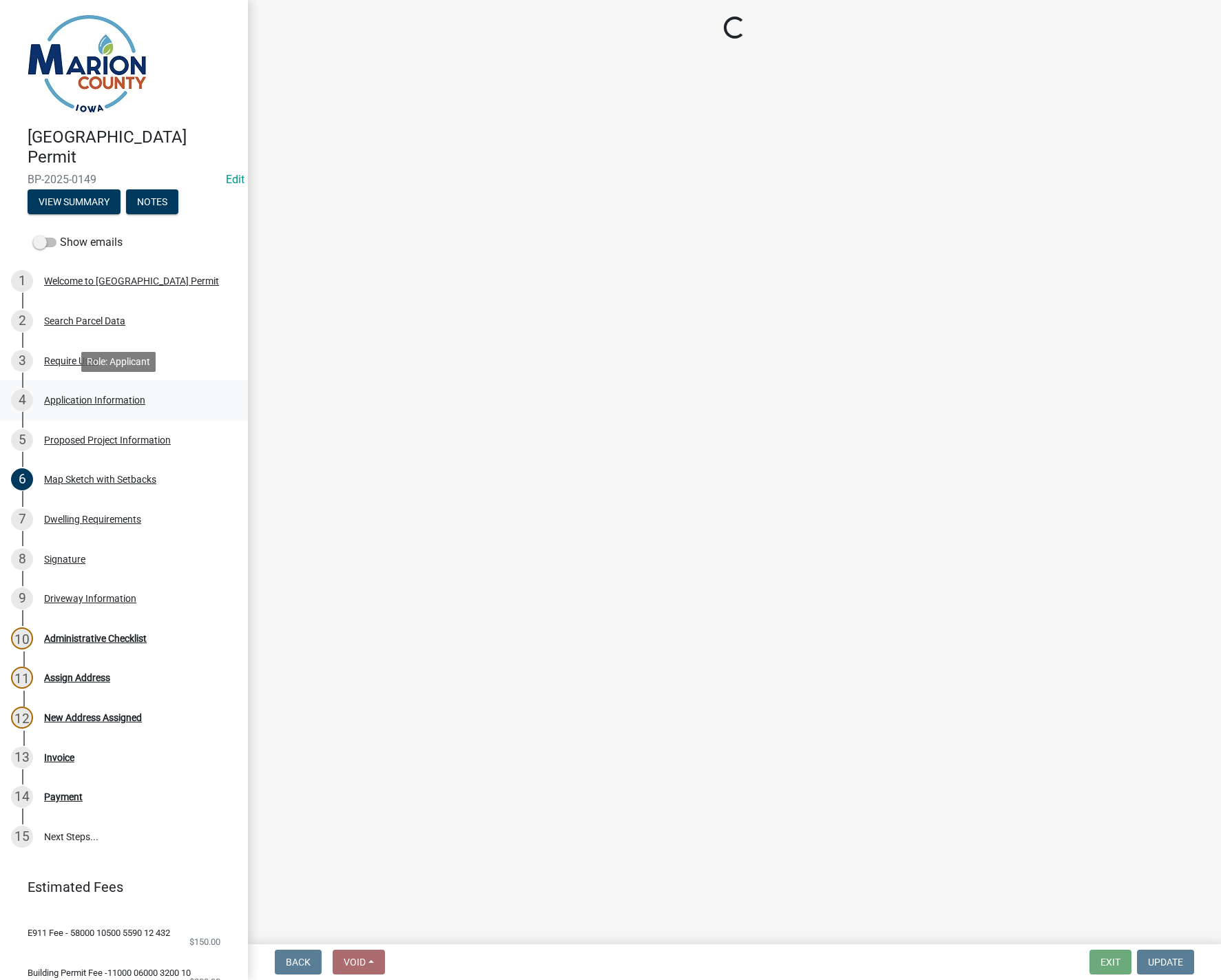
scroll to position [0, 0]
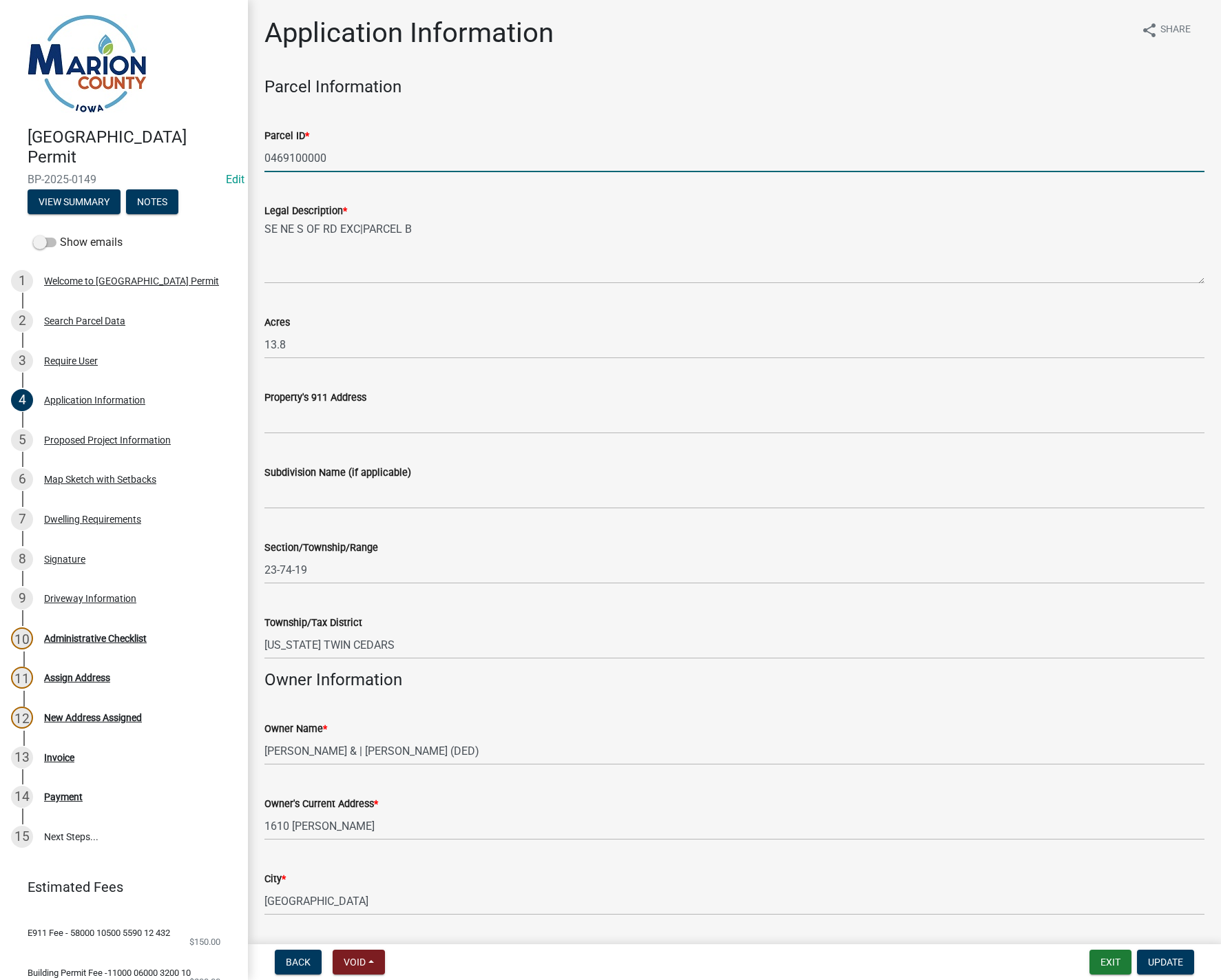
drag, startPoint x: 332, startPoint y: 155, endPoint x: 245, endPoint y: 146, distance: 87.5
click at [245, 146] on div "[GEOGRAPHIC_DATA] Permit BP-2025-0149 Edit View Summary Notes Show emails 1 Wel…" at bounding box center [610, 490] width 1221 height 980
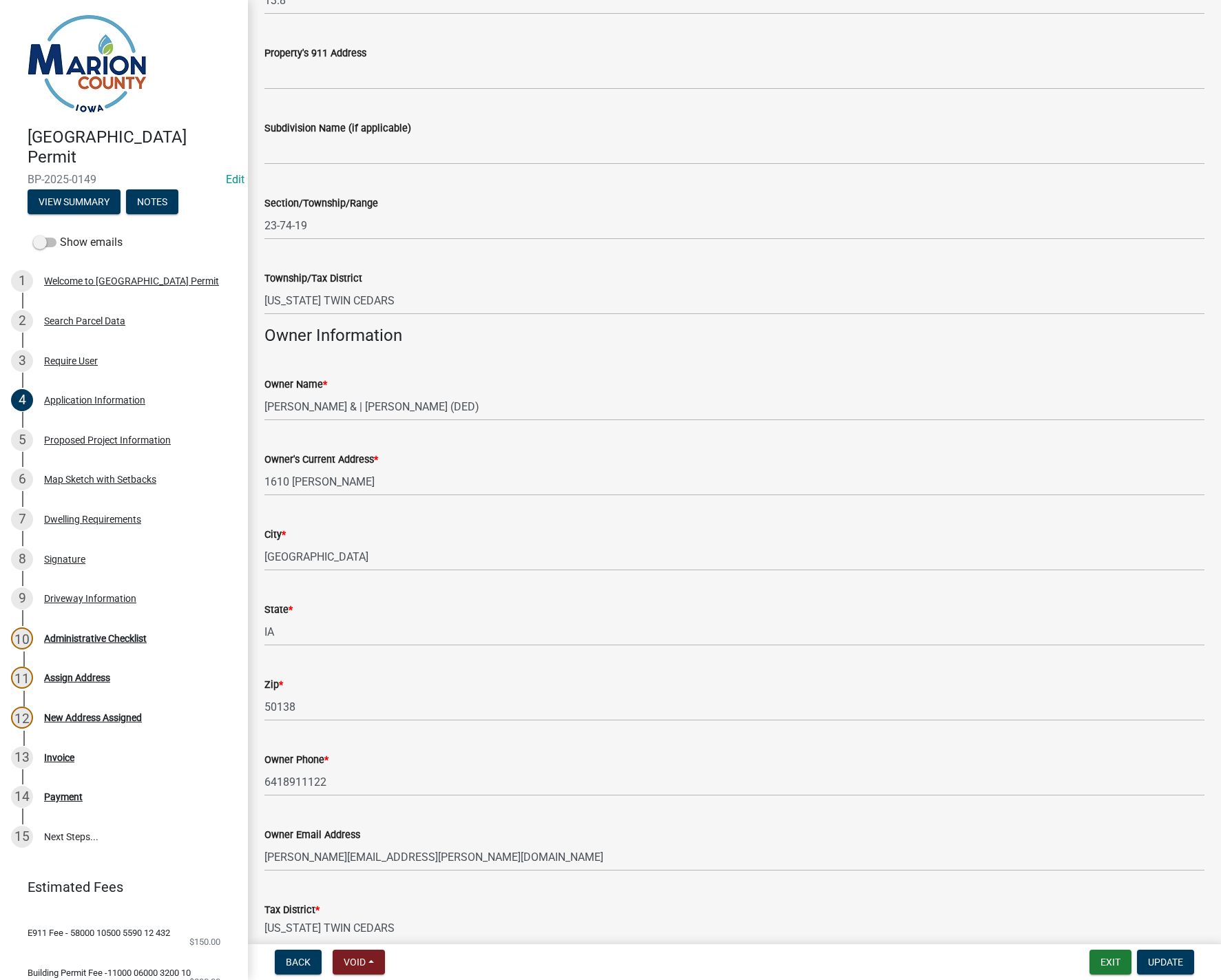
scroll to position [528, 0]
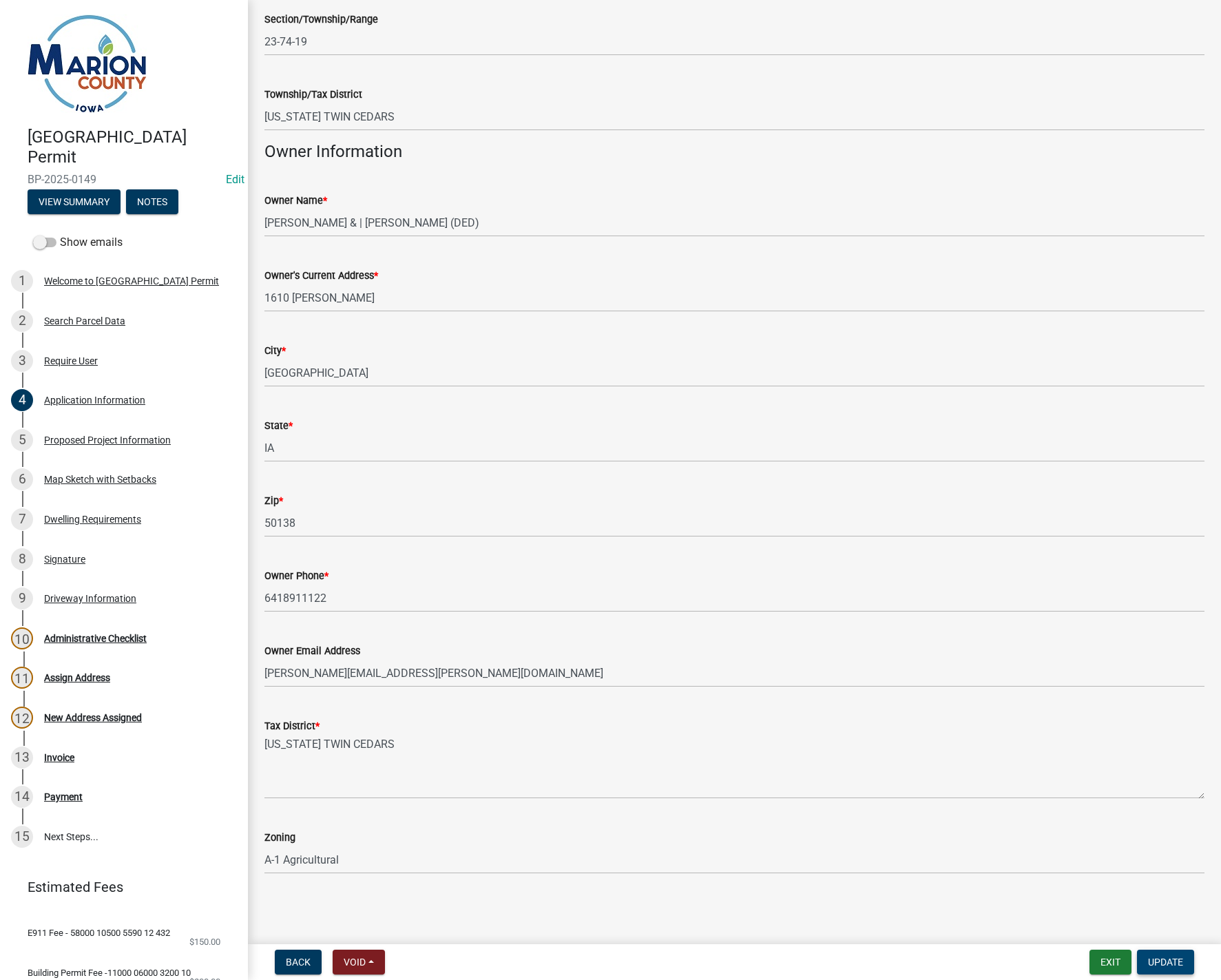
click at [1164, 963] on span "Update" at bounding box center [1166, 962] width 35 height 11
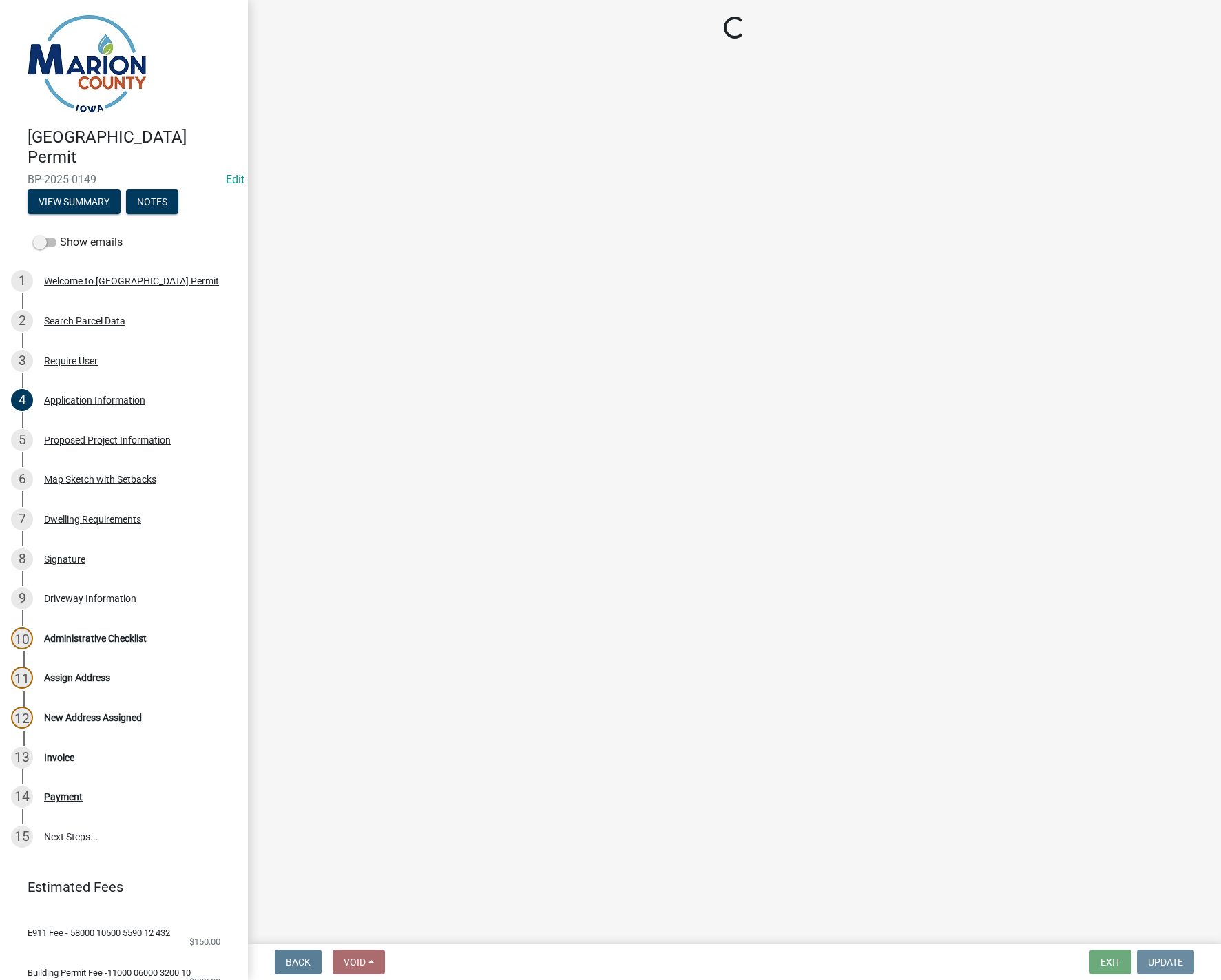
scroll to position [0, 0]
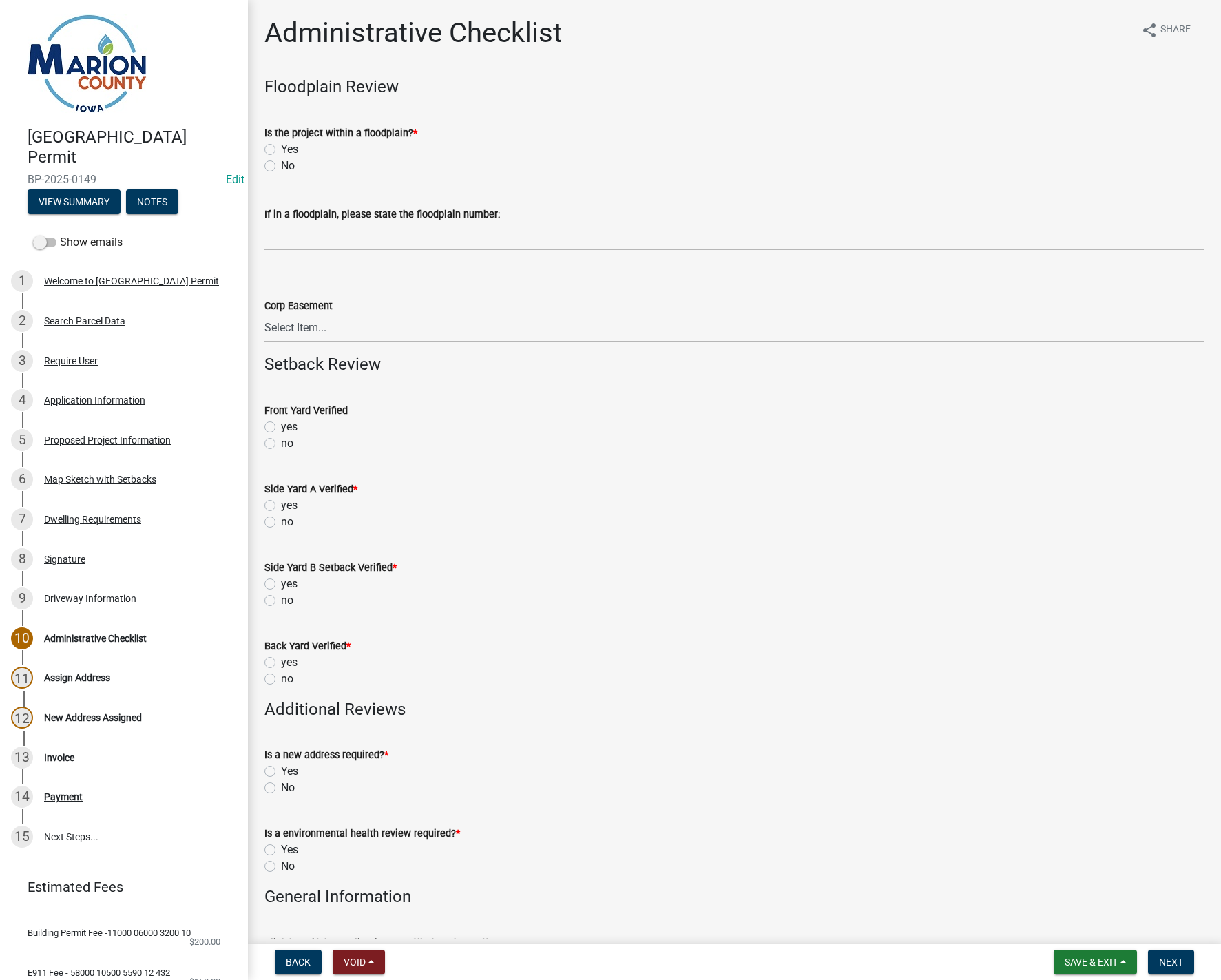
click at [281, 163] on label "No" at bounding box center [288, 165] width 14 height 16
click at [281, 163] on input "No" at bounding box center [285, 162] width 9 height 9
radio input "true"
click at [281, 442] on label "no" at bounding box center [287, 443] width 13 height 16
click at [281, 442] on input "no" at bounding box center [285, 440] width 9 height 9
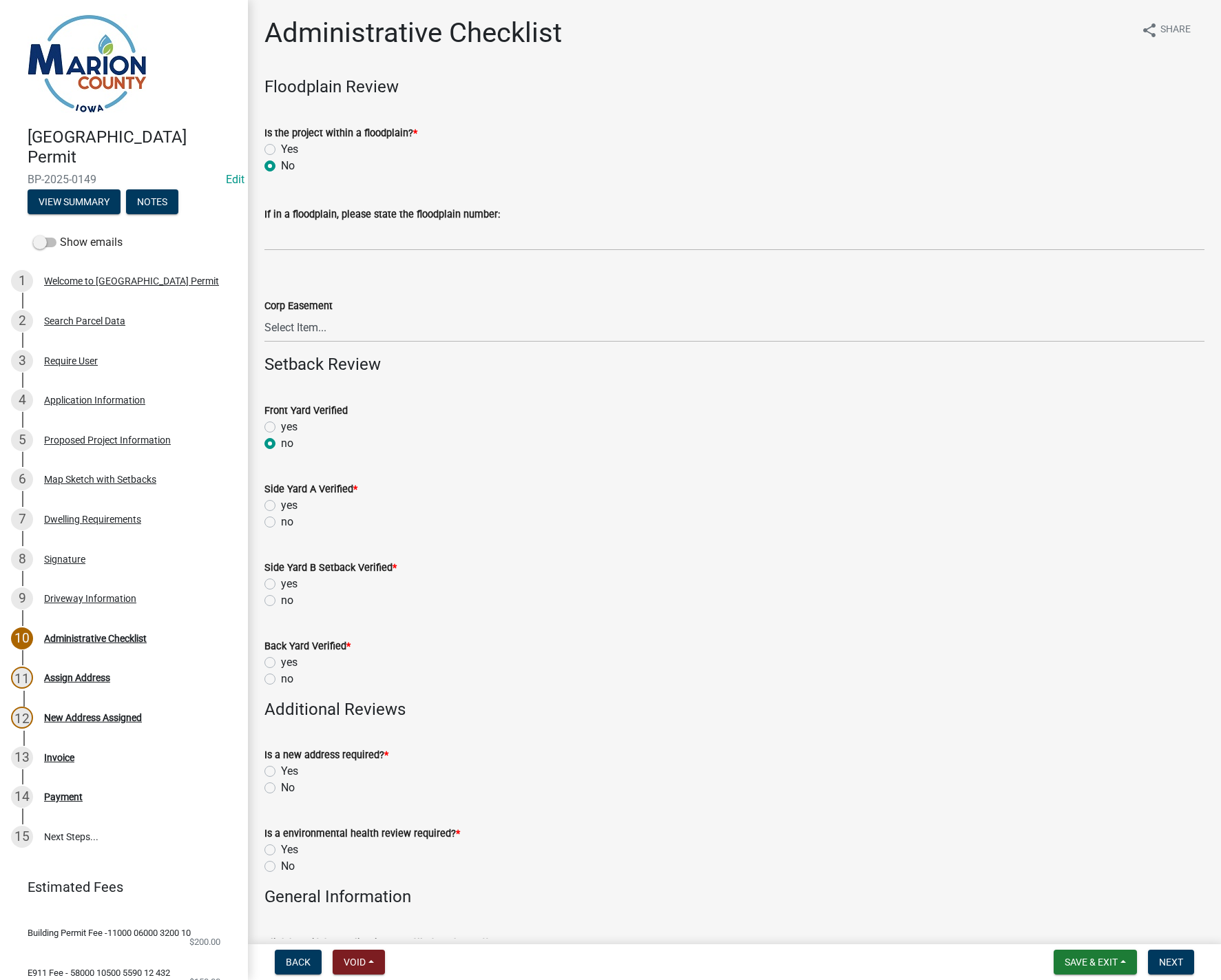
radio input "true"
click at [281, 519] on label "no" at bounding box center [287, 521] width 13 height 16
click at [281, 519] on input "no" at bounding box center [285, 518] width 9 height 9
radio input "true"
click at [281, 599] on label "no" at bounding box center [287, 600] width 13 height 16
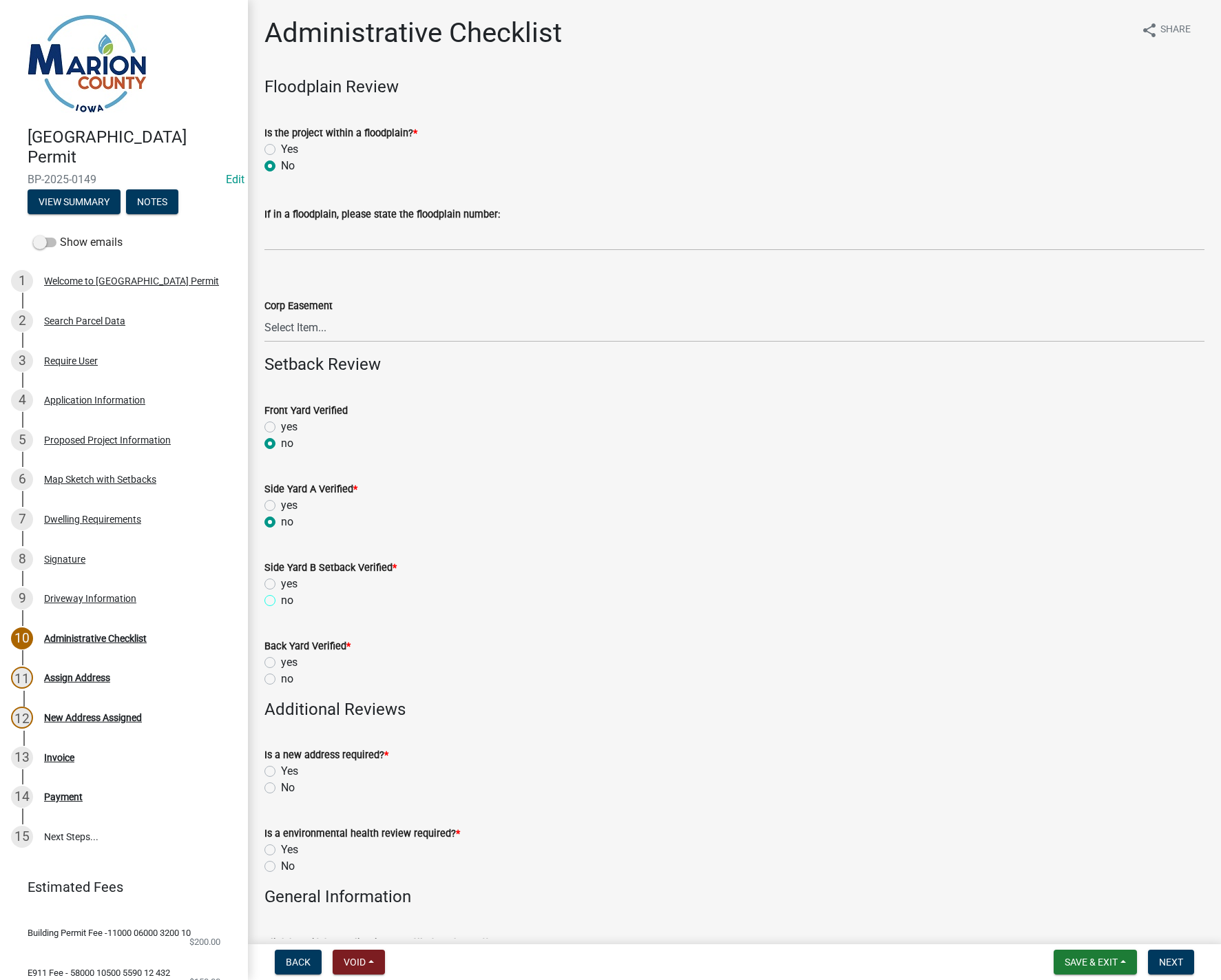
click at [281, 599] on input "no" at bounding box center [285, 597] width 9 height 9
radio input "true"
click at [281, 680] on label "no" at bounding box center [287, 678] width 13 height 16
click at [281, 680] on input "no" at bounding box center [285, 675] width 9 height 9
radio input "true"
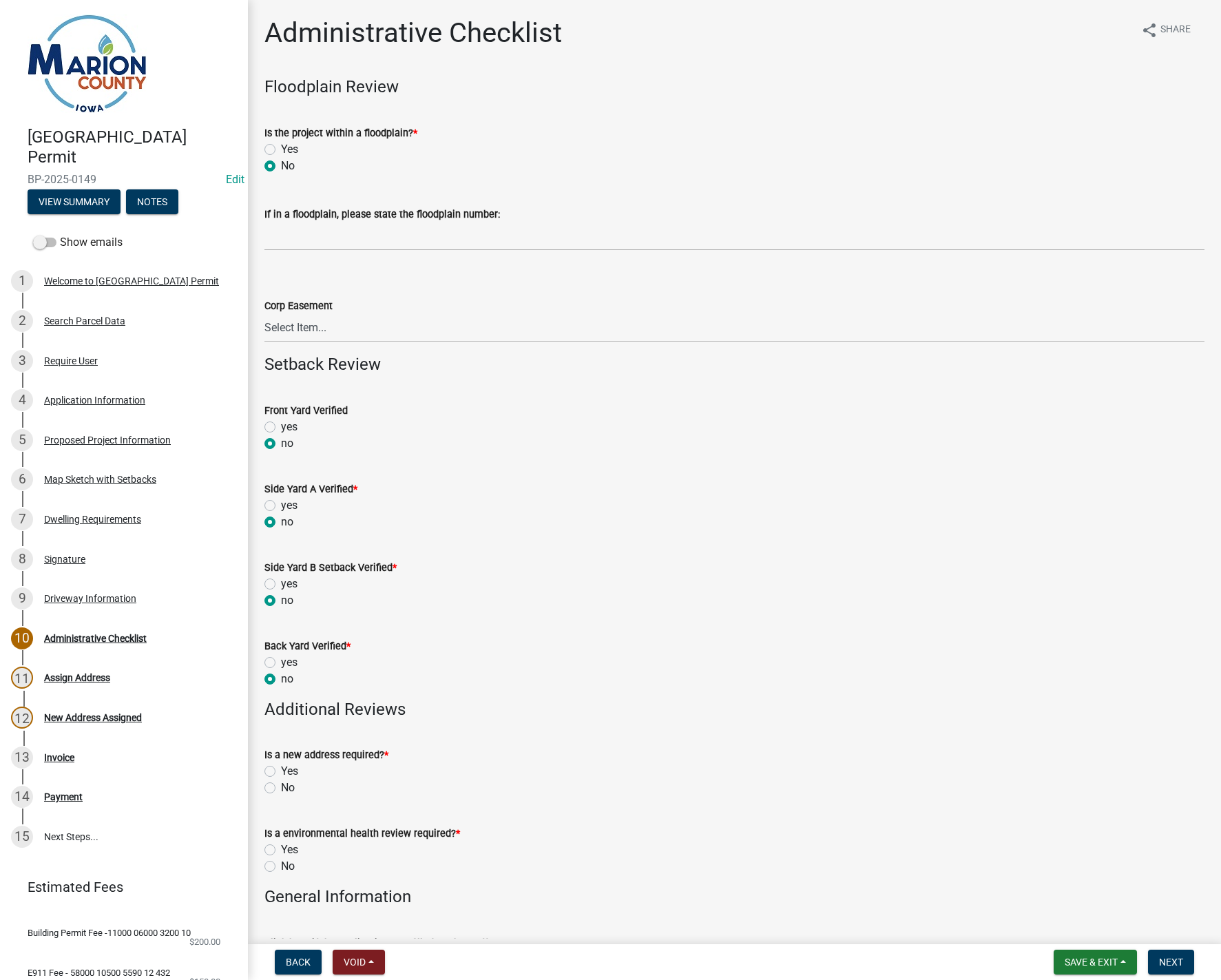
click at [281, 772] on label "Yes" at bounding box center [289, 771] width 17 height 16
click at [281, 772] on input "Yes" at bounding box center [285, 768] width 9 height 9
radio input "true"
click at [281, 851] on label "Yes" at bounding box center [289, 849] width 17 height 16
click at [281, 851] on input "Yes" at bounding box center [285, 846] width 9 height 9
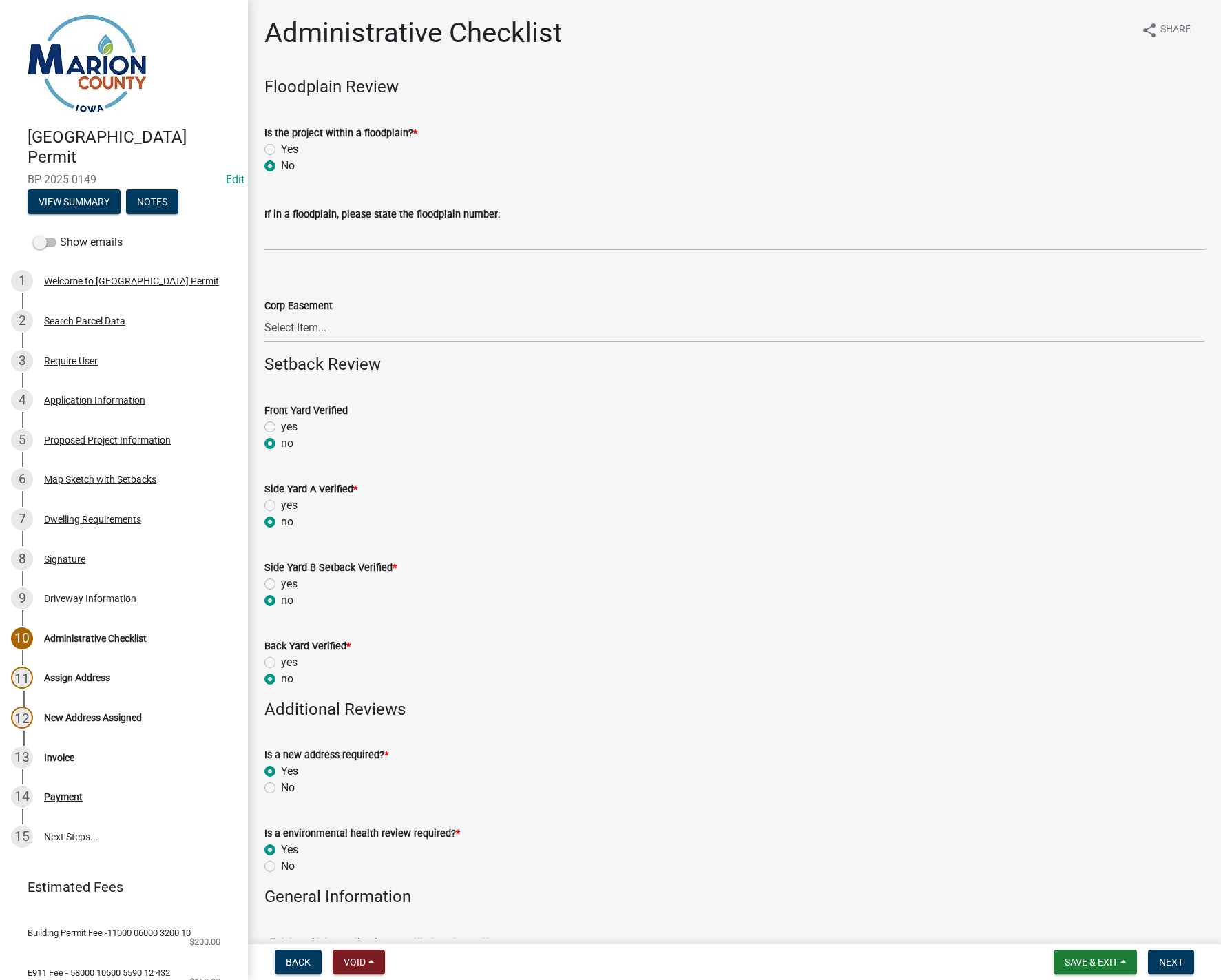
radio input "true"
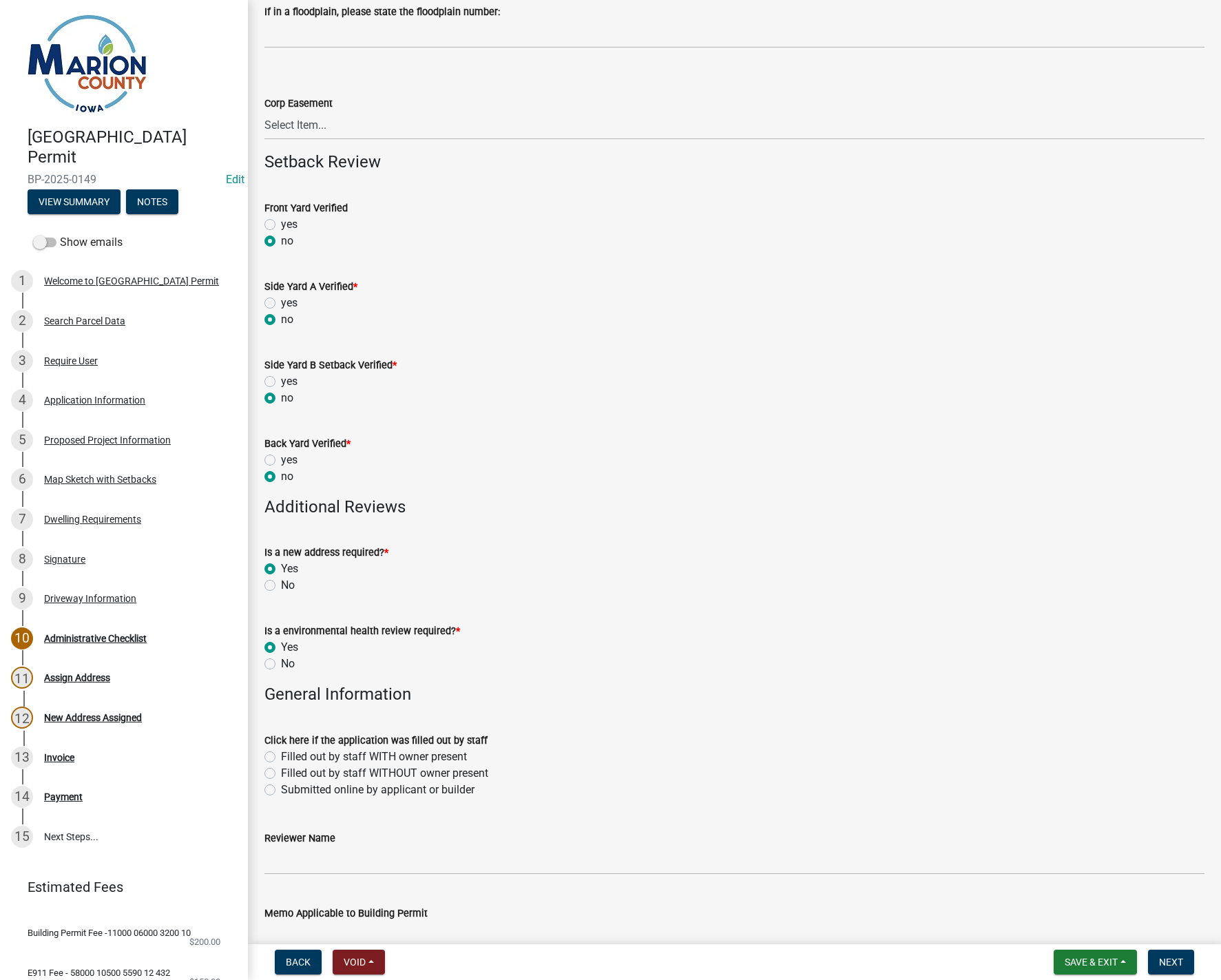
scroll to position [207, 0]
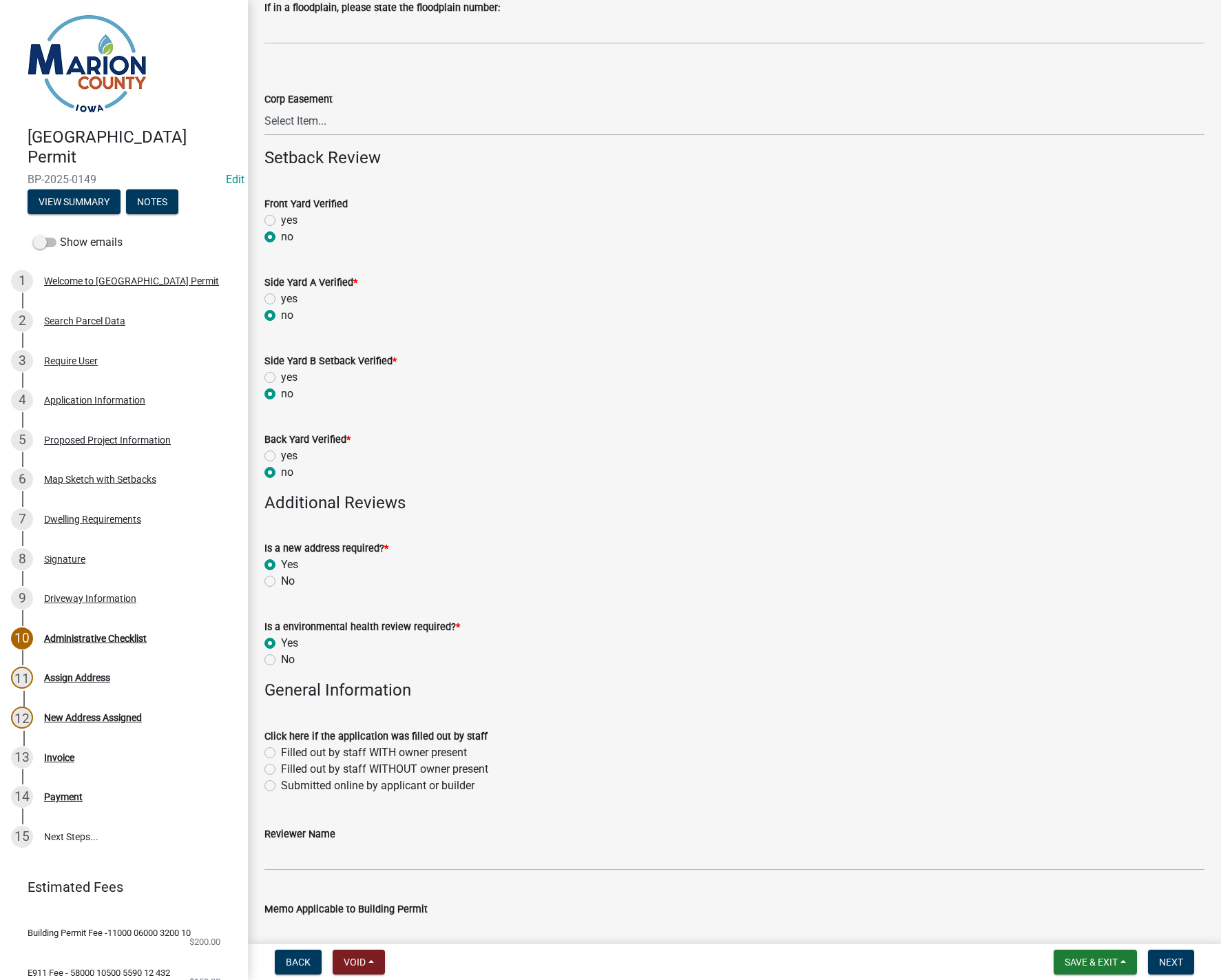
click at [281, 785] on label "Submitted online by applicant or builder" at bounding box center [377, 785] width 194 height 16
click at [281, 785] on input "Submitted online by applicant or builder" at bounding box center [285, 782] width 9 height 9
radio input "true"
click at [281, 851] on input "Reviewer Name" at bounding box center [735, 856] width 940 height 28
type input "MPoffenbarger"
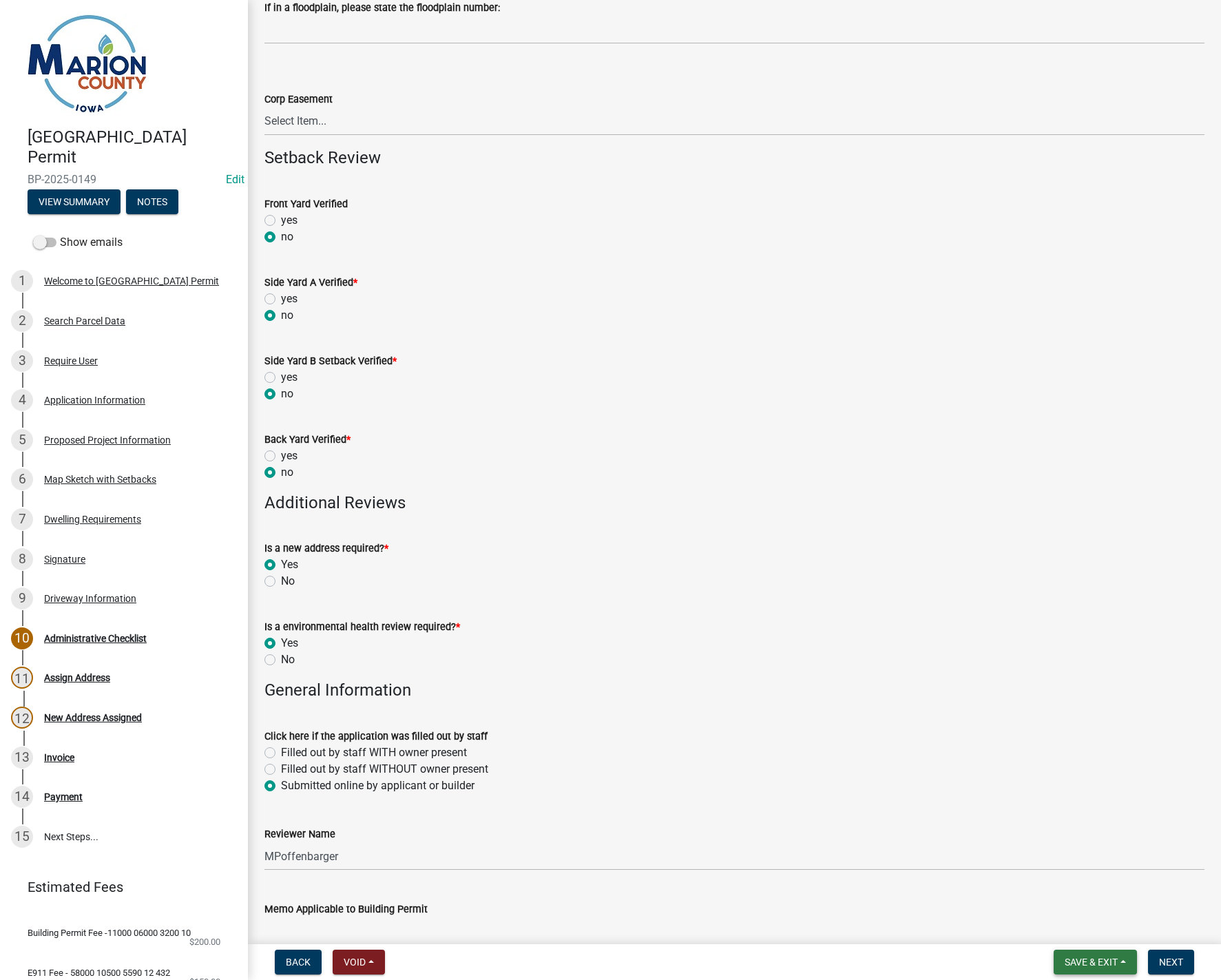
click at [1103, 965] on span "Save & Exit" at bounding box center [1091, 962] width 53 height 11
click at [1078, 892] on button "Save" at bounding box center [1082, 893] width 110 height 33
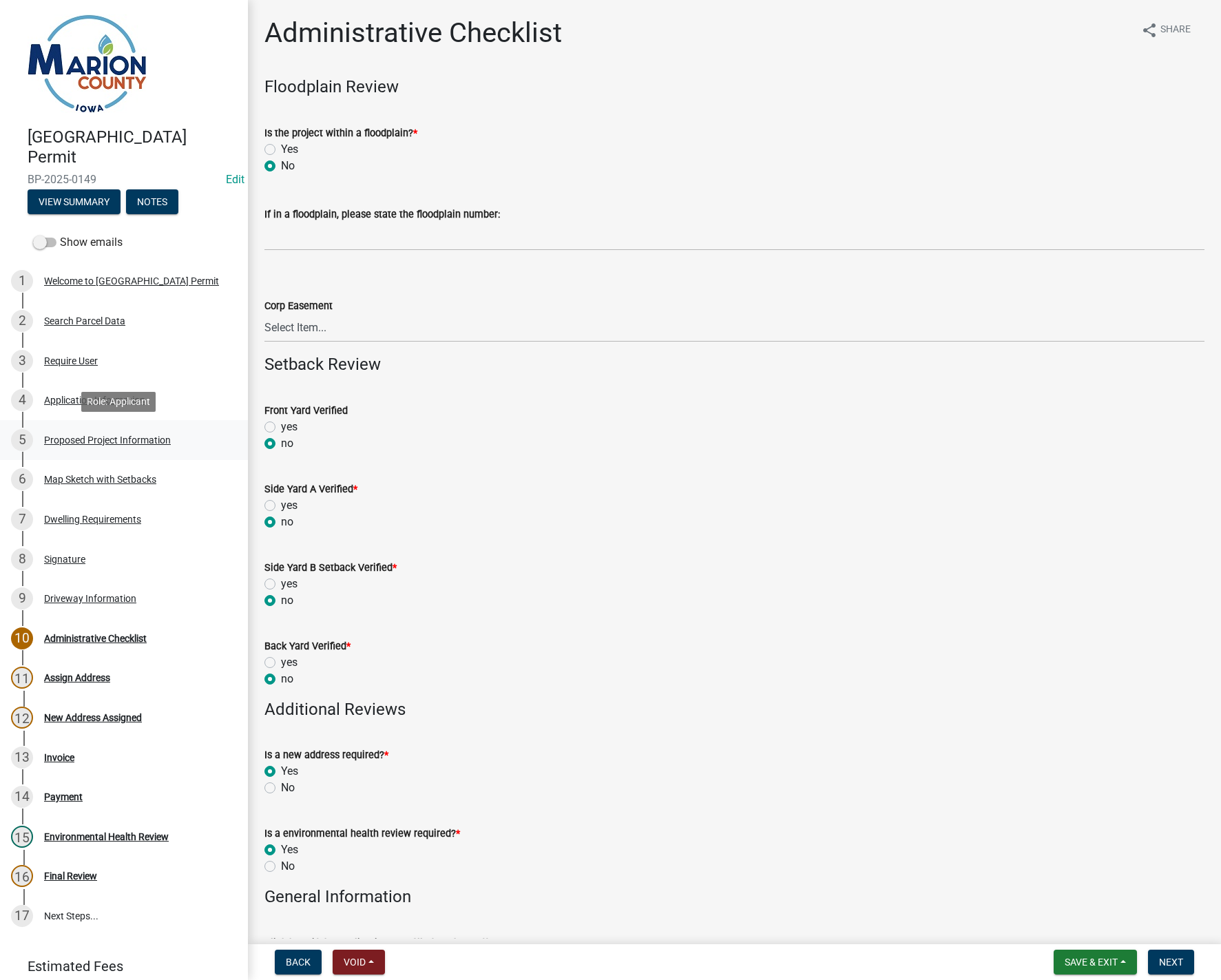
click at [108, 433] on div "5 Proposed Project Information" at bounding box center [118, 440] width 215 height 22
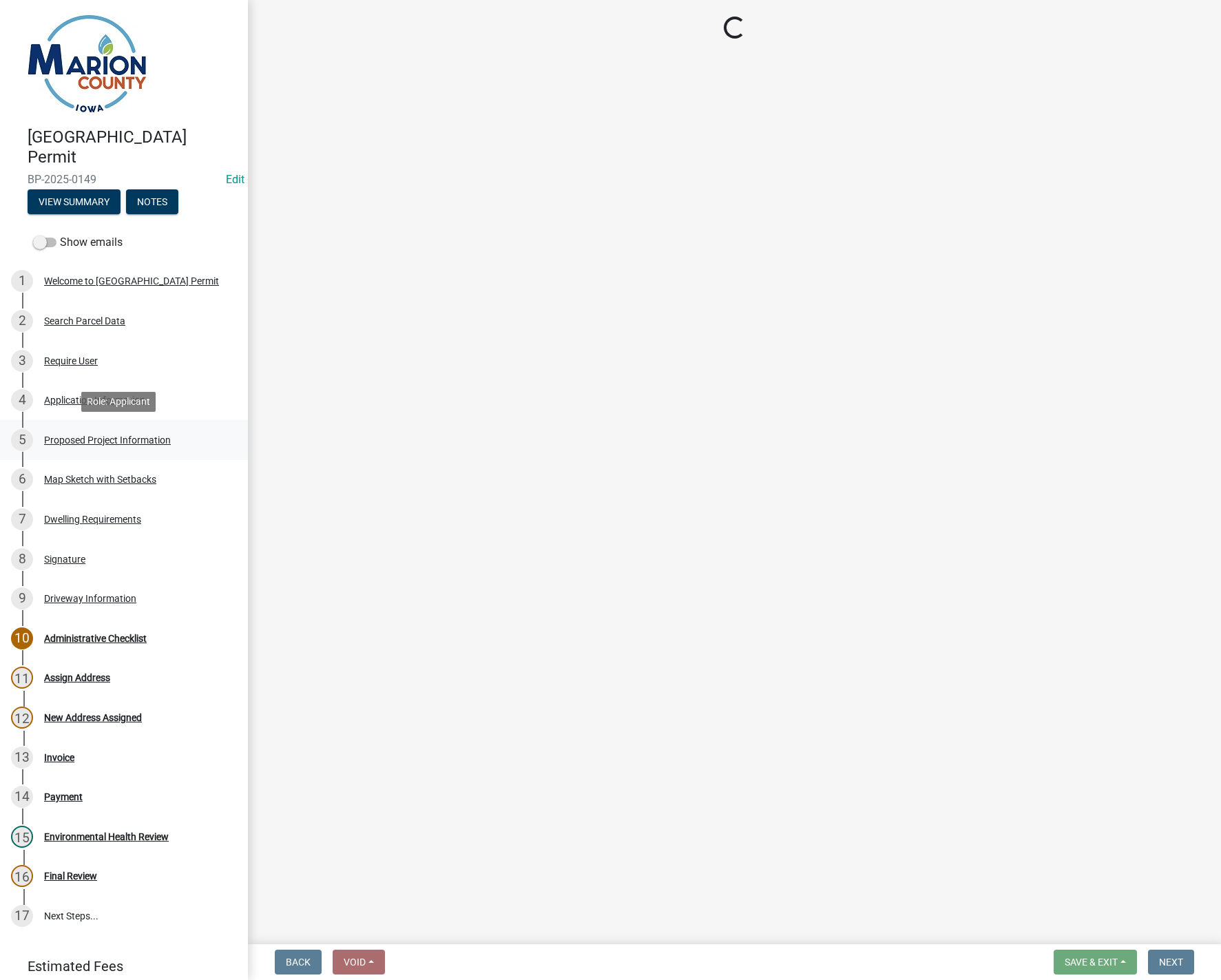
select select "ad82ad94-9bd8-43b2-a066-f5ac38fcadf5"
select select "f37e860c-a887-41e0-a466-b738e3b0a2db"
select select "decfd9bc-125b-4999-8bfa-5ebe2cf995f7"
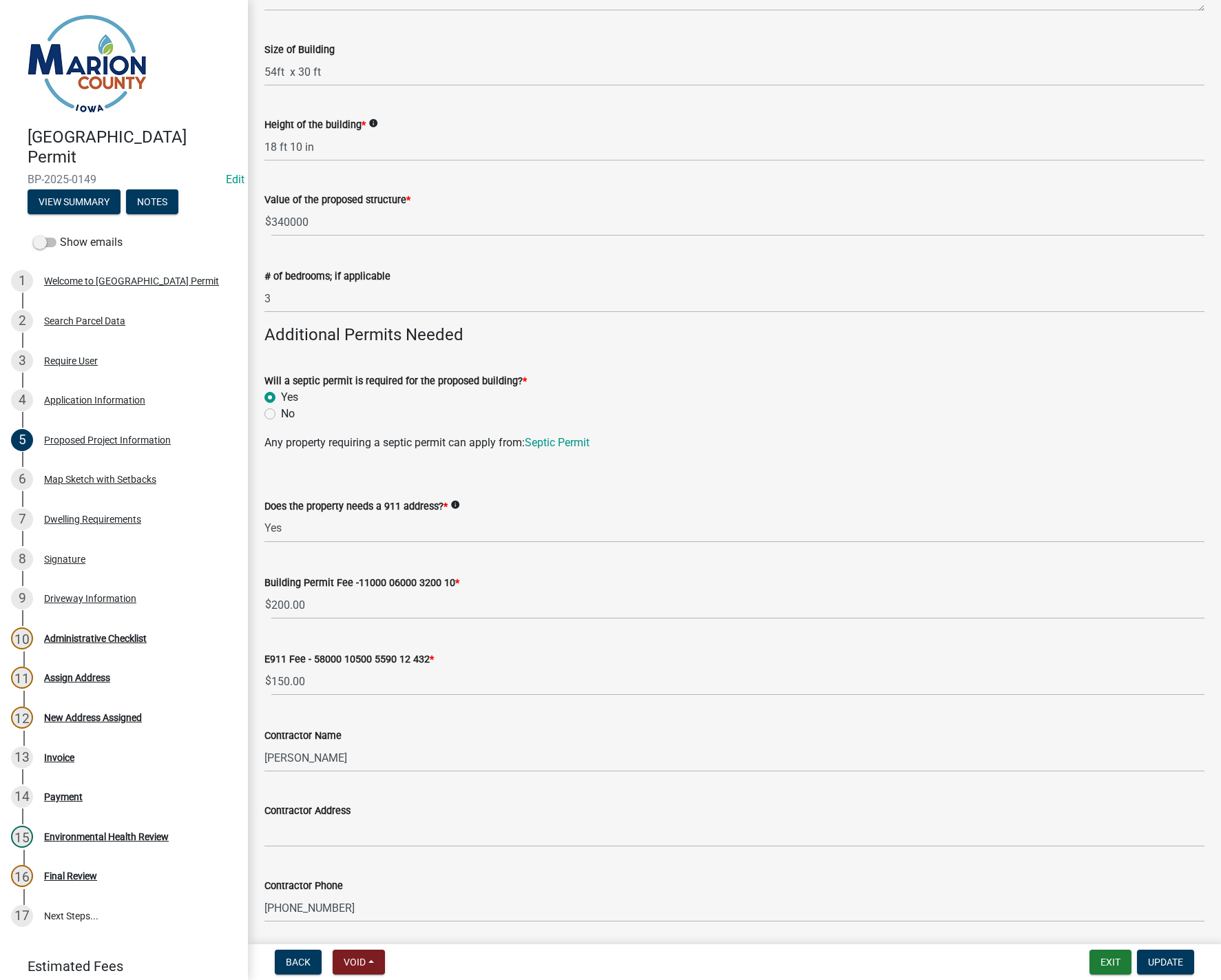
scroll to position [551, 0]
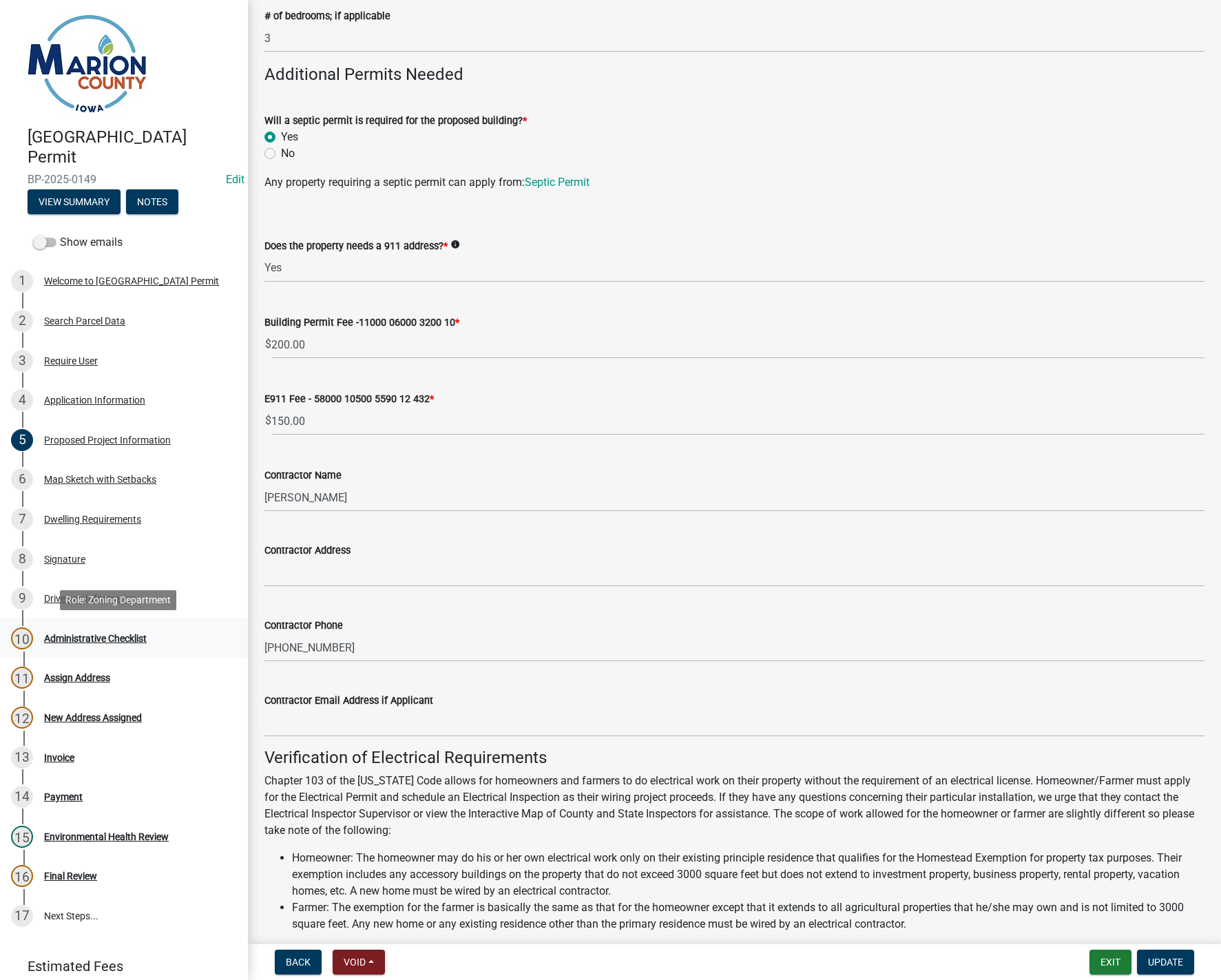
click at [120, 635] on div "Administrative Checklist" at bounding box center [96, 639] width 103 height 10
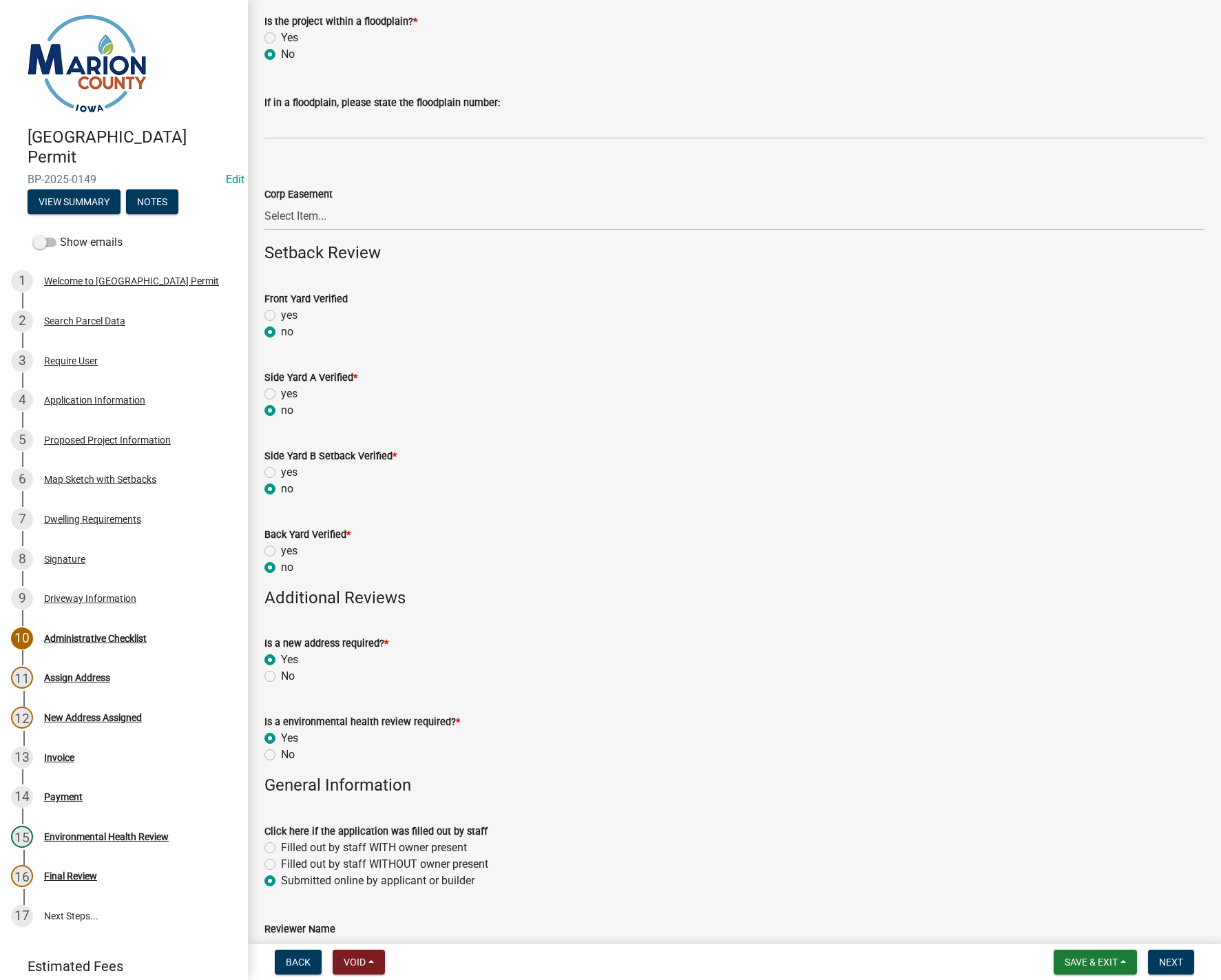
scroll to position [276, 0]
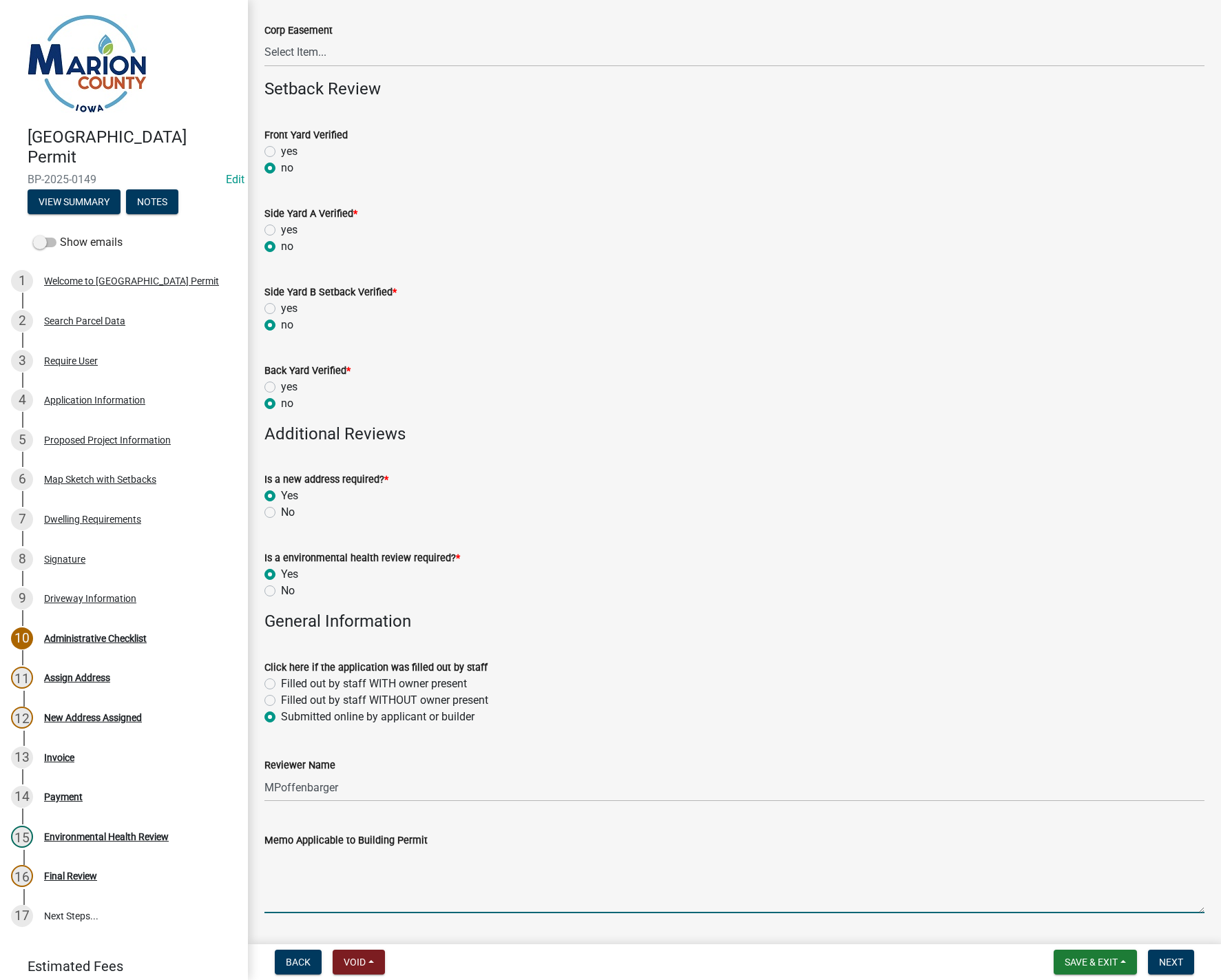
click at [309, 877] on textarea "Memo Applicable to Building Permit" at bounding box center [735, 881] width 940 height 65
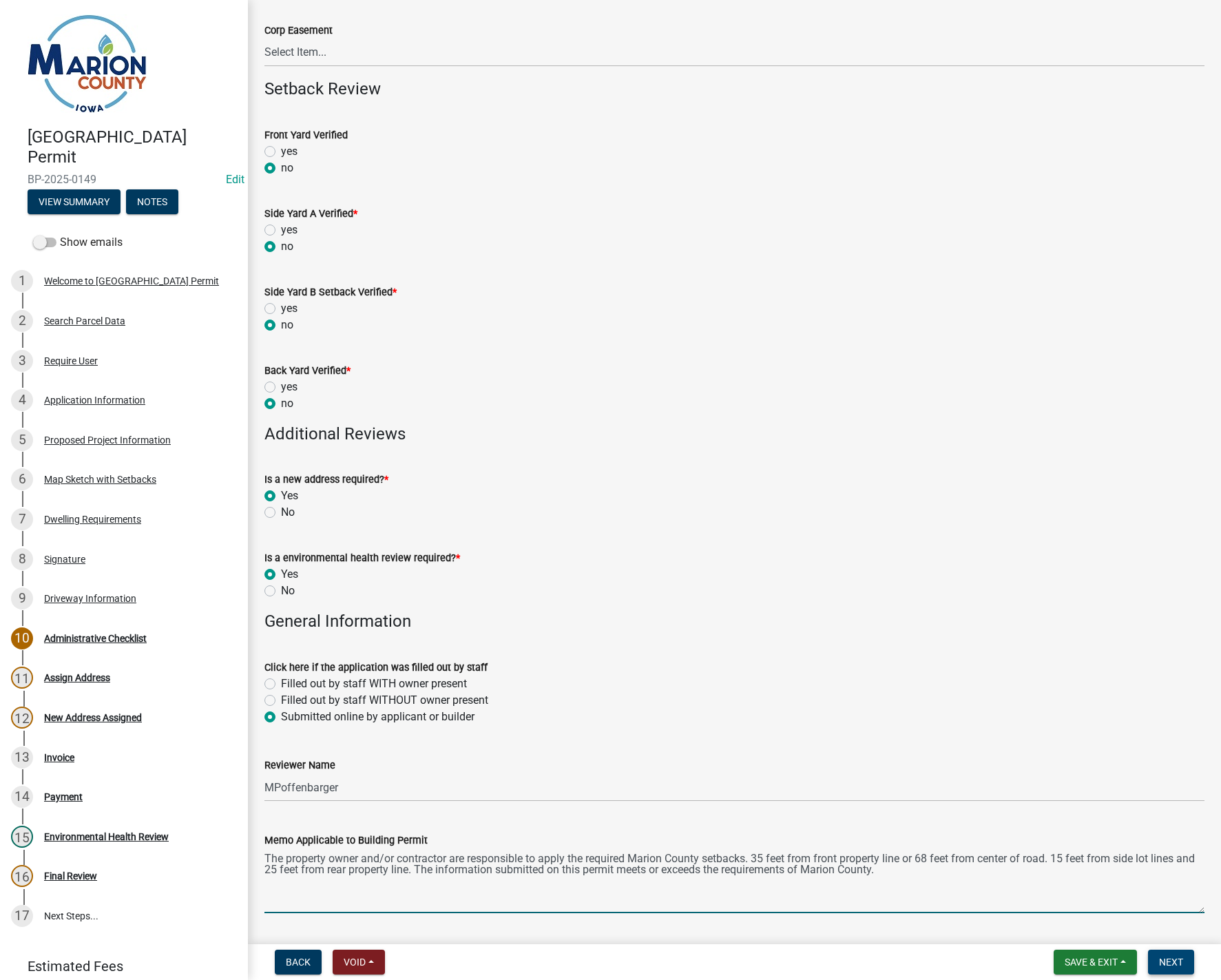
type textarea "The property owner and/or contractor are responsible to apply the required Mari…"
click at [1172, 960] on span "Next" at bounding box center [1171, 962] width 24 height 11
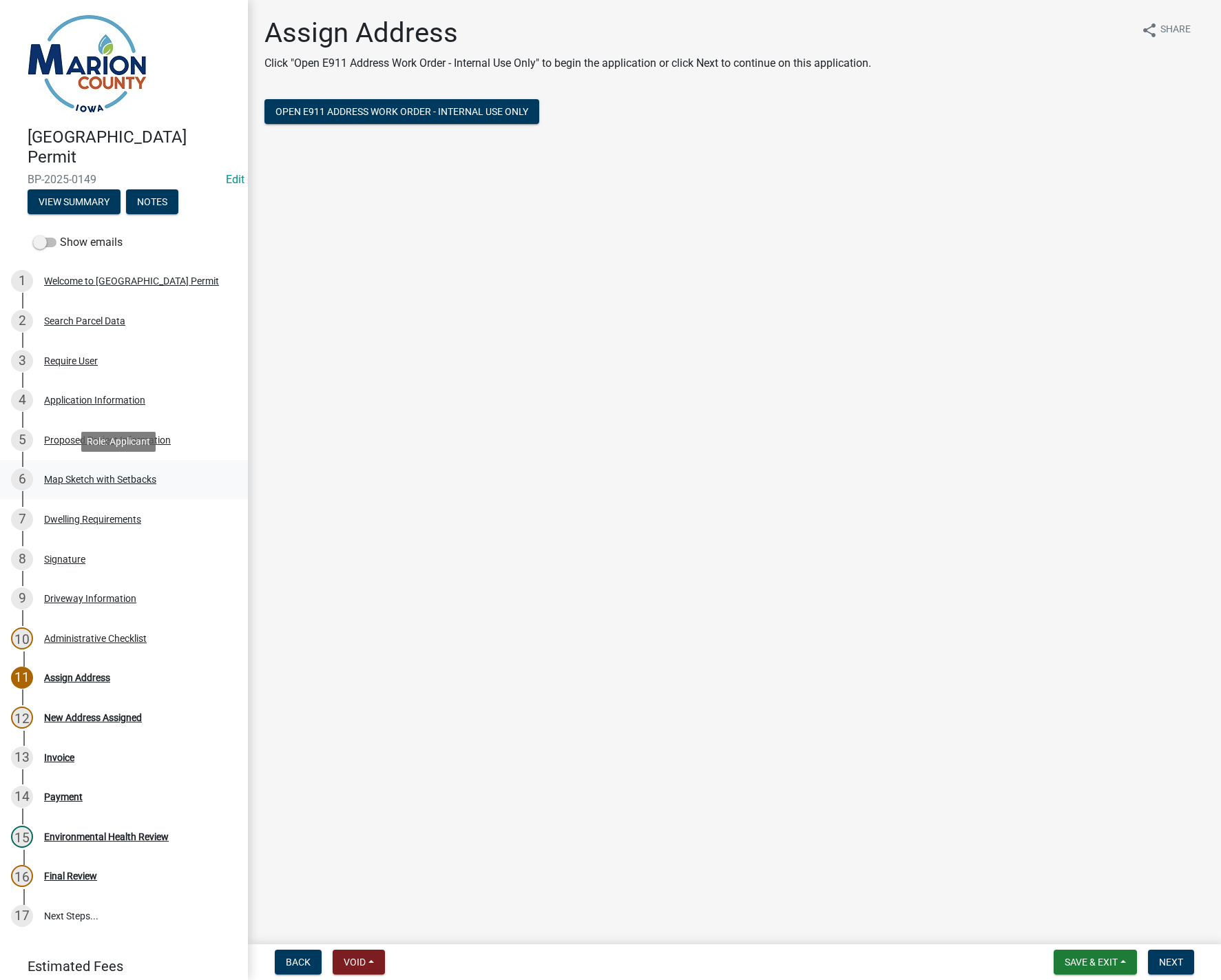
click at [61, 483] on div "Map Sketch with Setbacks" at bounding box center [101, 479] width 113 height 10
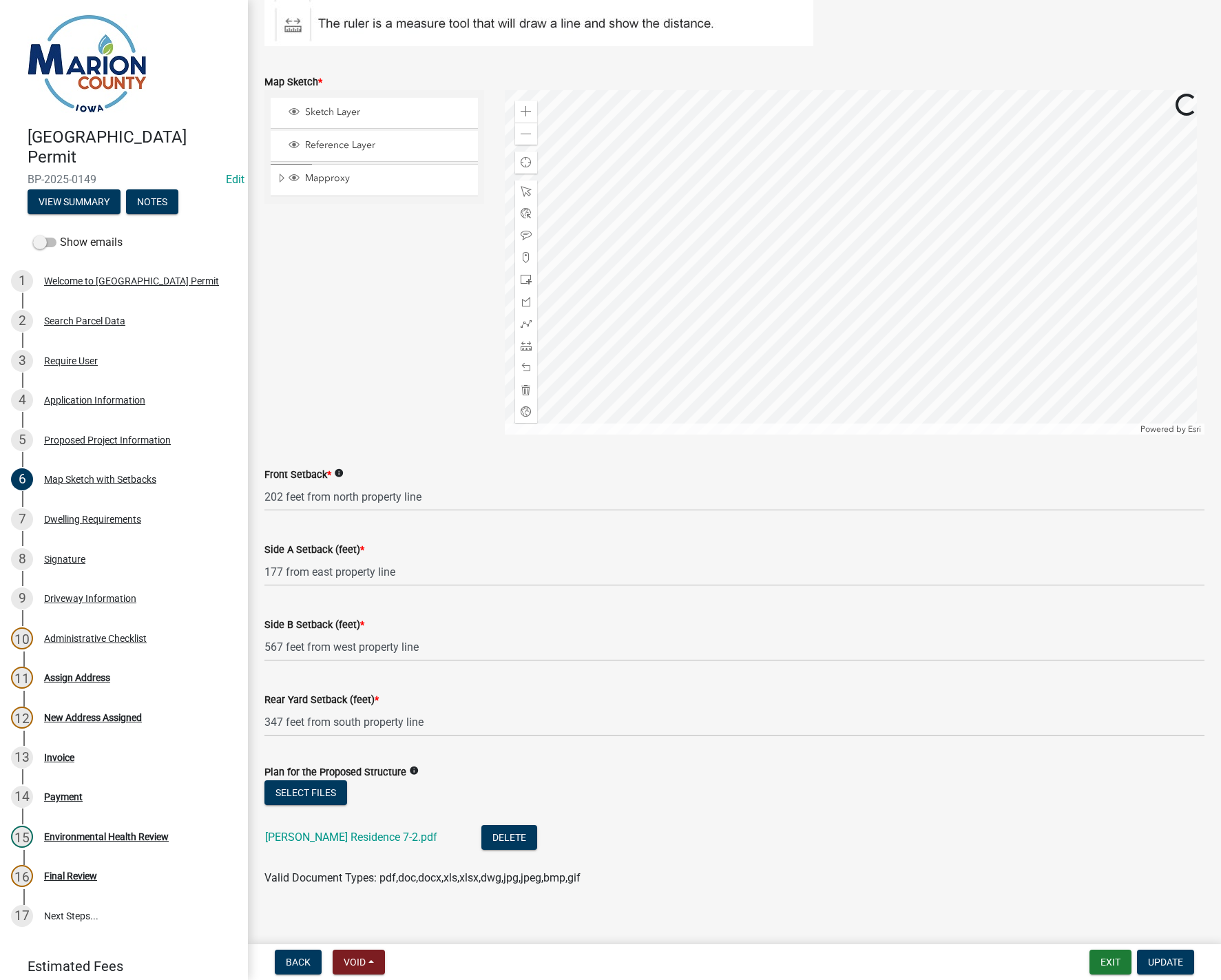
scroll to position [300, 0]
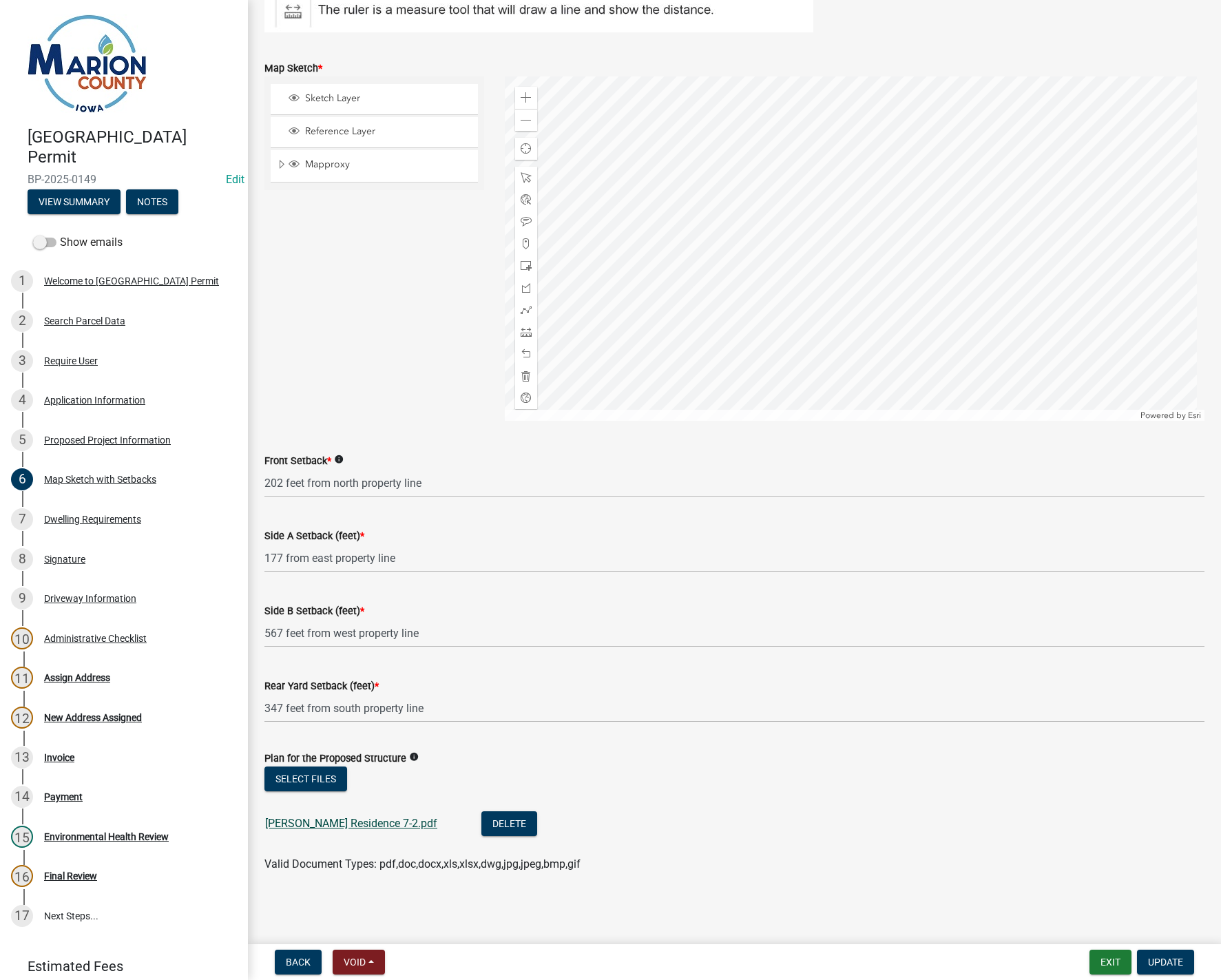
click at [327, 823] on link "[PERSON_NAME] Residence 7-2.pdf" at bounding box center [351, 823] width 172 height 13
click at [1175, 962] on span "Update" at bounding box center [1166, 962] width 35 height 11
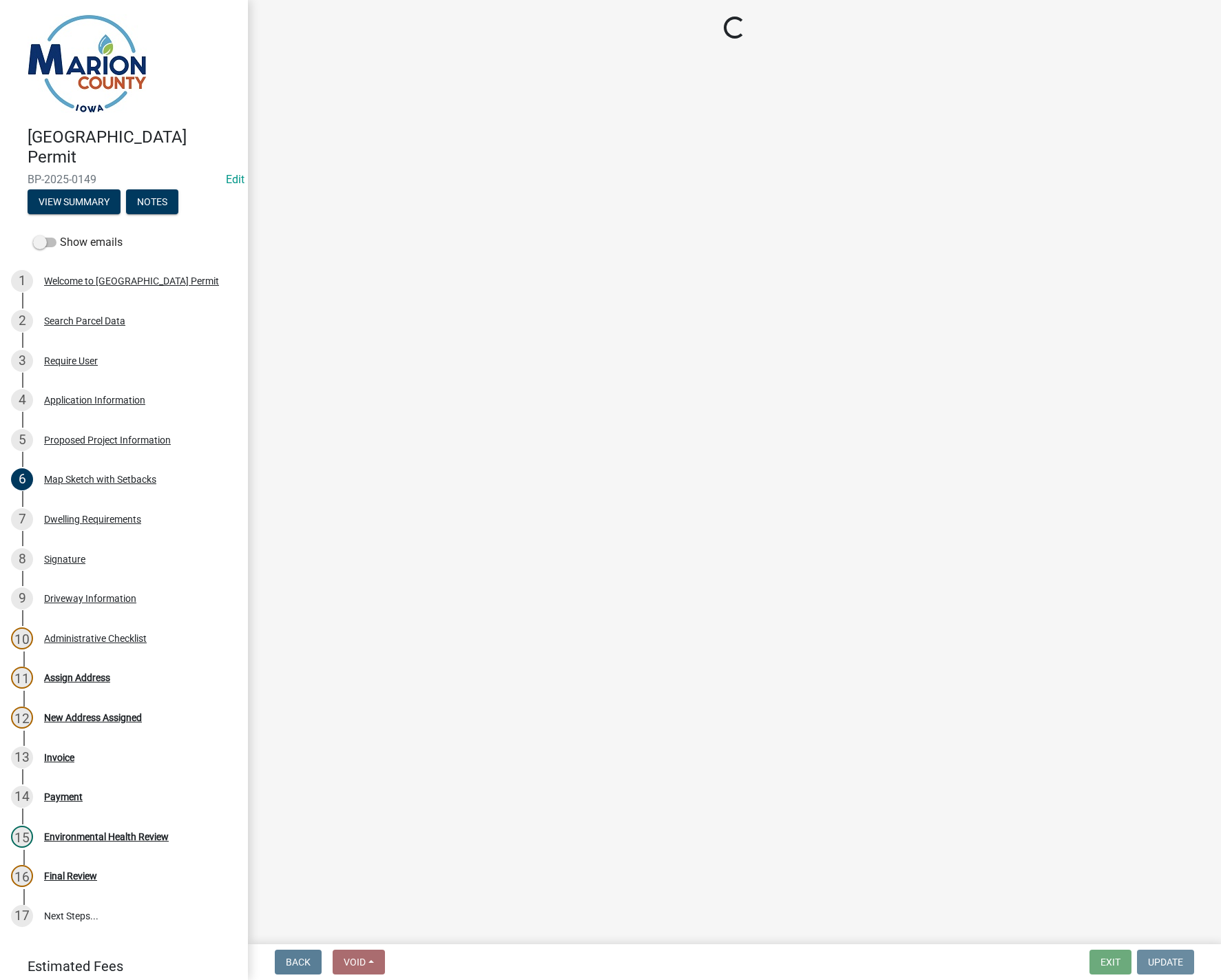
scroll to position [0, 0]
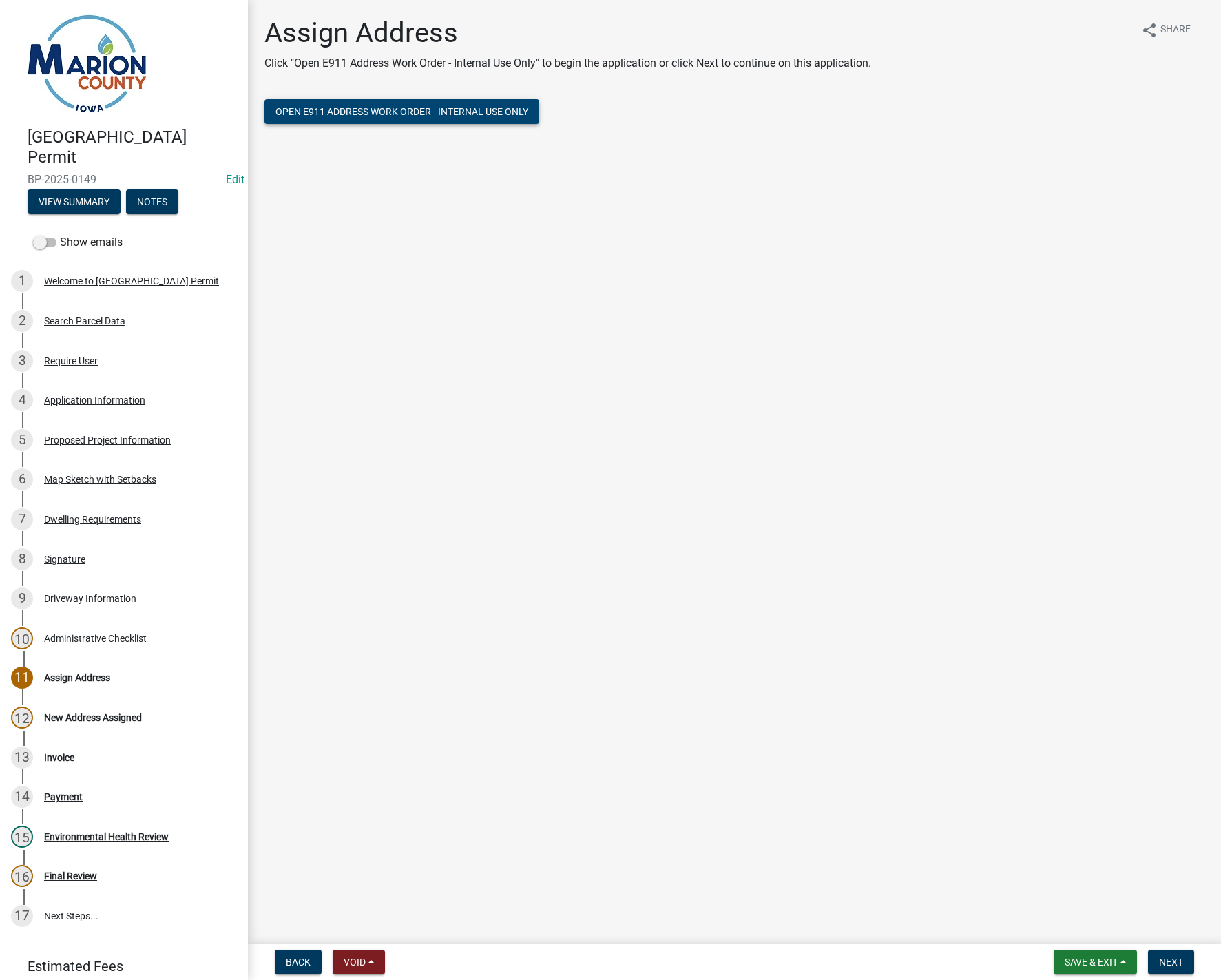
click at [391, 116] on span "Open E911 Address Work Order - Internal Use Only" at bounding box center [402, 112] width 253 height 11
click at [77, 401] on div "Application Information" at bounding box center [95, 400] width 101 height 10
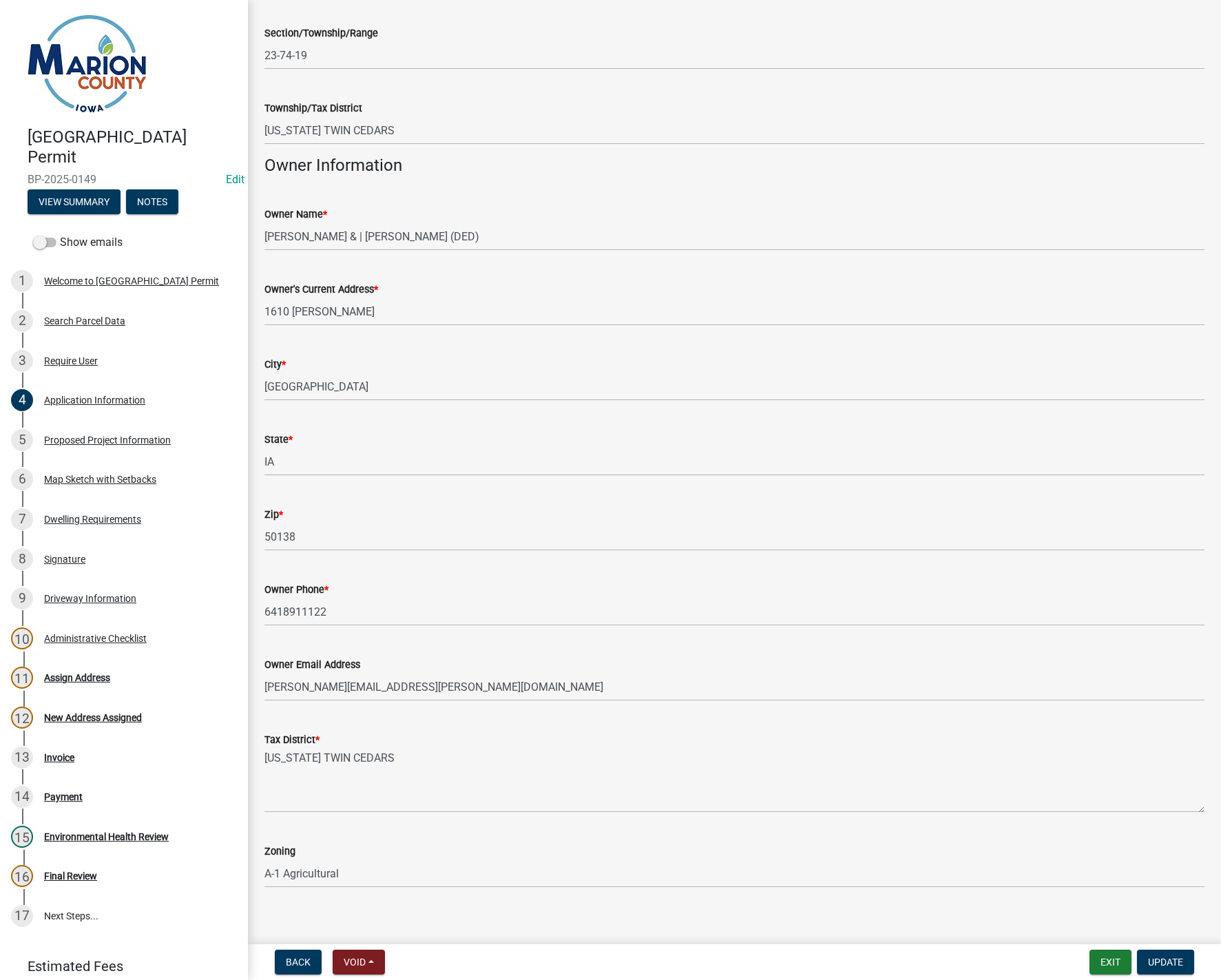
scroll to position [528, 0]
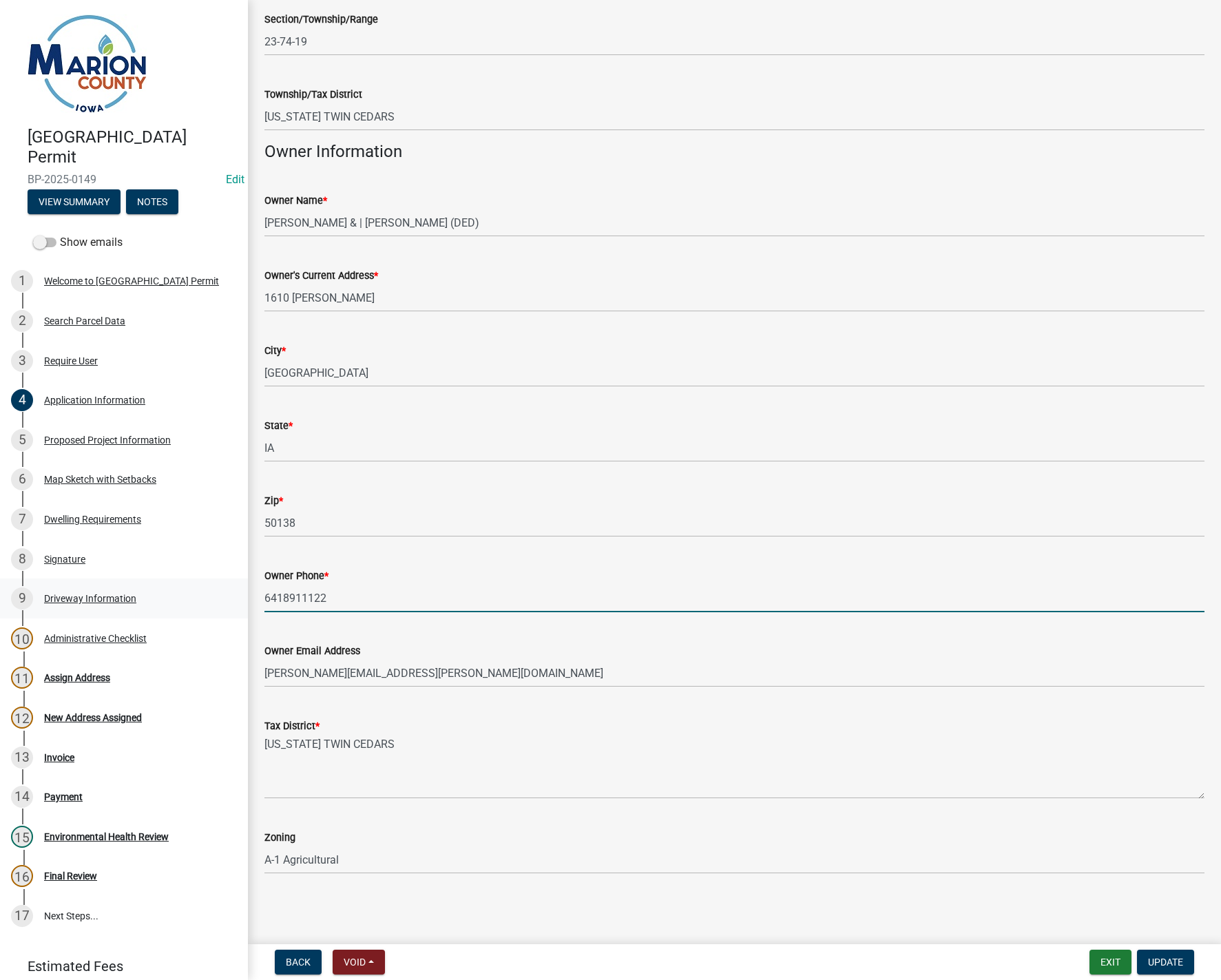
drag, startPoint x: 346, startPoint y: 597, endPoint x: 163, endPoint y: 586, distance: 183.3
click at [163, 586] on div "[GEOGRAPHIC_DATA] Permit BP-2025-0149 Edit View Summary Notes Show emails 1 Wel…" at bounding box center [610, 490] width 1221 height 980
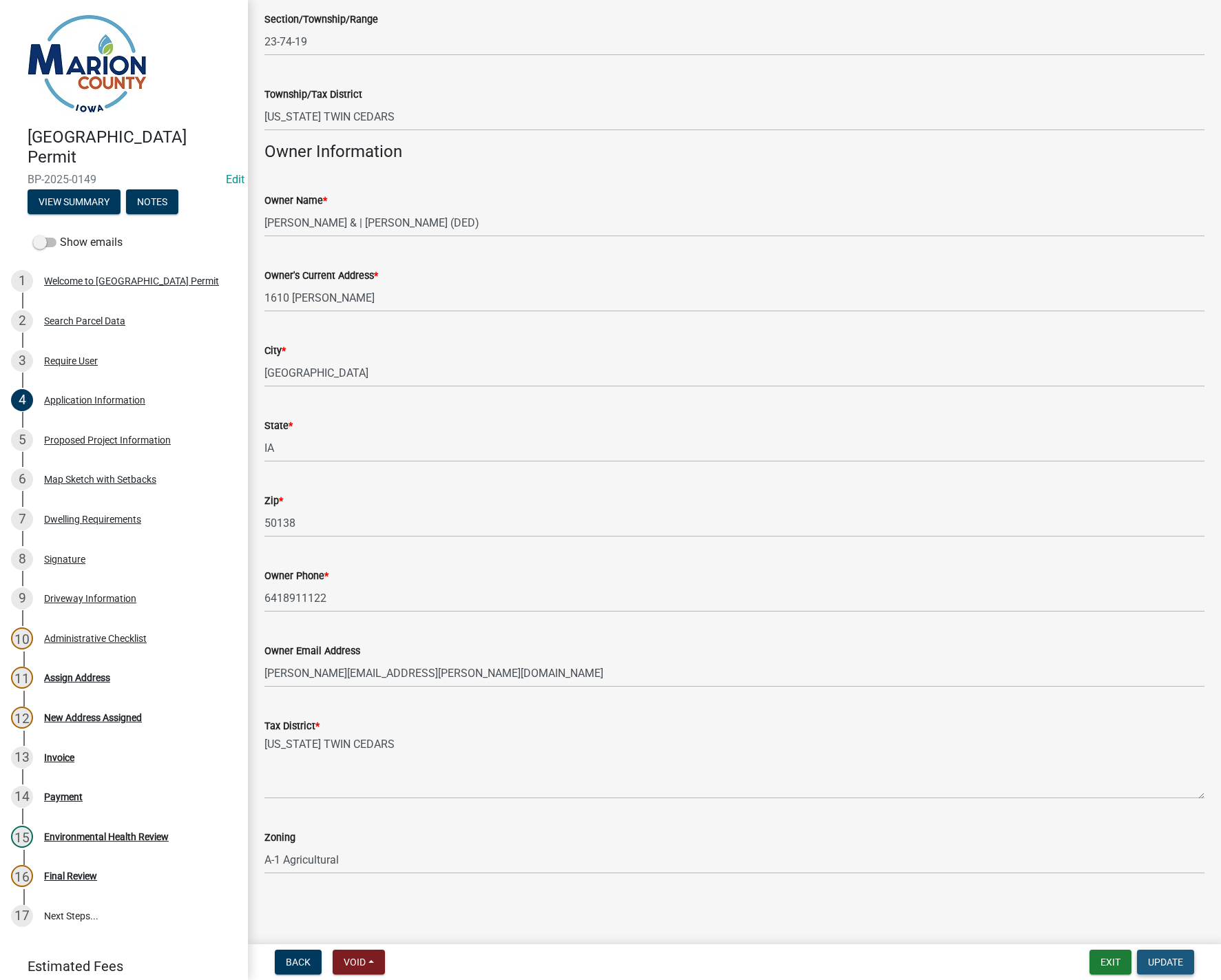
click at [1171, 962] on span "Update" at bounding box center [1166, 962] width 35 height 11
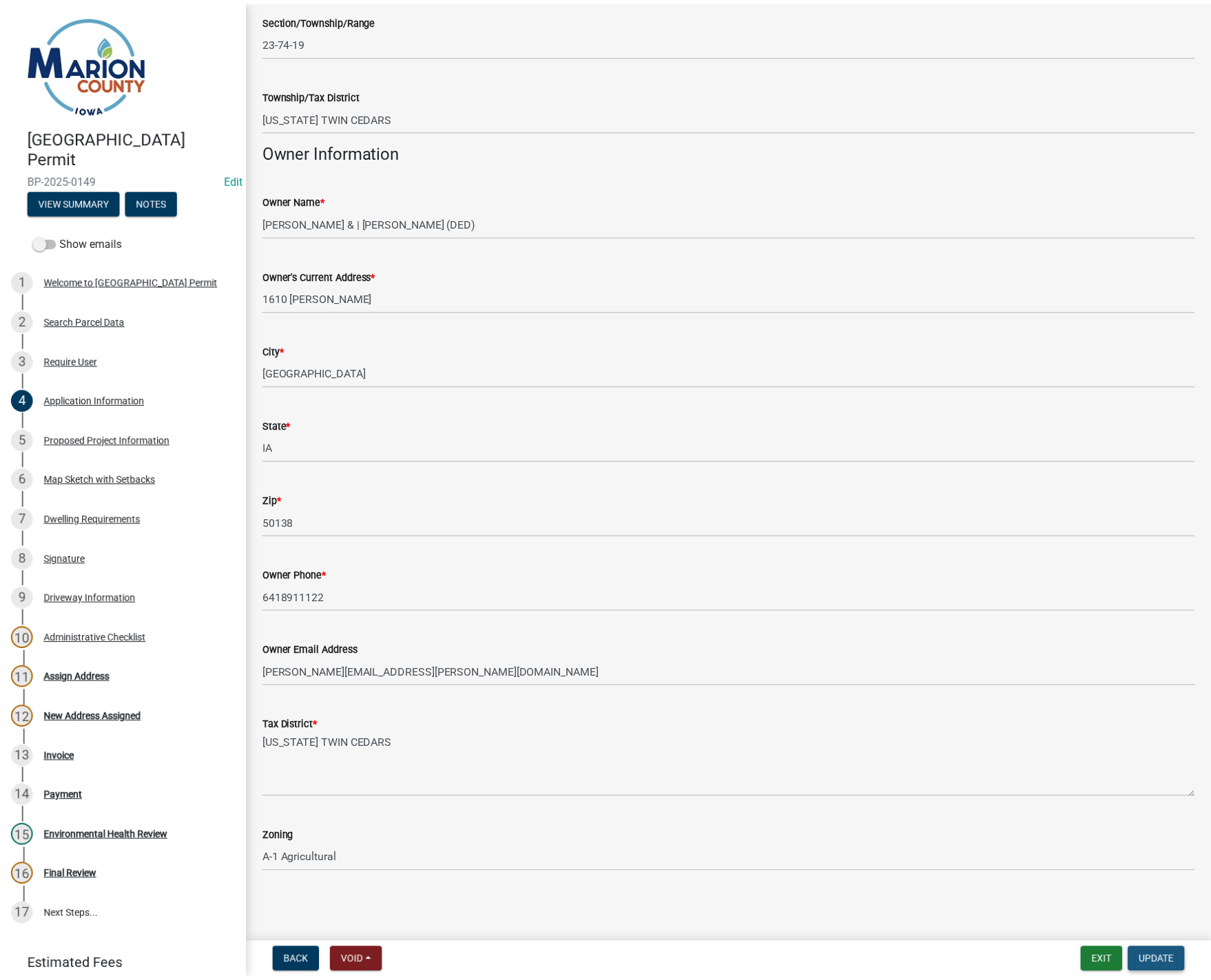
scroll to position [0, 0]
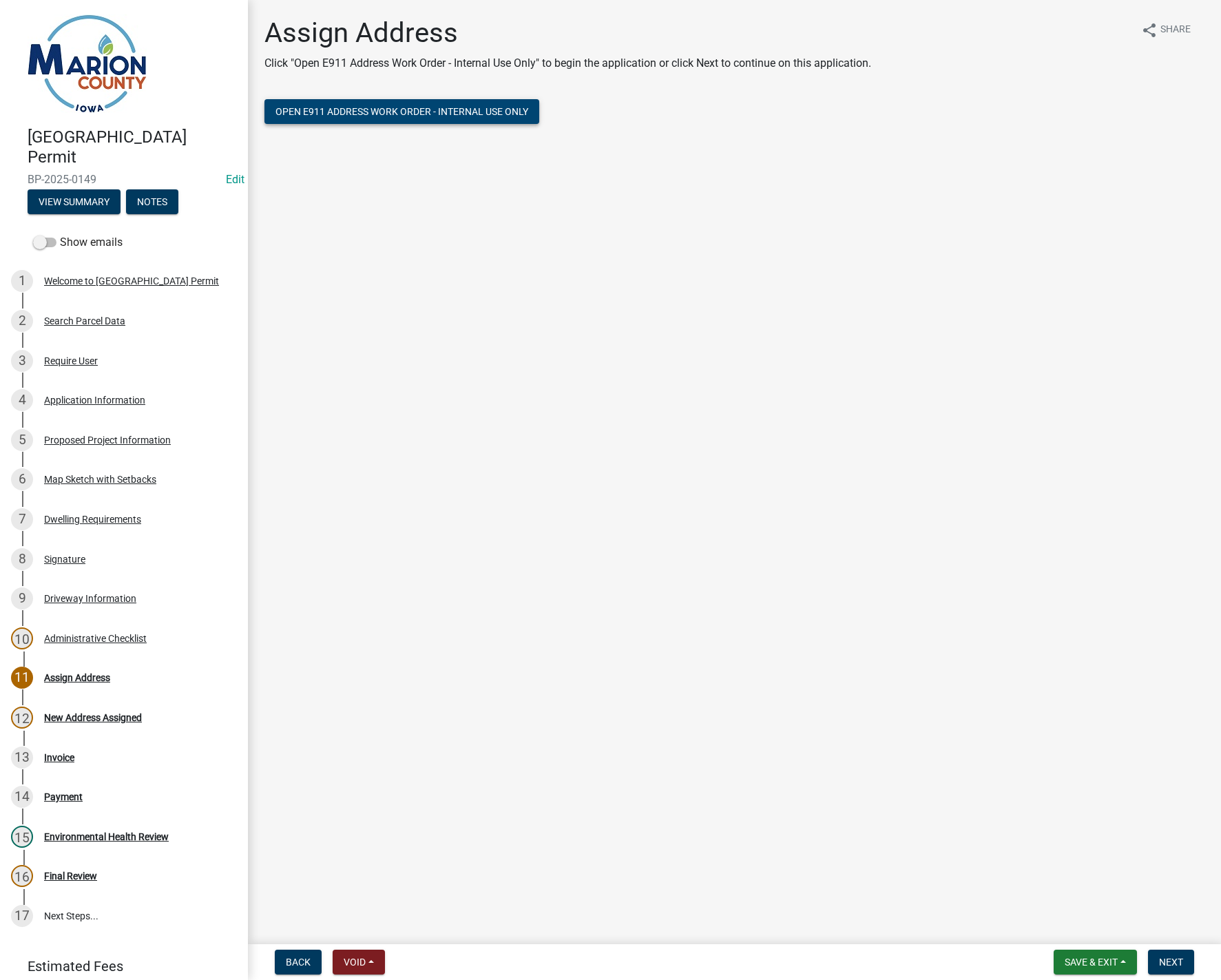
click at [379, 112] on span "Open E911 Address Work Order - Internal Use Only" at bounding box center [402, 112] width 253 height 11
click at [1177, 969] on button "Next" at bounding box center [1172, 962] width 46 height 25
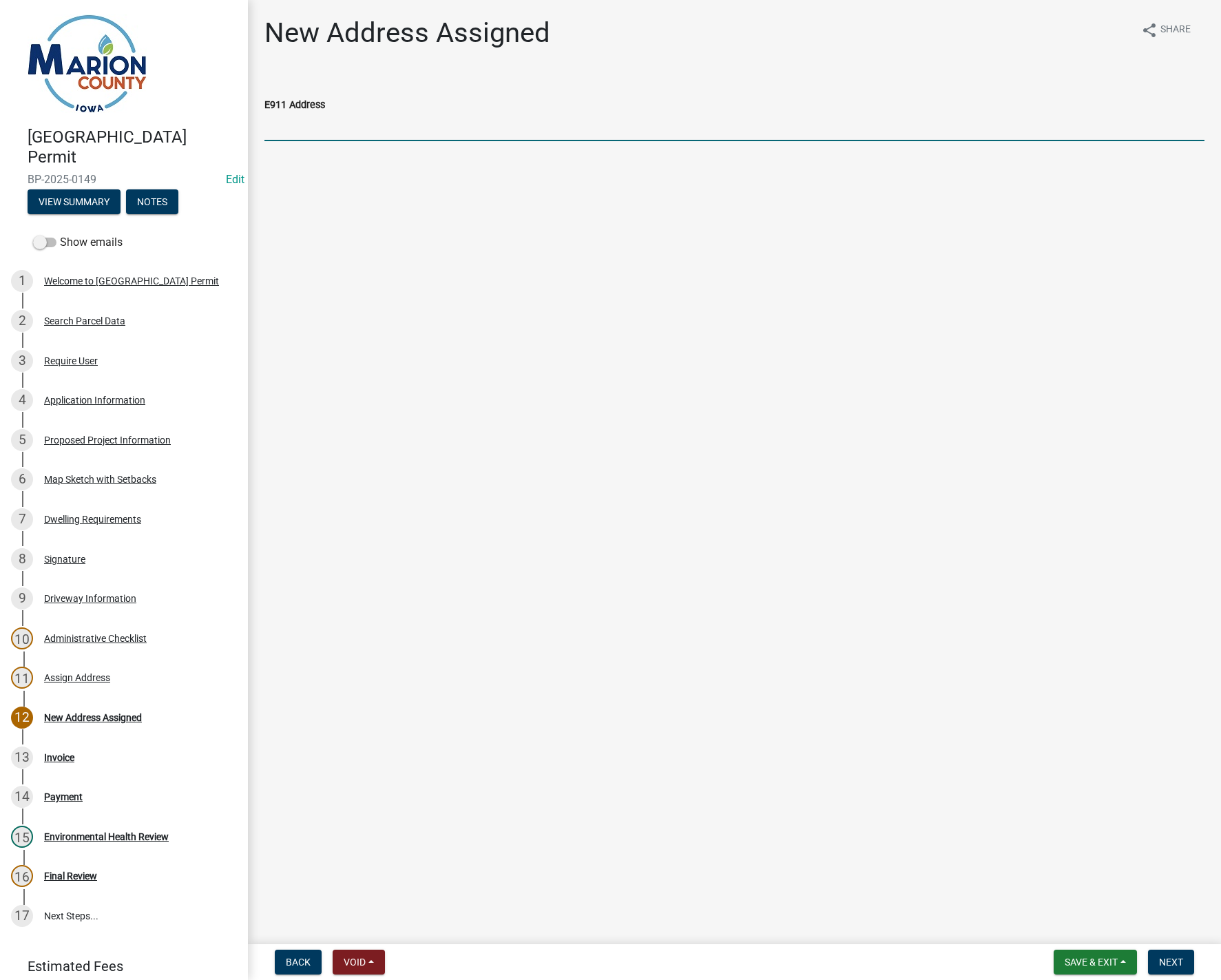
click at [372, 130] on input "E911 Address" at bounding box center [735, 127] width 940 height 28
type input "1794 [PERSON_NAME] Dr."
click at [1186, 961] on button "Next" at bounding box center [1172, 962] width 46 height 25
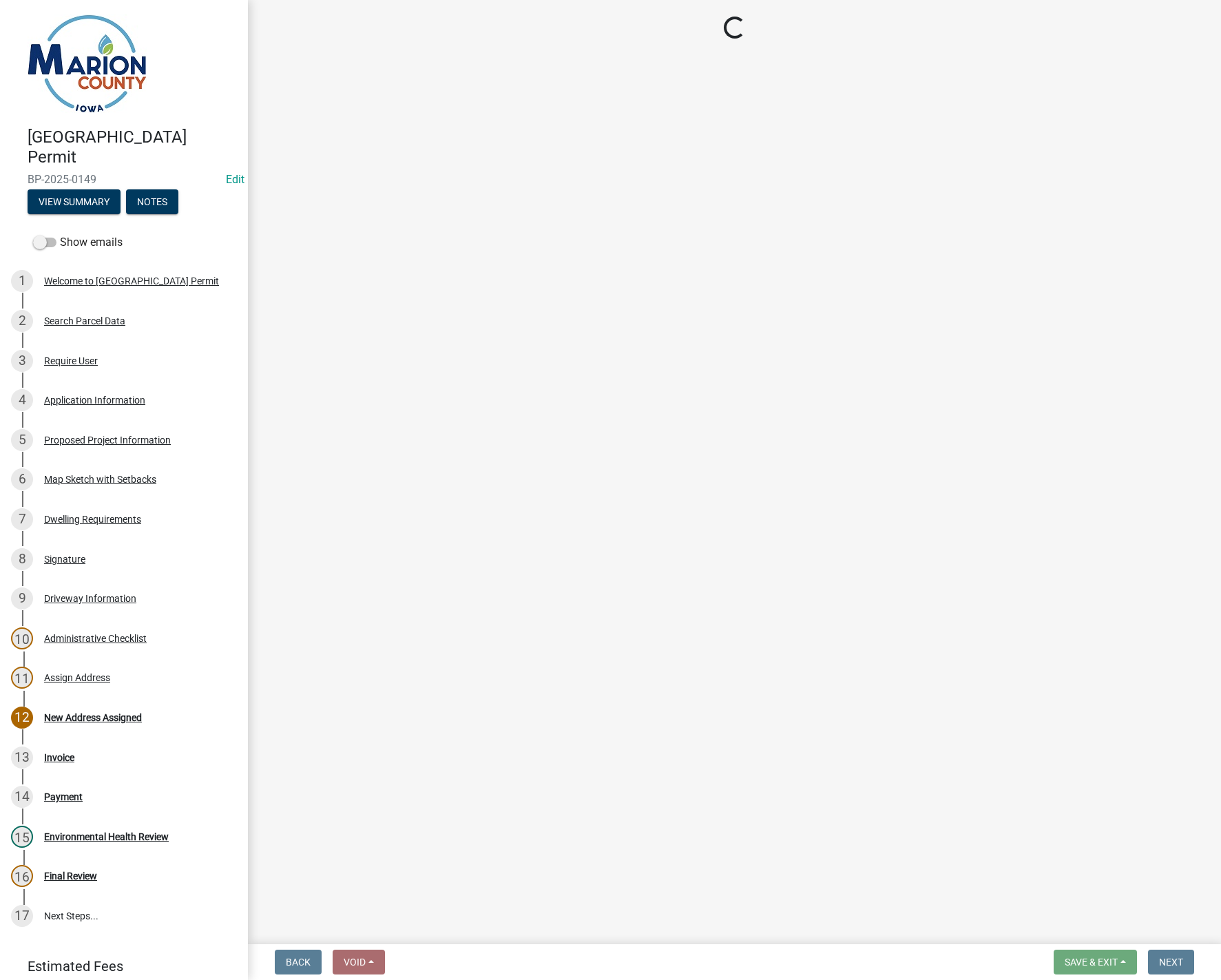
select select "3: 3"
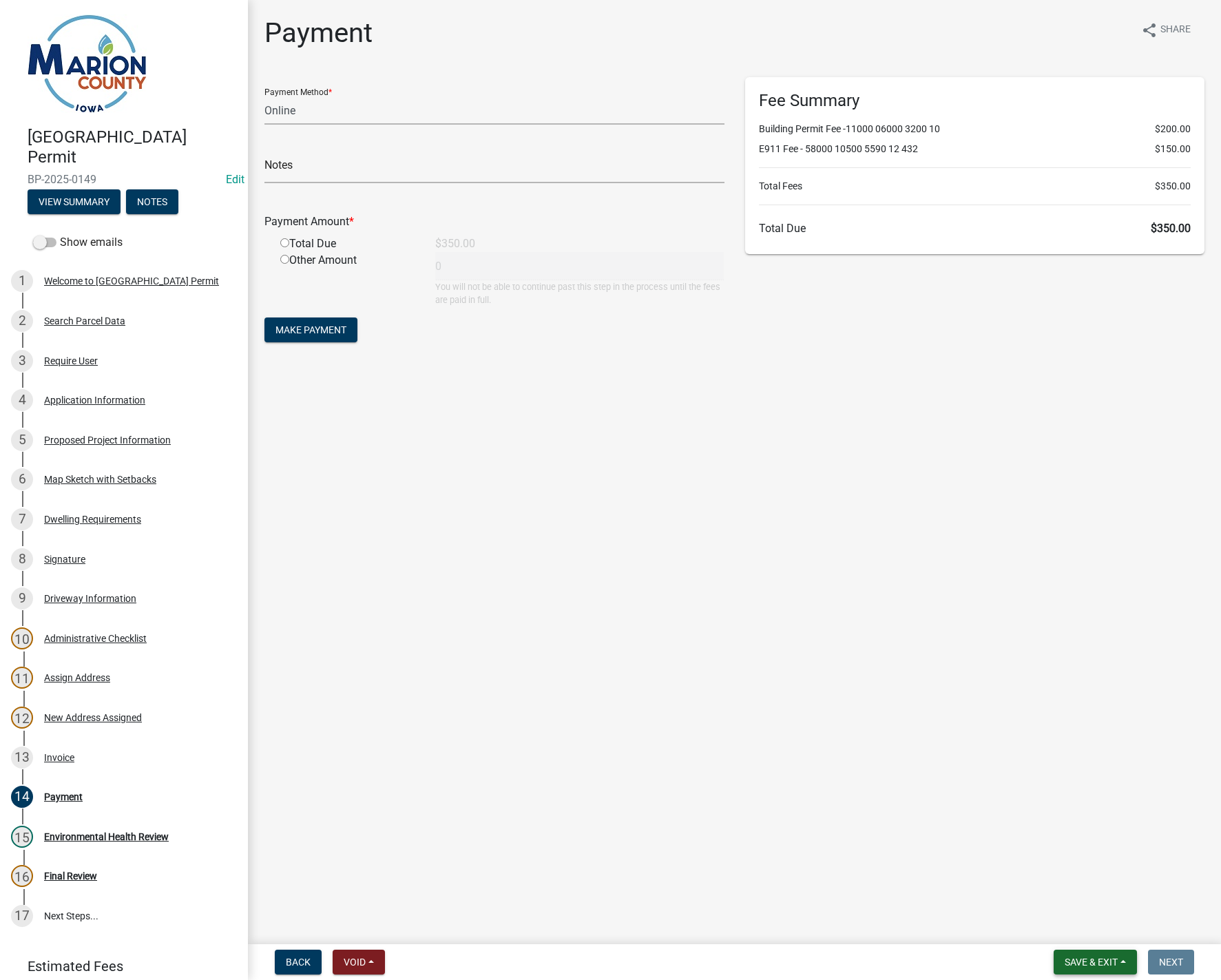
click at [1088, 964] on span "Save & Exit" at bounding box center [1091, 962] width 53 height 11
click at [1096, 931] on button "Save & Exit" at bounding box center [1082, 926] width 110 height 33
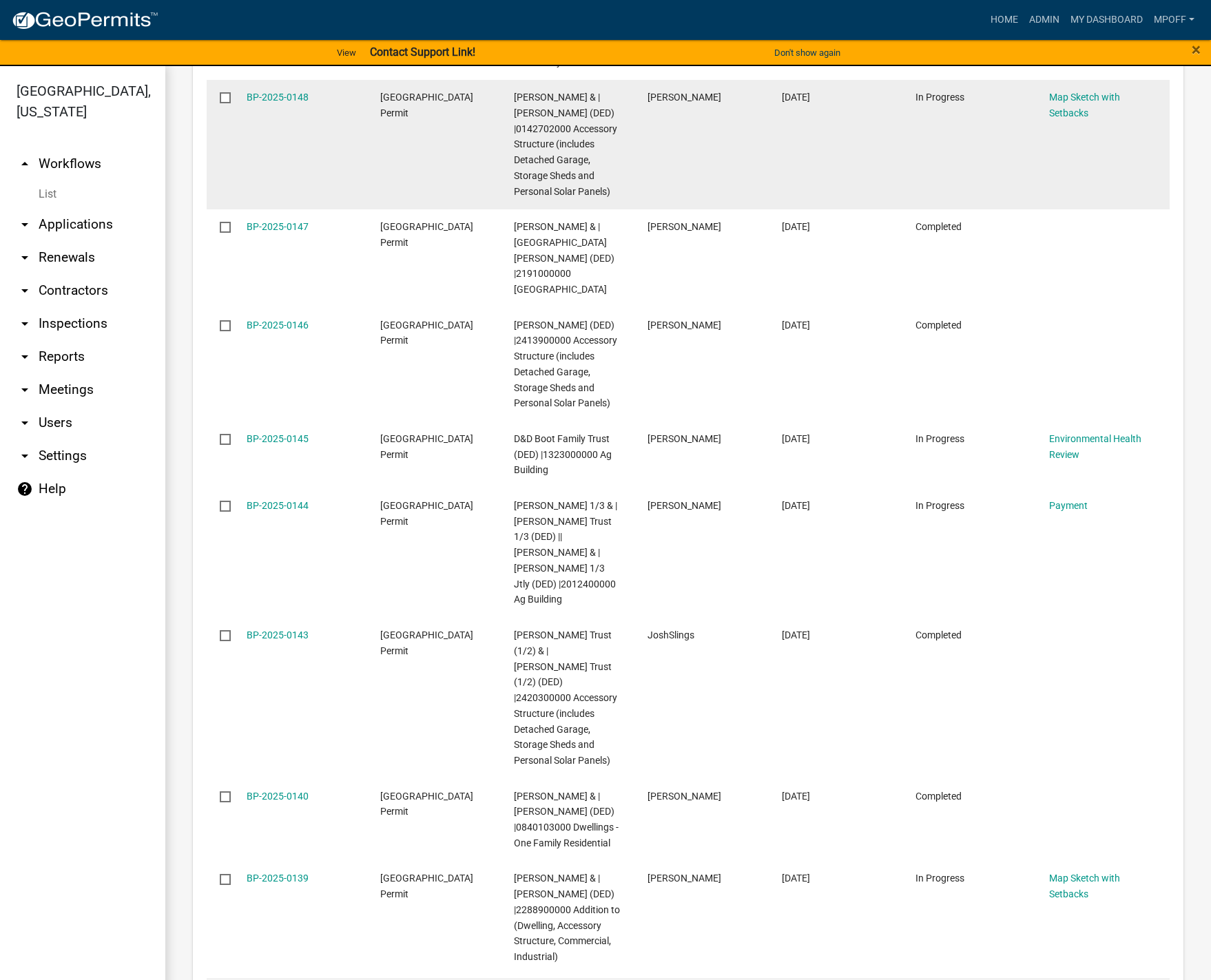
scroll to position [2276, 0]
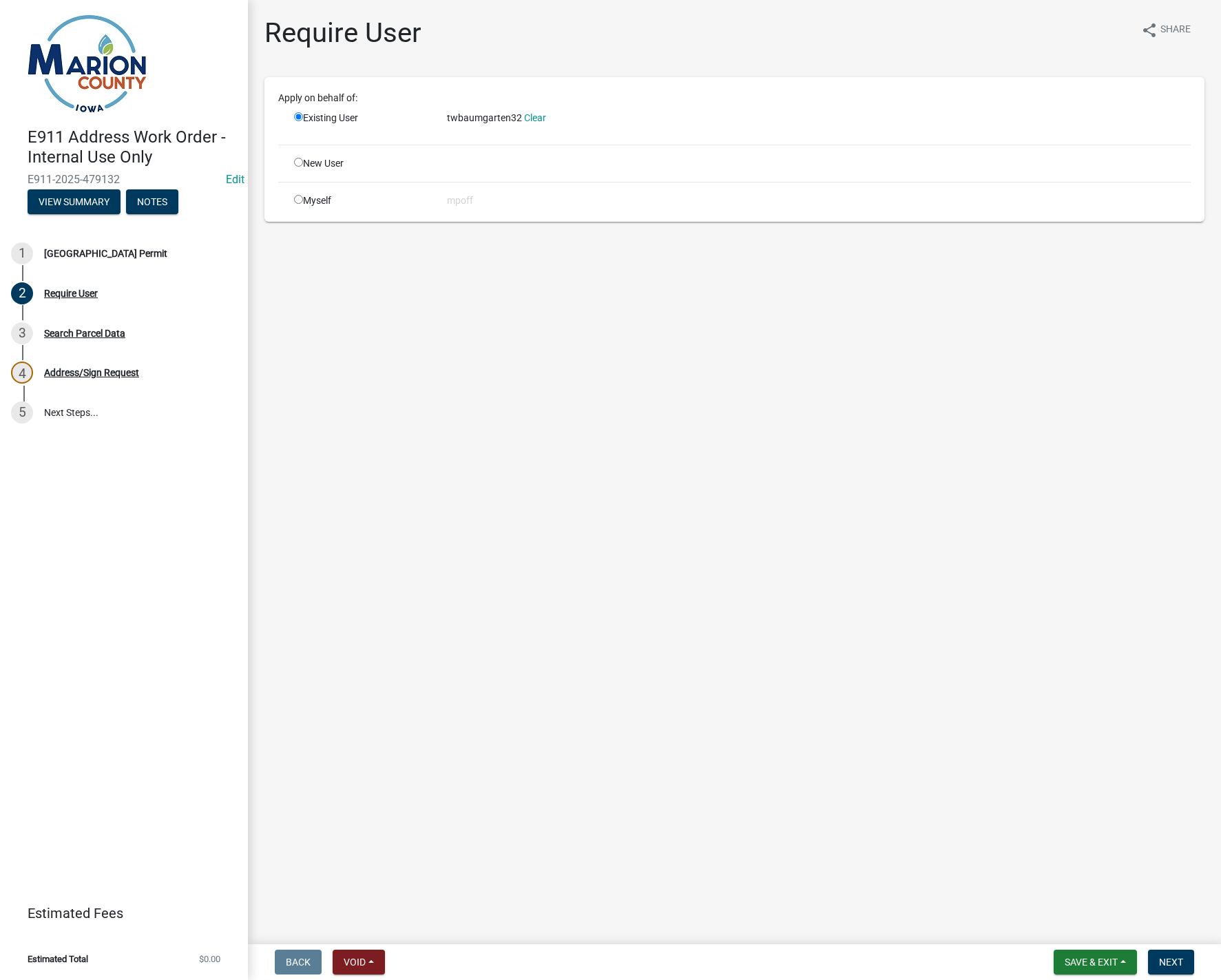
click at [298, 201] on input "radio" at bounding box center [298, 199] width 9 height 9
radio input "true"
radio input "false"
click at [1171, 963] on span "Next" at bounding box center [1171, 962] width 24 height 11
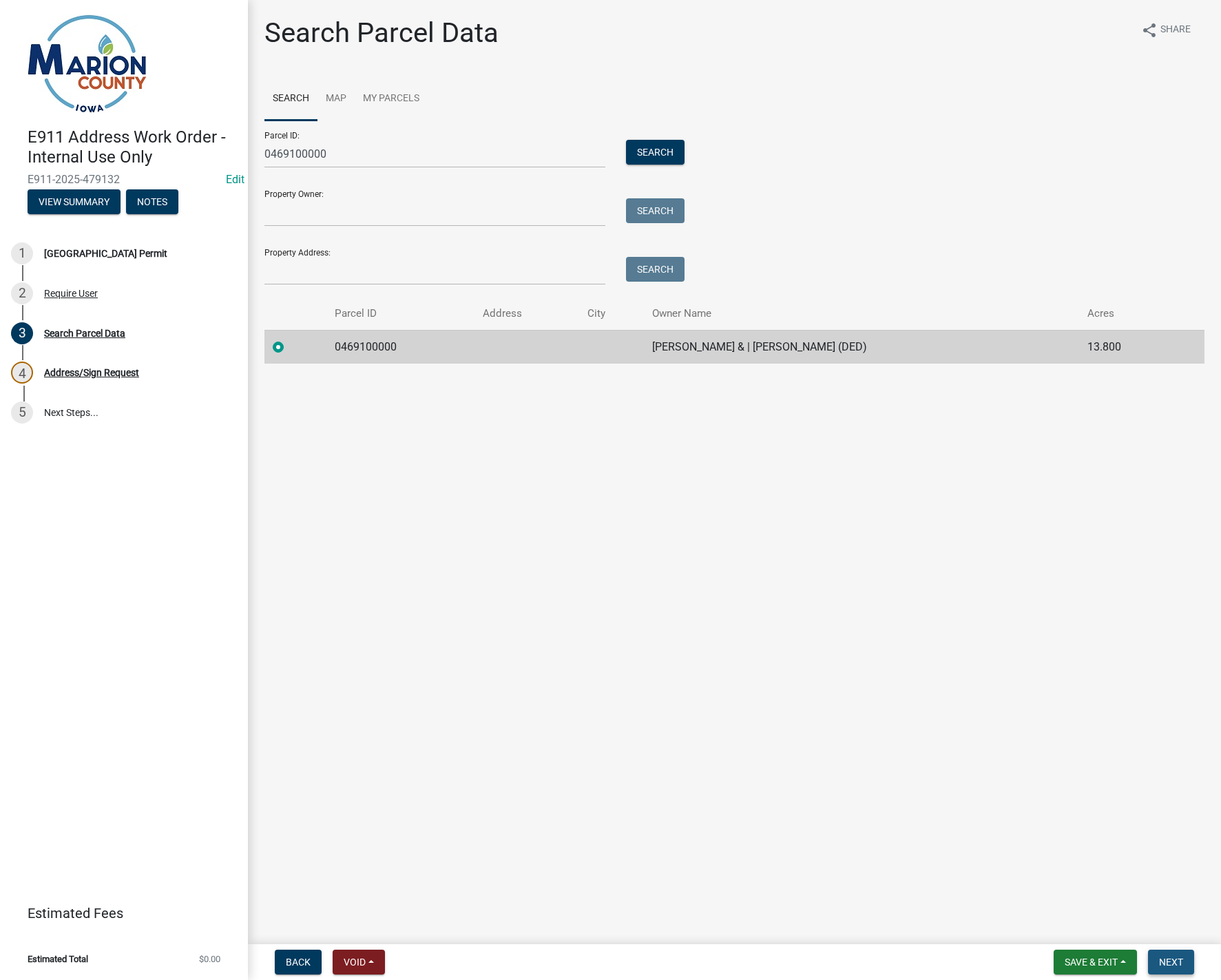
click at [1174, 960] on span "Next" at bounding box center [1171, 962] width 24 height 11
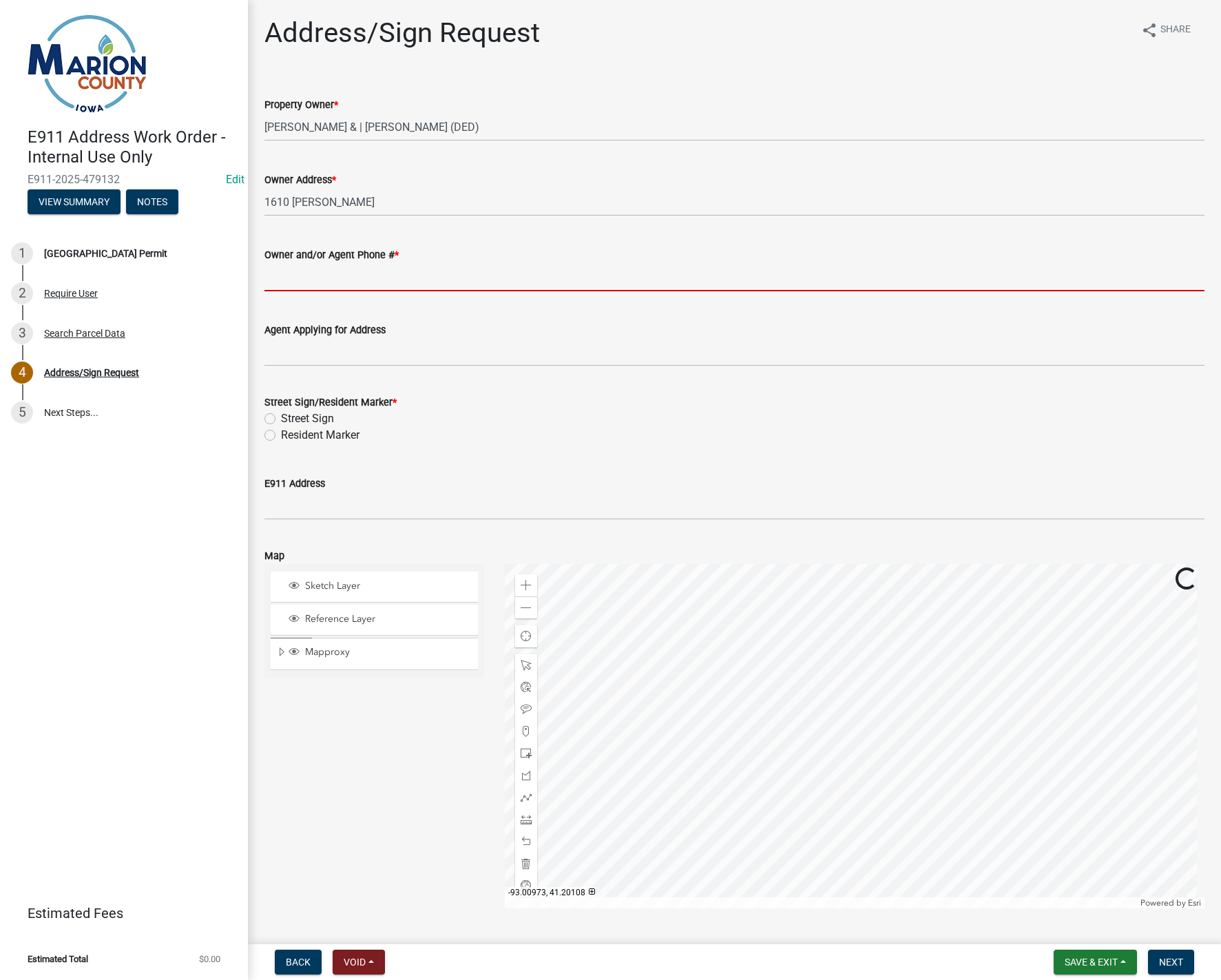
click at [309, 266] on input "Owner and/or Agent Phone # *" at bounding box center [735, 277] width 940 height 28
paste input "6418911122"
type input "6418911122"
click at [281, 434] on label "Resident Marker" at bounding box center [320, 435] width 79 height 16
click at [281, 434] on input "Resident Marker" at bounding box center [285, 431] width 9 height 9
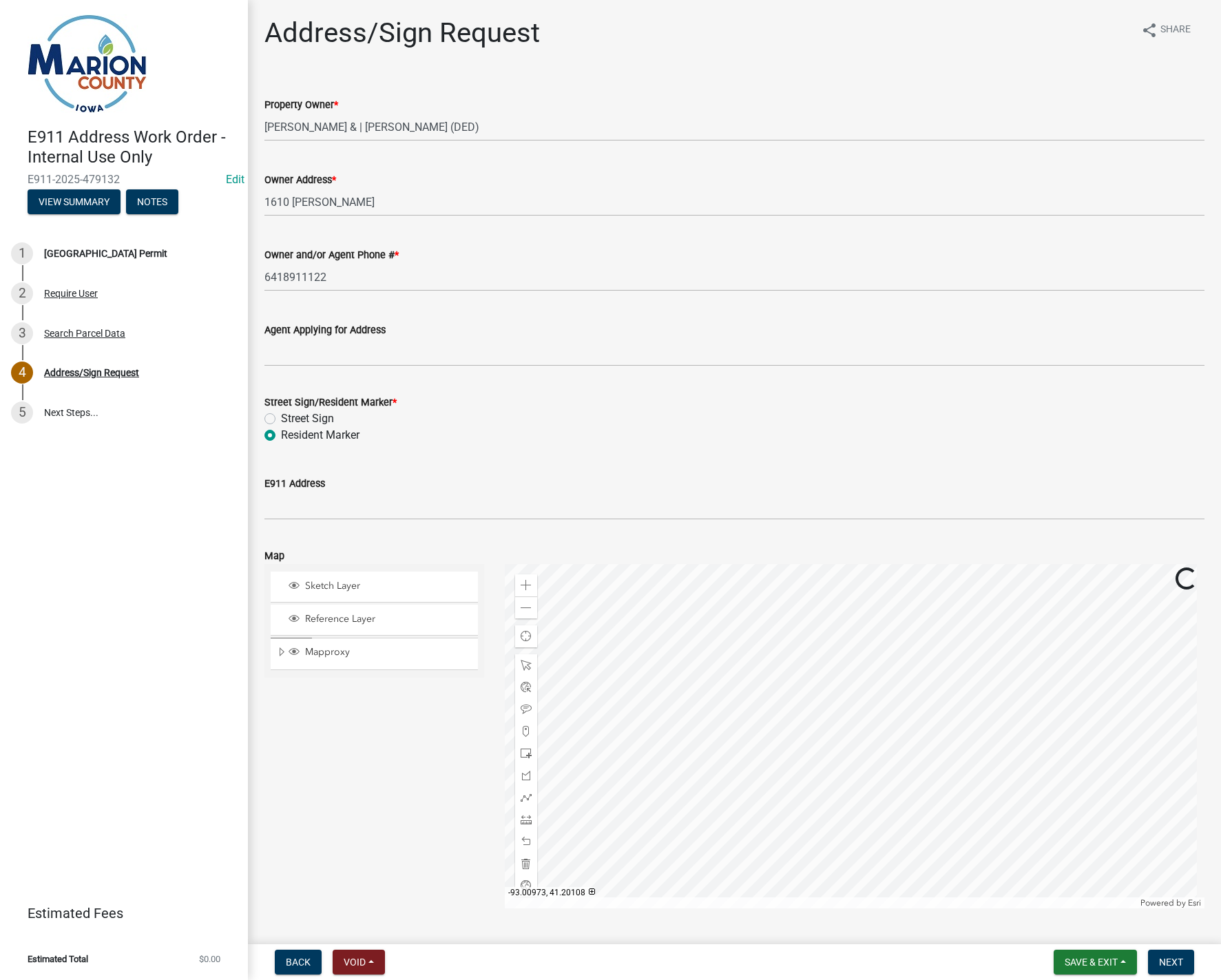
radio input "true"
click at [284, 496] on input "E911 Address" at bounding box center [735, 506] width 940 height 28
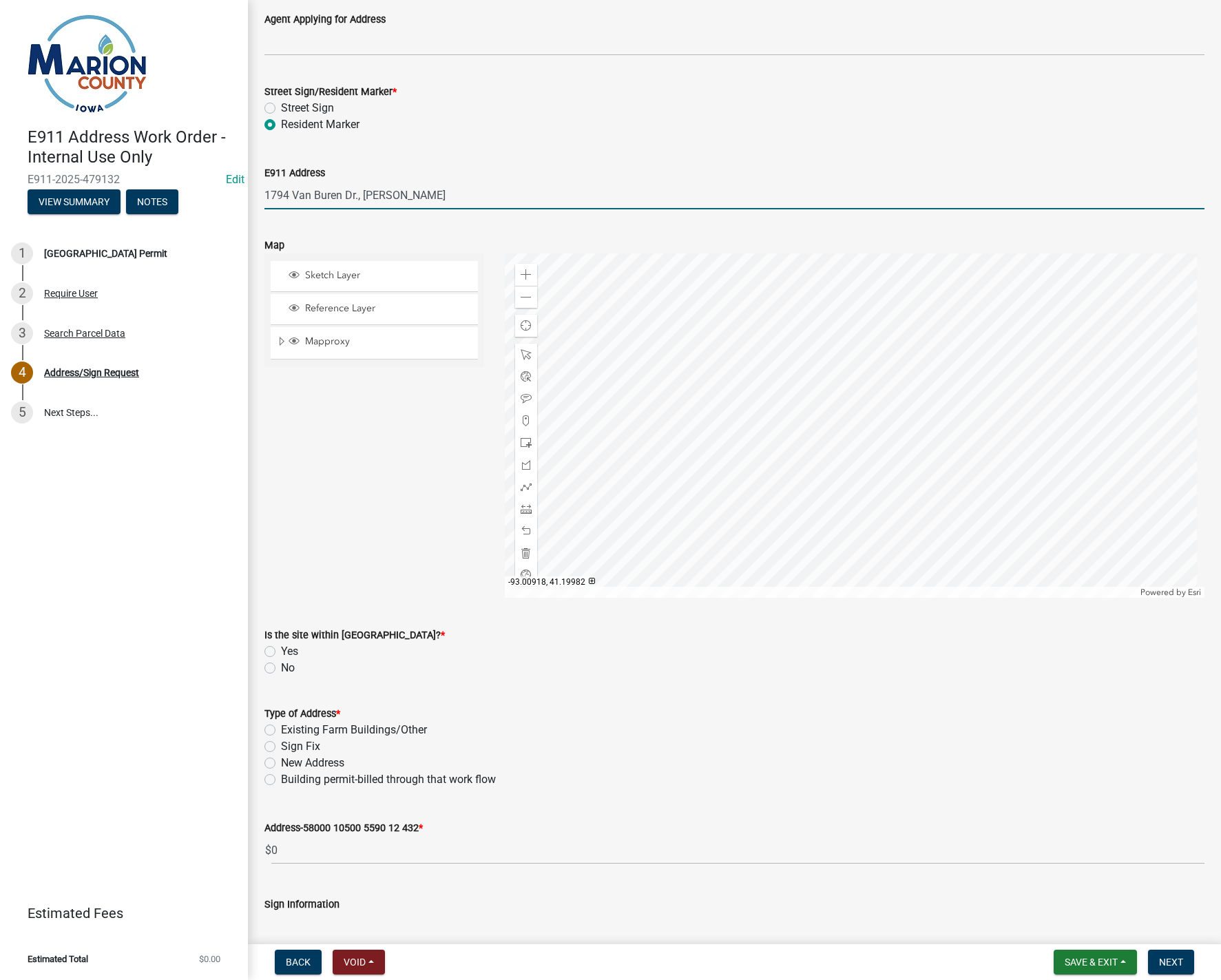
scroll to position [344, 0]
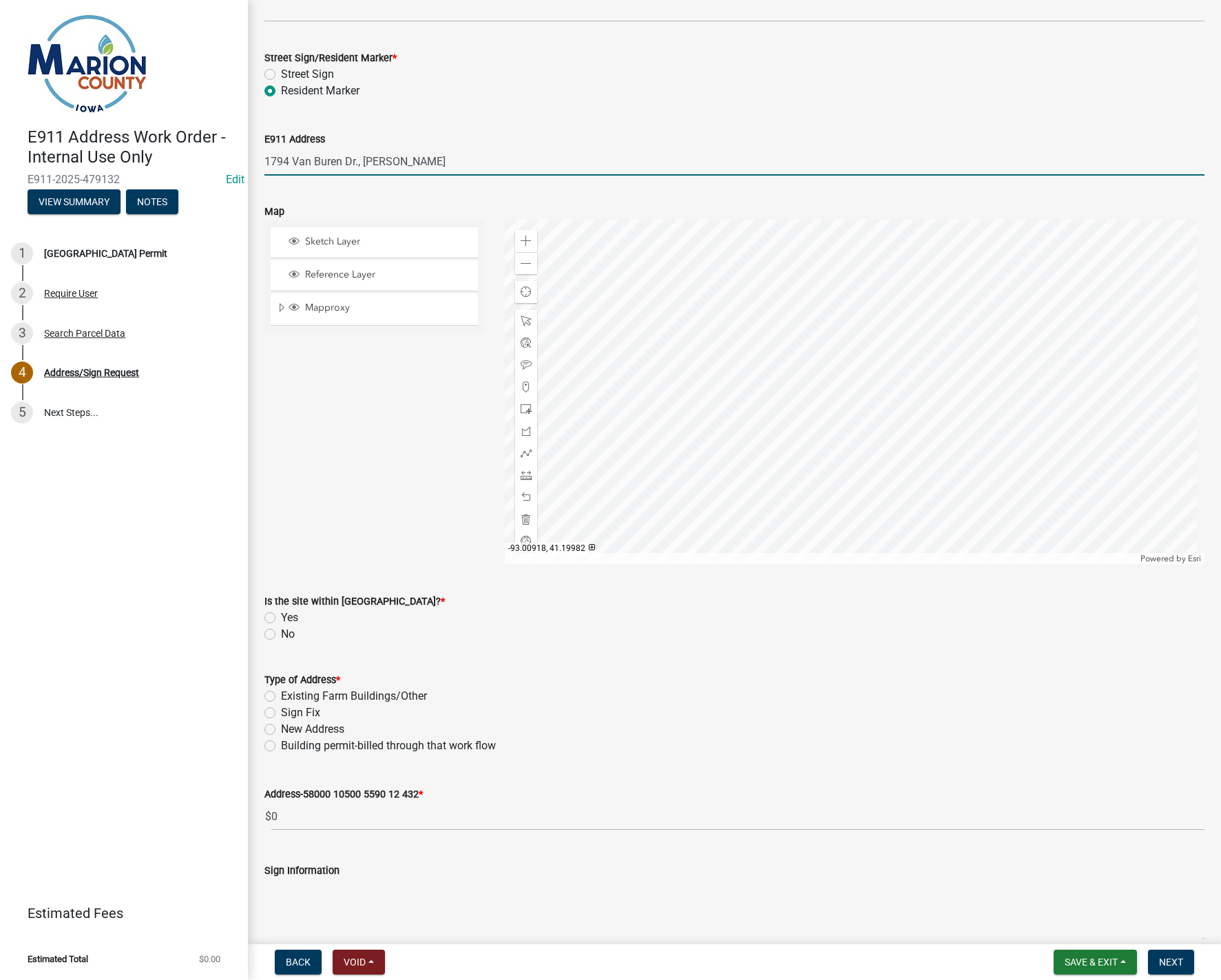
type input "1794 Van Buren Dr., Bussey"
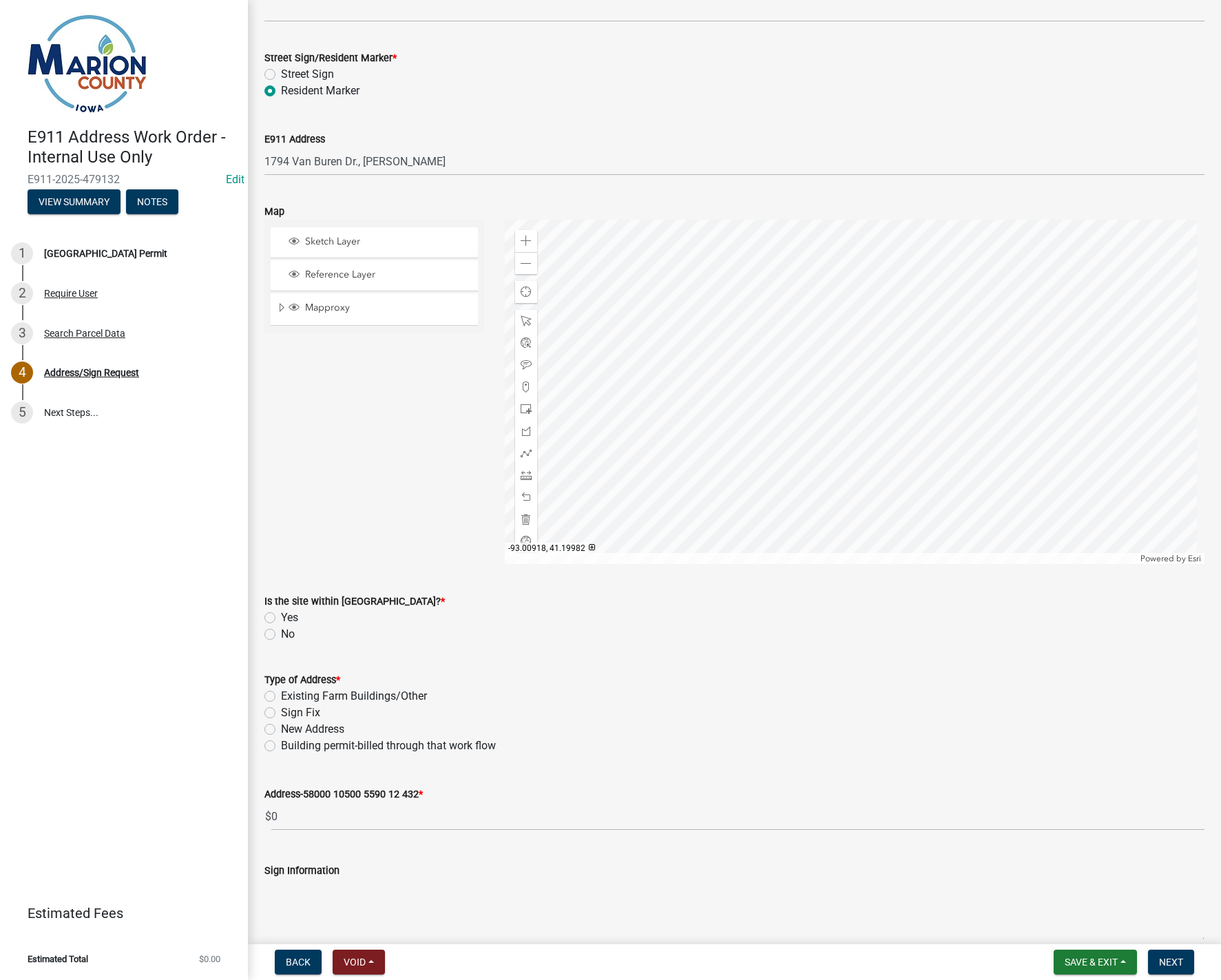
click at [281, 632] on label "No" at bounding box center [288, 634] width 14 height 16
click at [281, 632] on input "No" at bounding box center [285, 630] width 9 height 9
radio input "true"
click at [281, 745] on label "Building permit-billed through that work flow" at bounding box center [388, 745] width 215 height 16
click at [281, 745] on input "Building permit-billed through that work flow" at bounding box center [285, 742] width 9 height 9
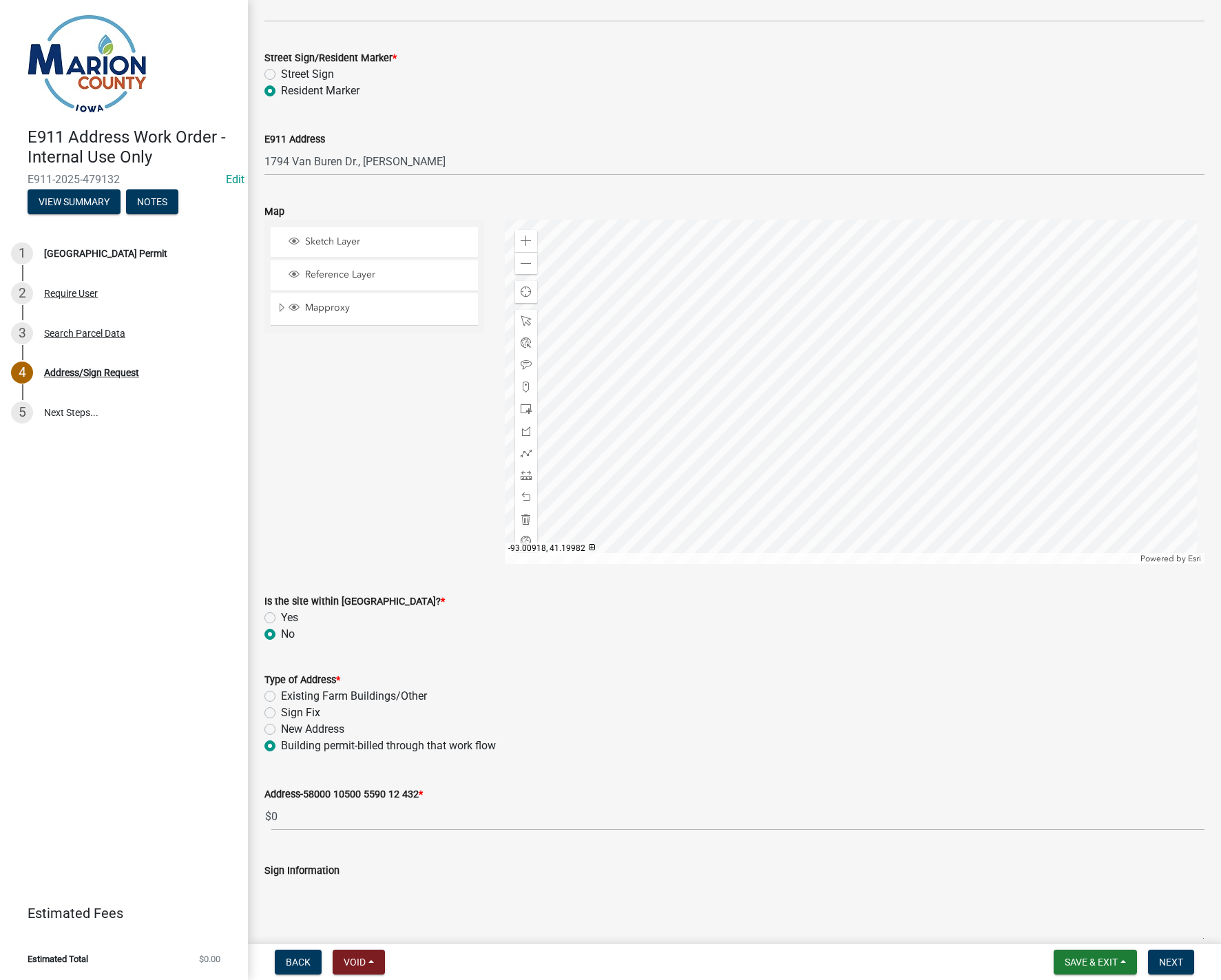
radio input "true"
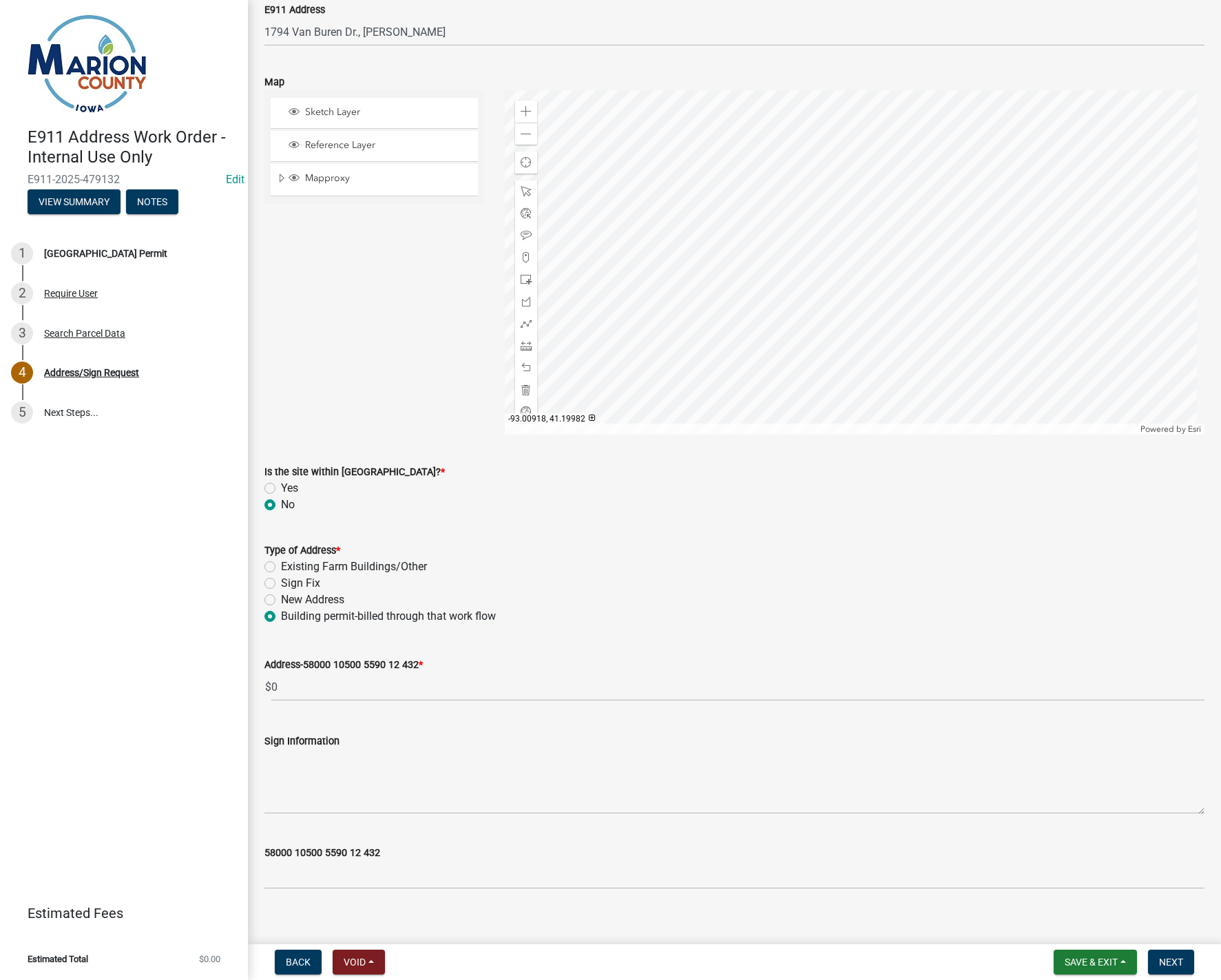
scroll to position [489, 0]
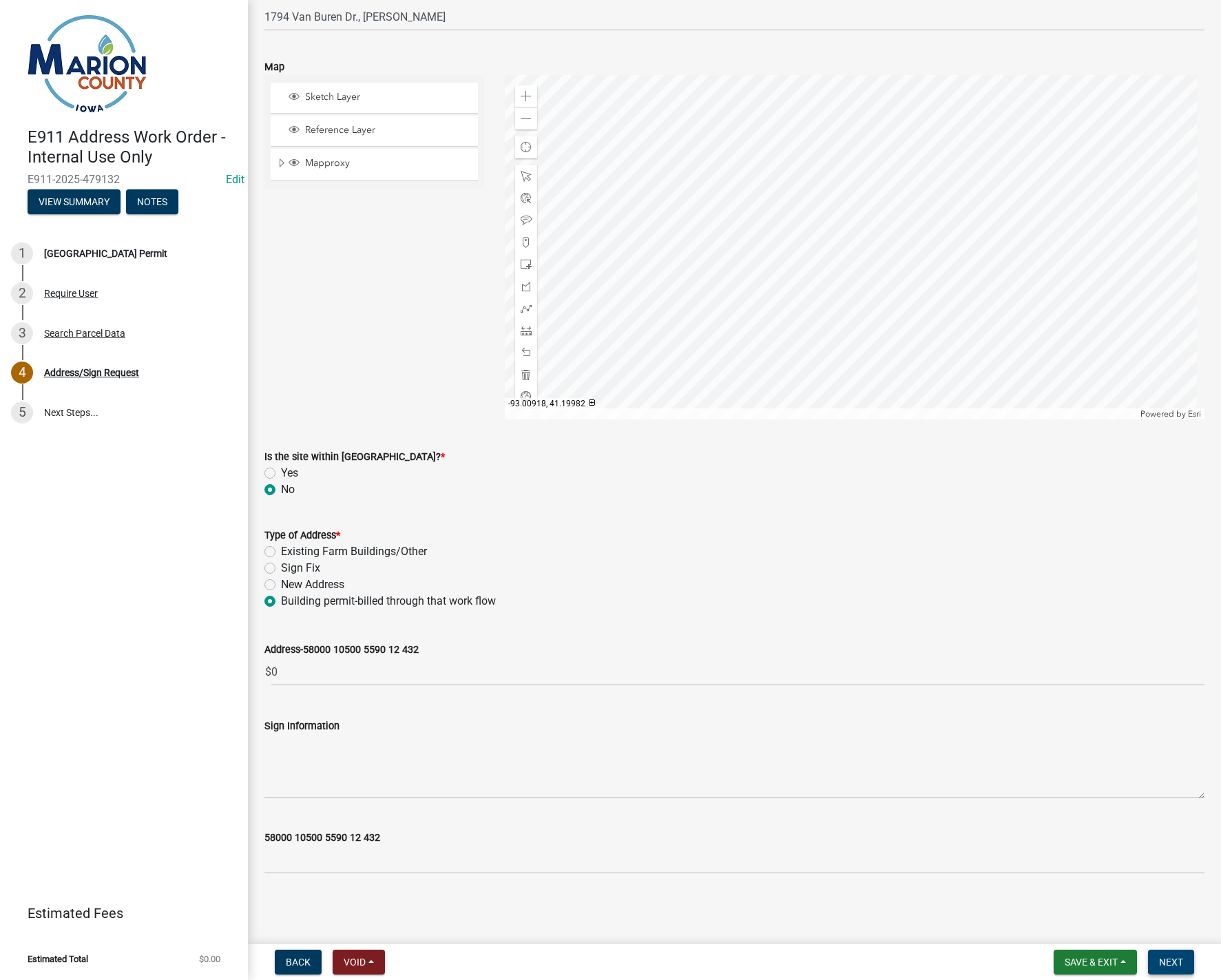
click at [1178, 963] on span "Next" at bounding box center [1171, 962] width 24 height 11
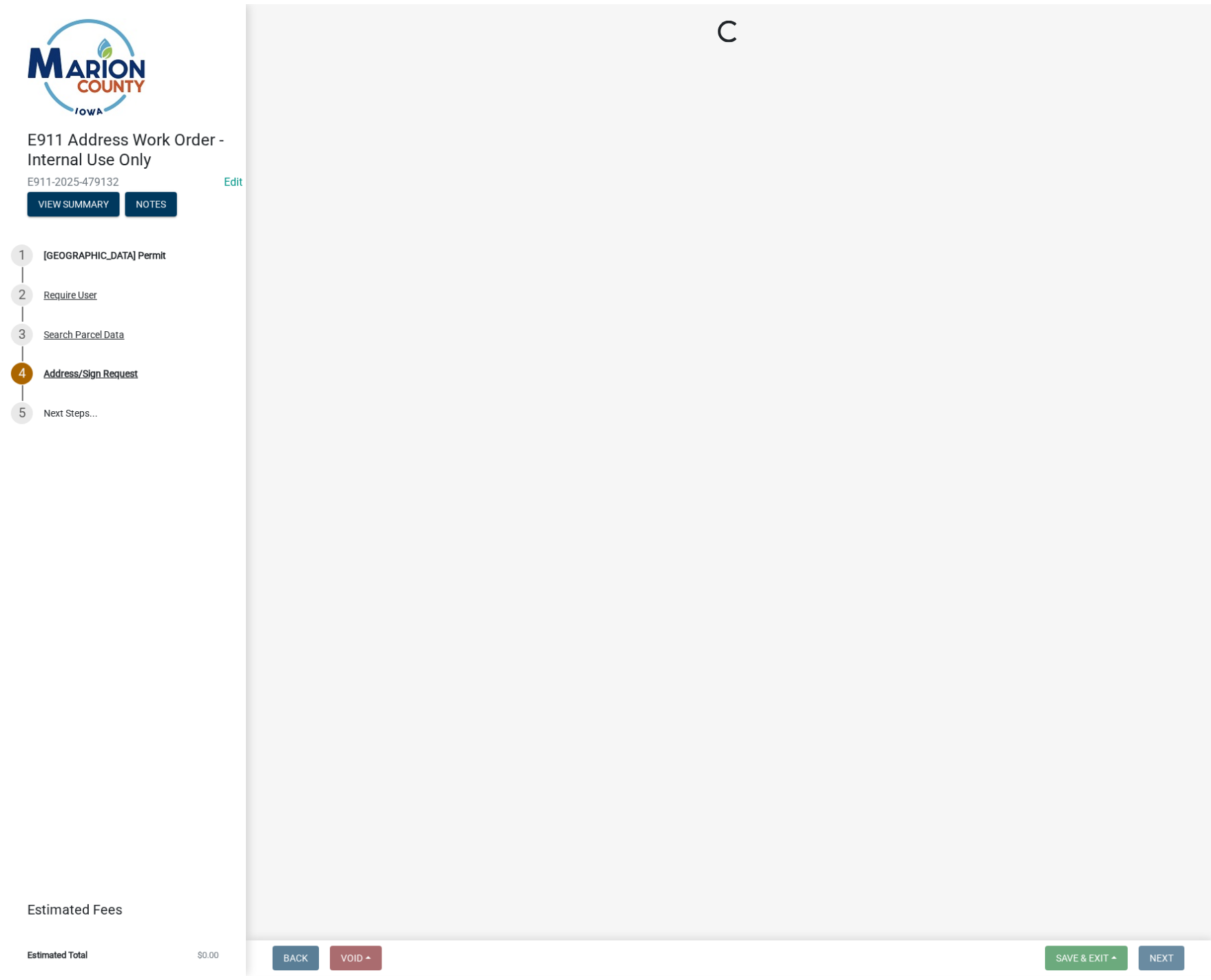
scroll to position [0, 0]
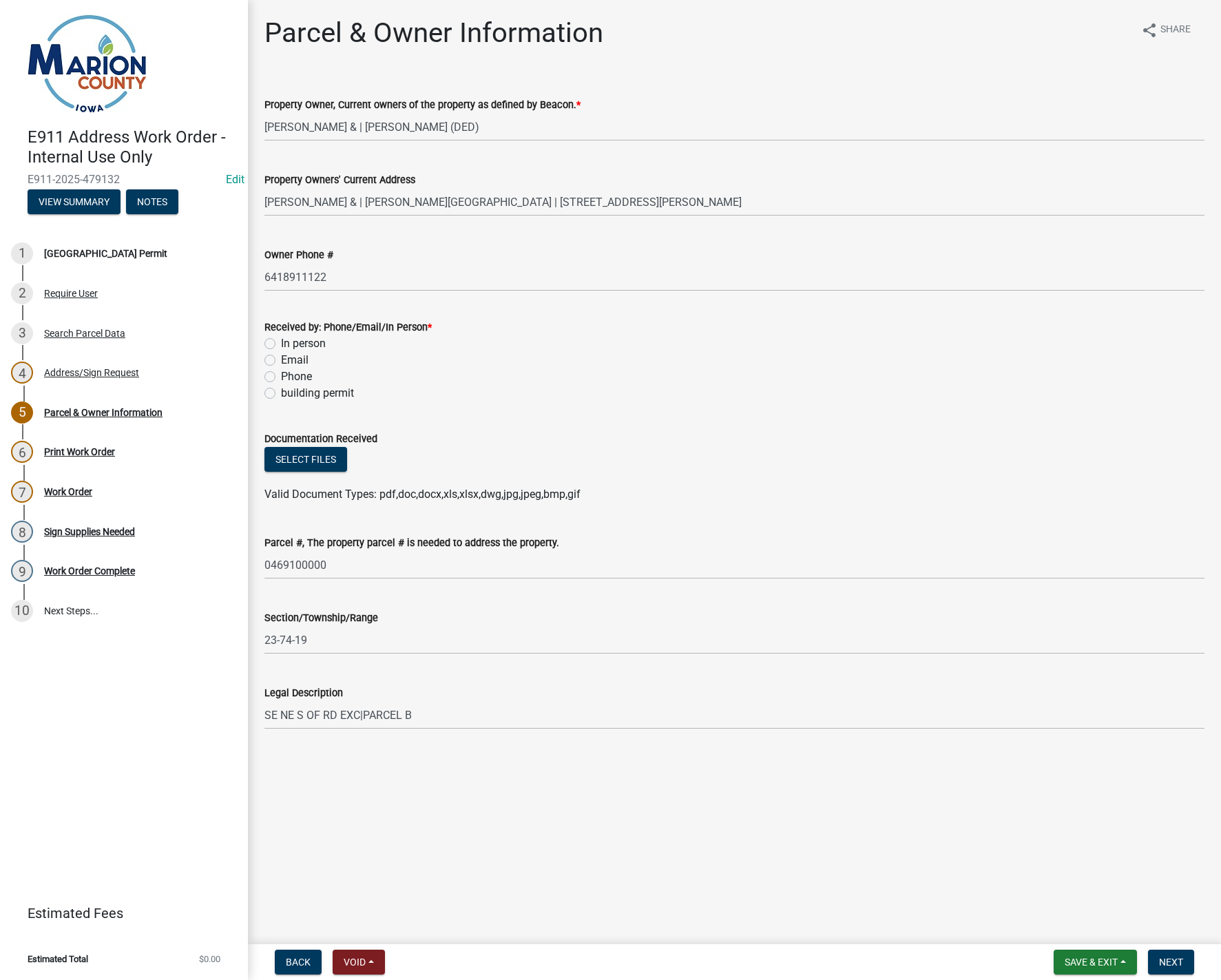
click at [281, 389] on label "building permit" at bounding box center [317, 393] width 73 height 16
click at [281, 389] on input "building permit" at bounding box center [285, 389] width 9 height 9
radio input "true"
click at [1167, 970] on button "Next" at bounding box center [1172, 962] width 46 height 25
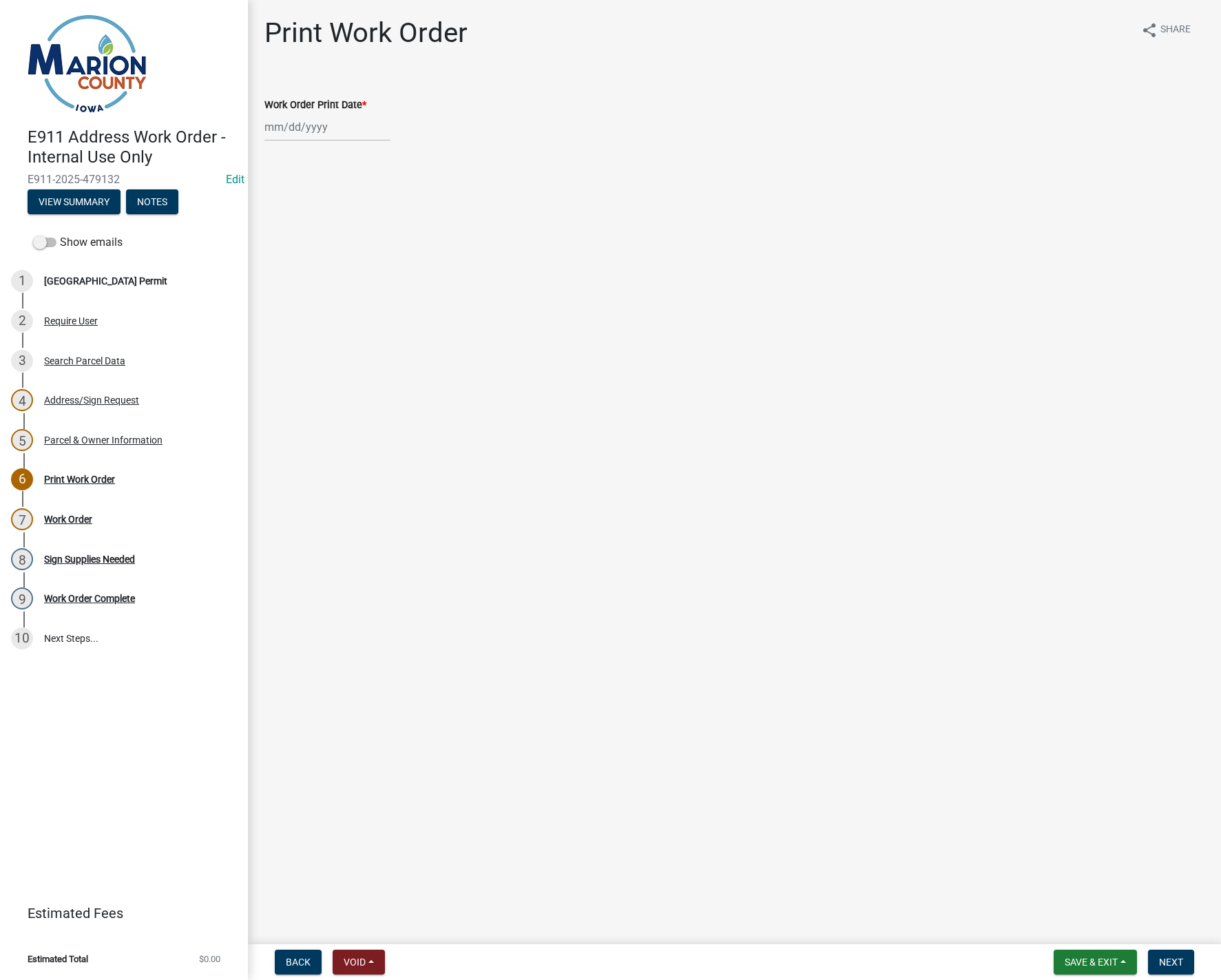
click at [324, 132] on div at bounding box center [327, 127] width 126 height 28
select select "9"
select select "2025"
click at [297, 242] on div "16" at bounding box center [300, 244] width 22 height 22
type input "09/16/2025"
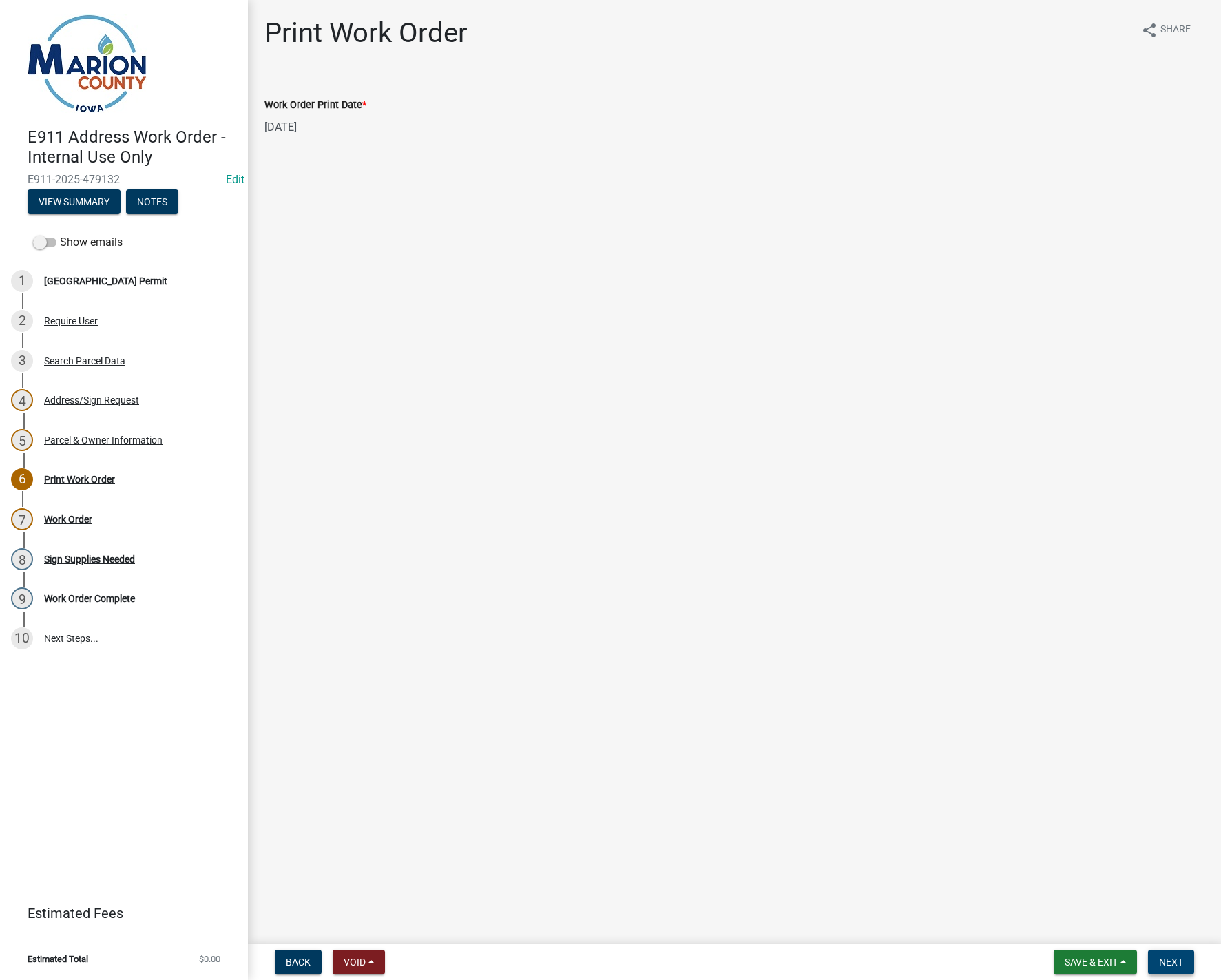
click at [1170, 965] on span "Next" at bounding box center [1171, 962] width 24 height 11
click at [293, 73] on div "Work Order share Share Work Order" at bounding box center [734, 66] width 961 height 101
click at [294, 85] on link "Work Order" at bounding box center [291, 85] width 53 height 13
click at [1088, 961] on span "Save & Exit" at bounding box center [1091, 962] width 53 height 11
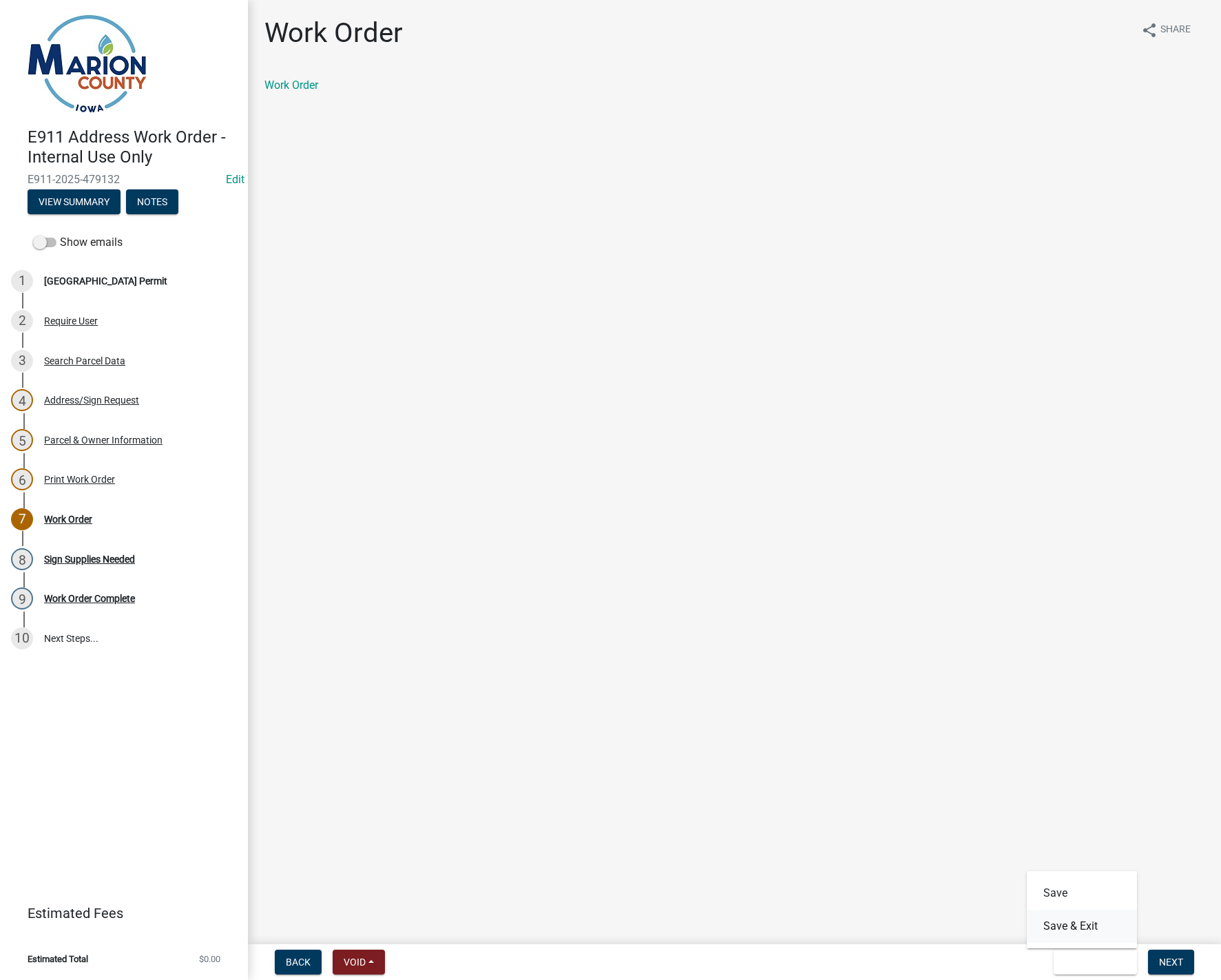
click at [1080, 931] on button "Save & Exit" at bounding box center [1082, 926] width 110 height 33
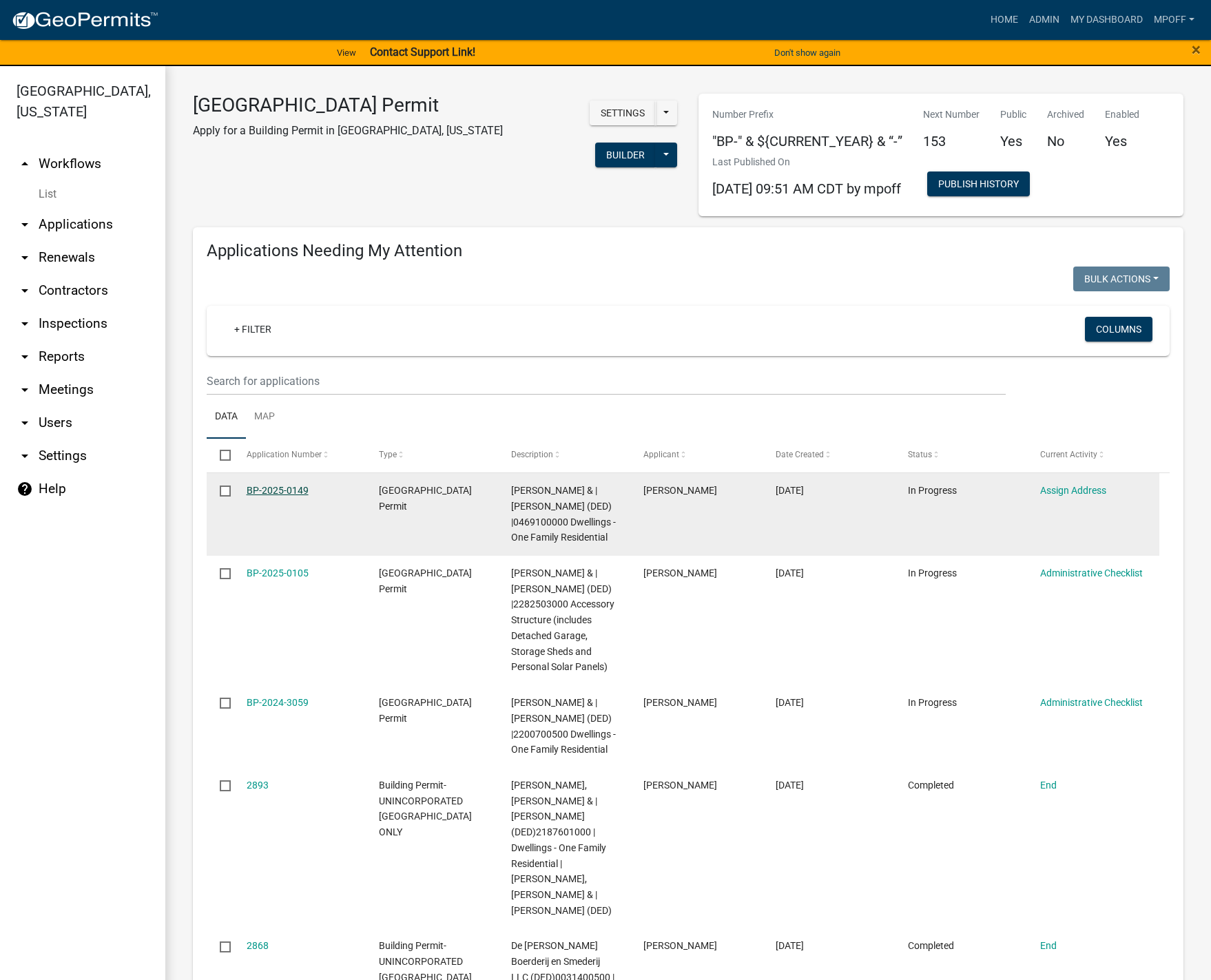
click at [265, 493] on link "BP-2025-0149" at bounding box center [277, 490] width 62 height 11
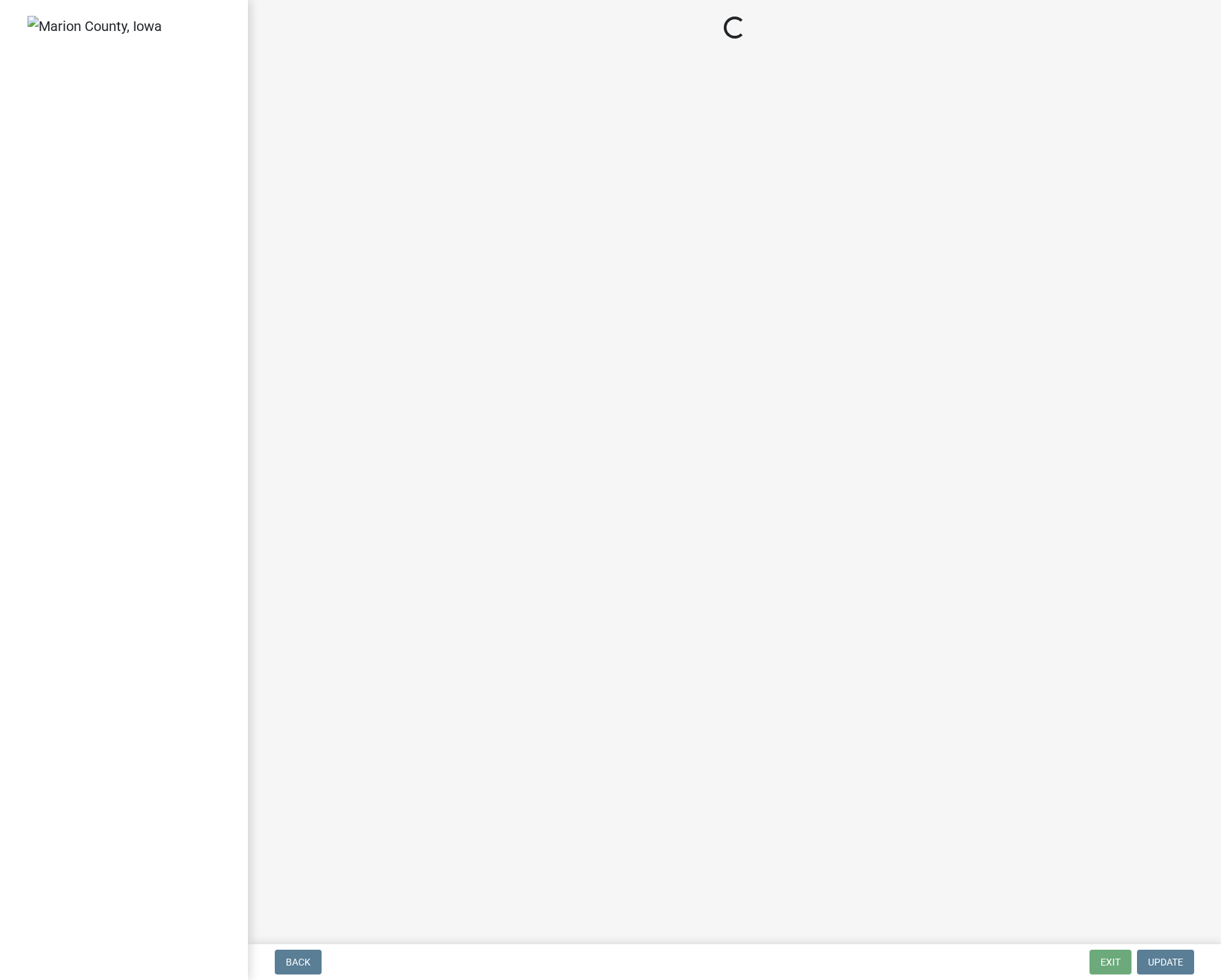
select select "3: 3"
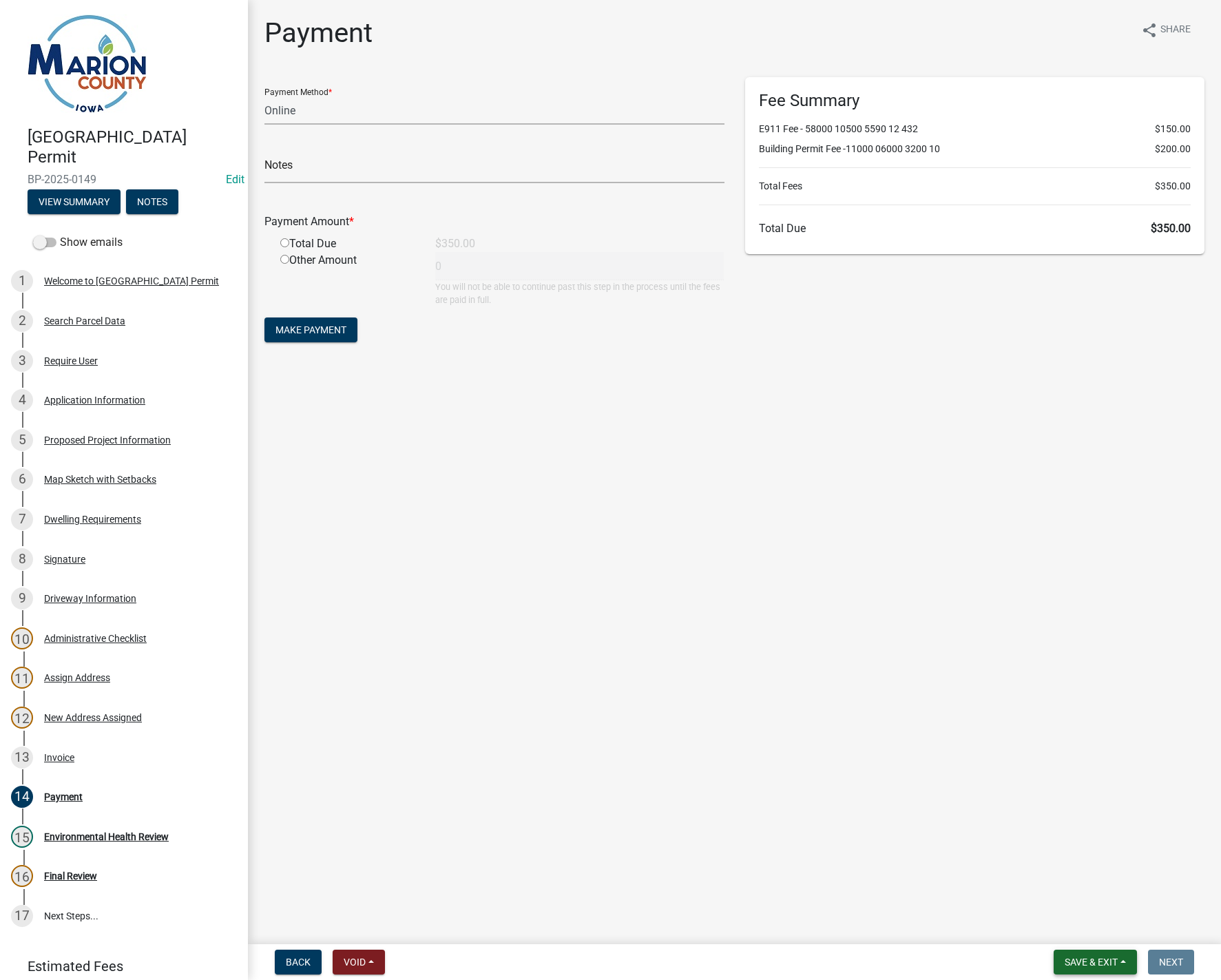
click at [1102, 967] on span "Save & Exit" at bounding box center [1091, 962] width 53 height 11
click at [1072, 917] on button "Save & Exit" at bounding box center [1082, 926] width 110 height 33
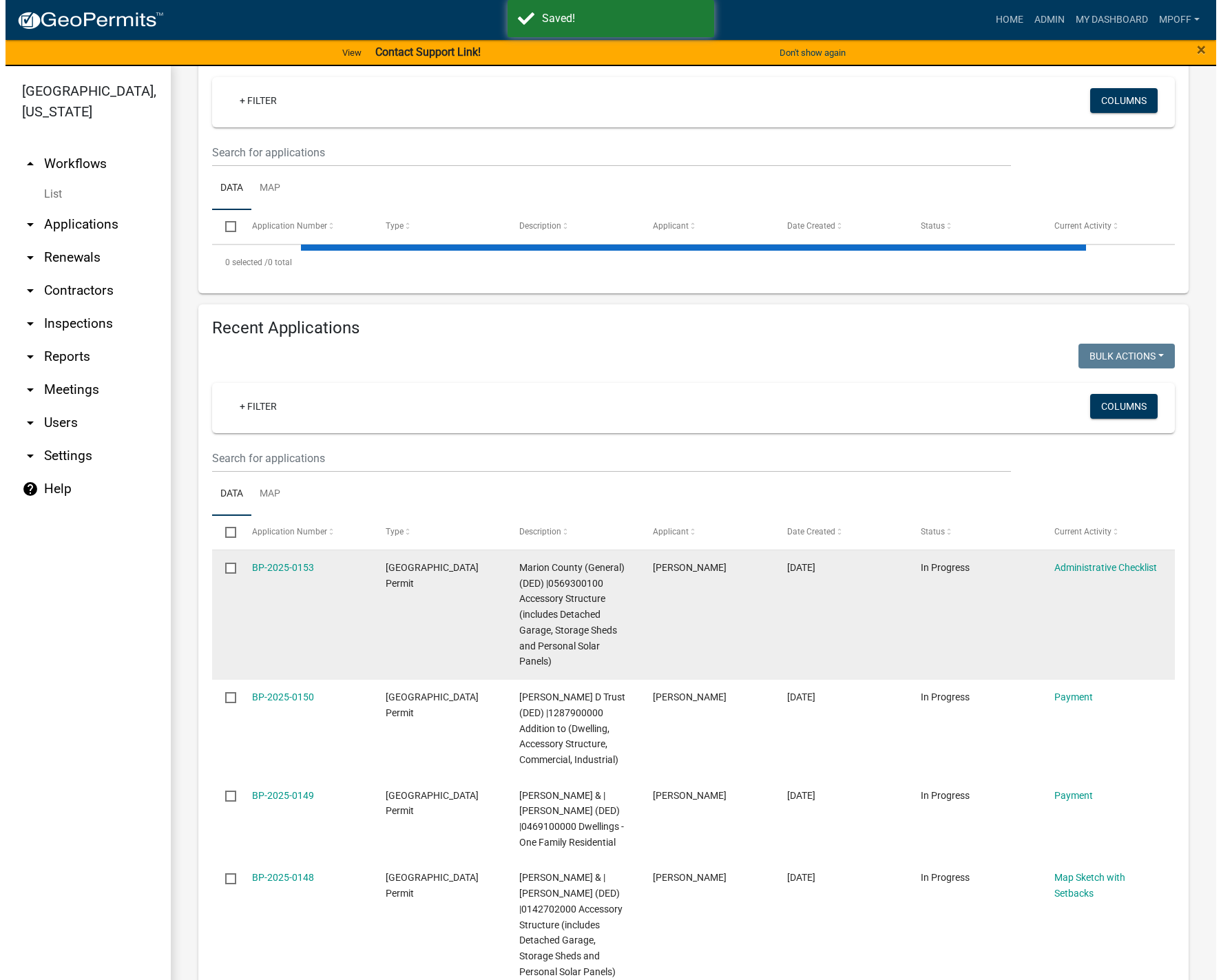
scroll to position [276, 0]
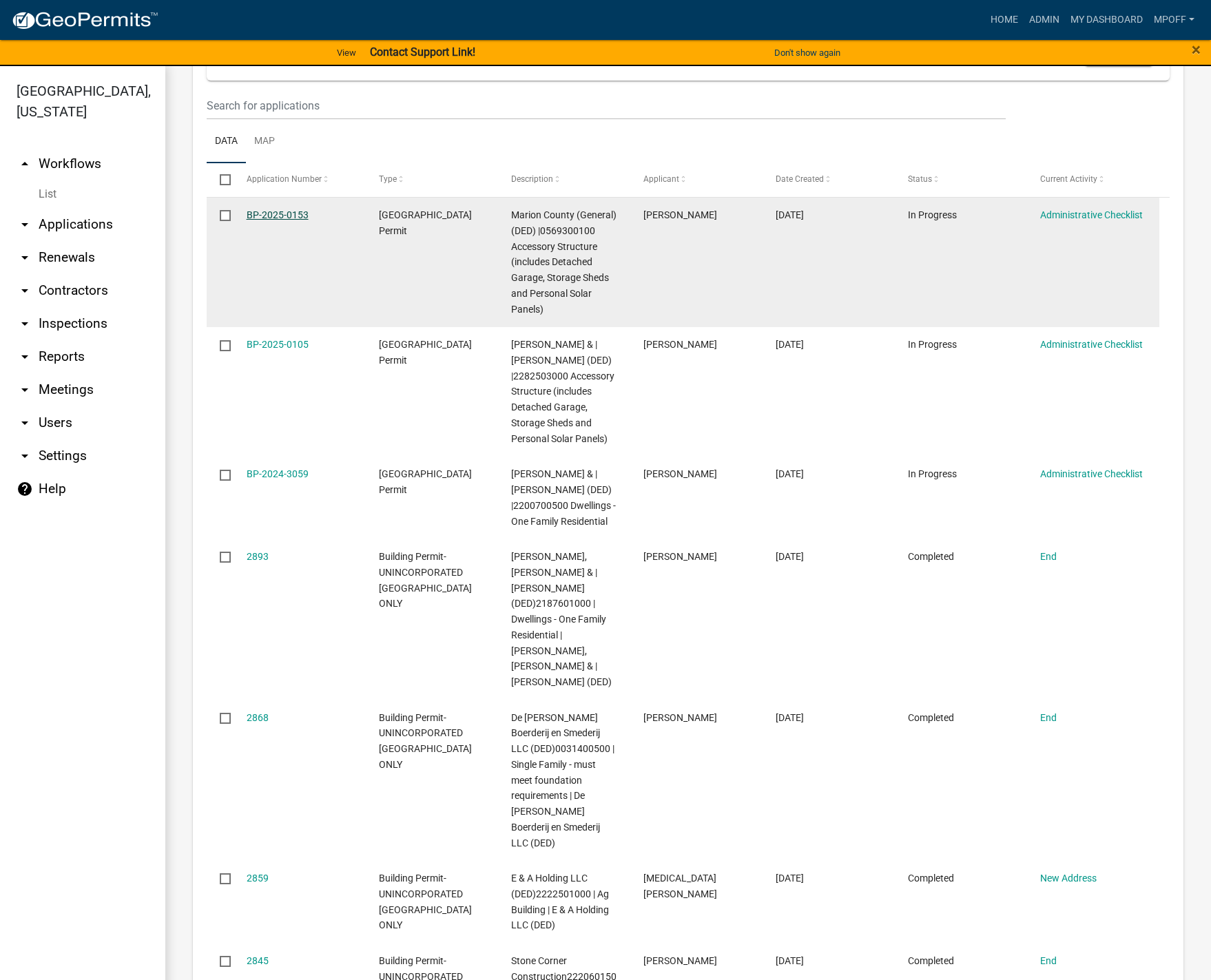
click at [279, 214] on link "BP-2025-0153" at bounding box center [277, 215] width 62 height 11
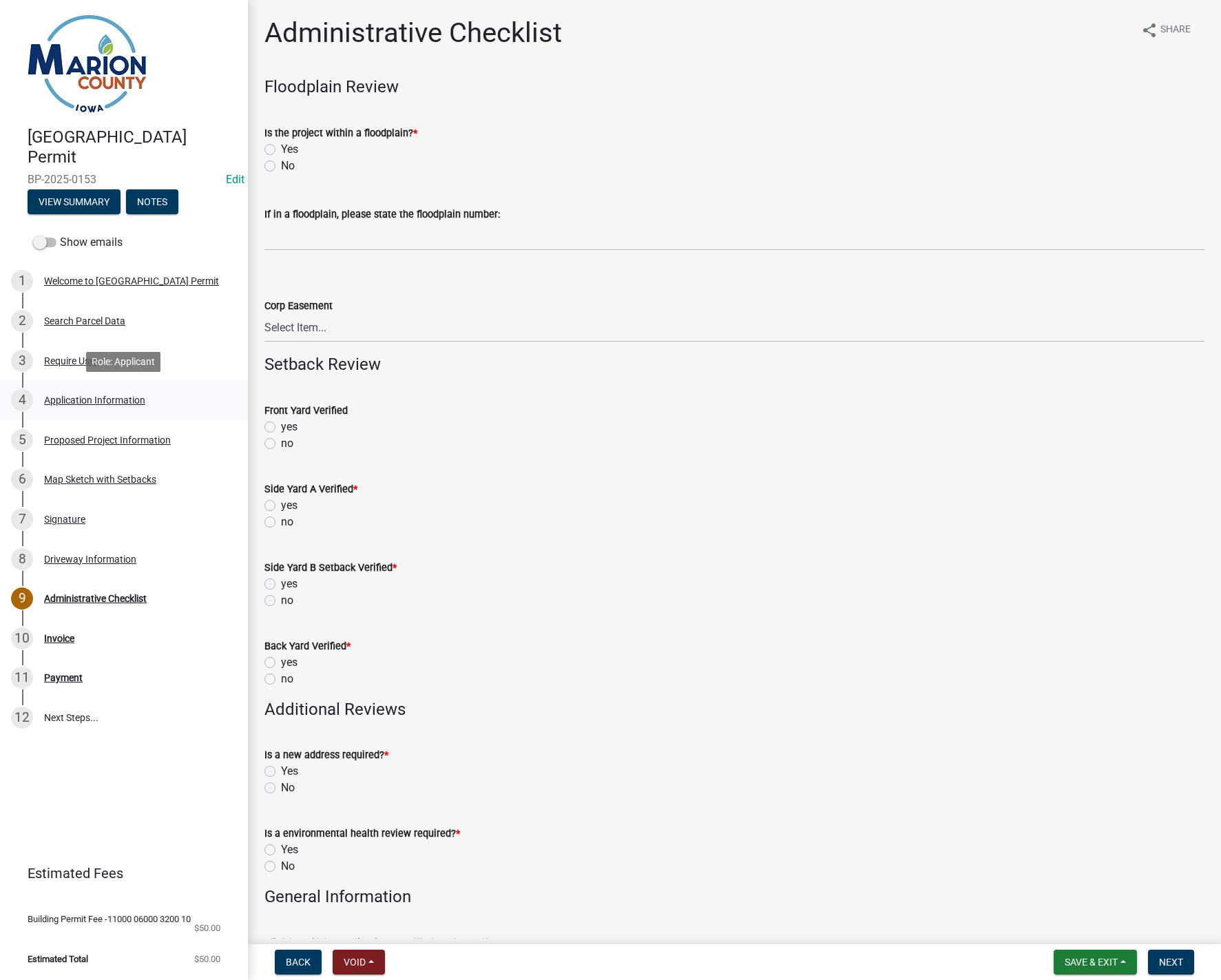
click at [84, 404] on div "Application Information" at bounding box center [95, 400] width 101 height 10
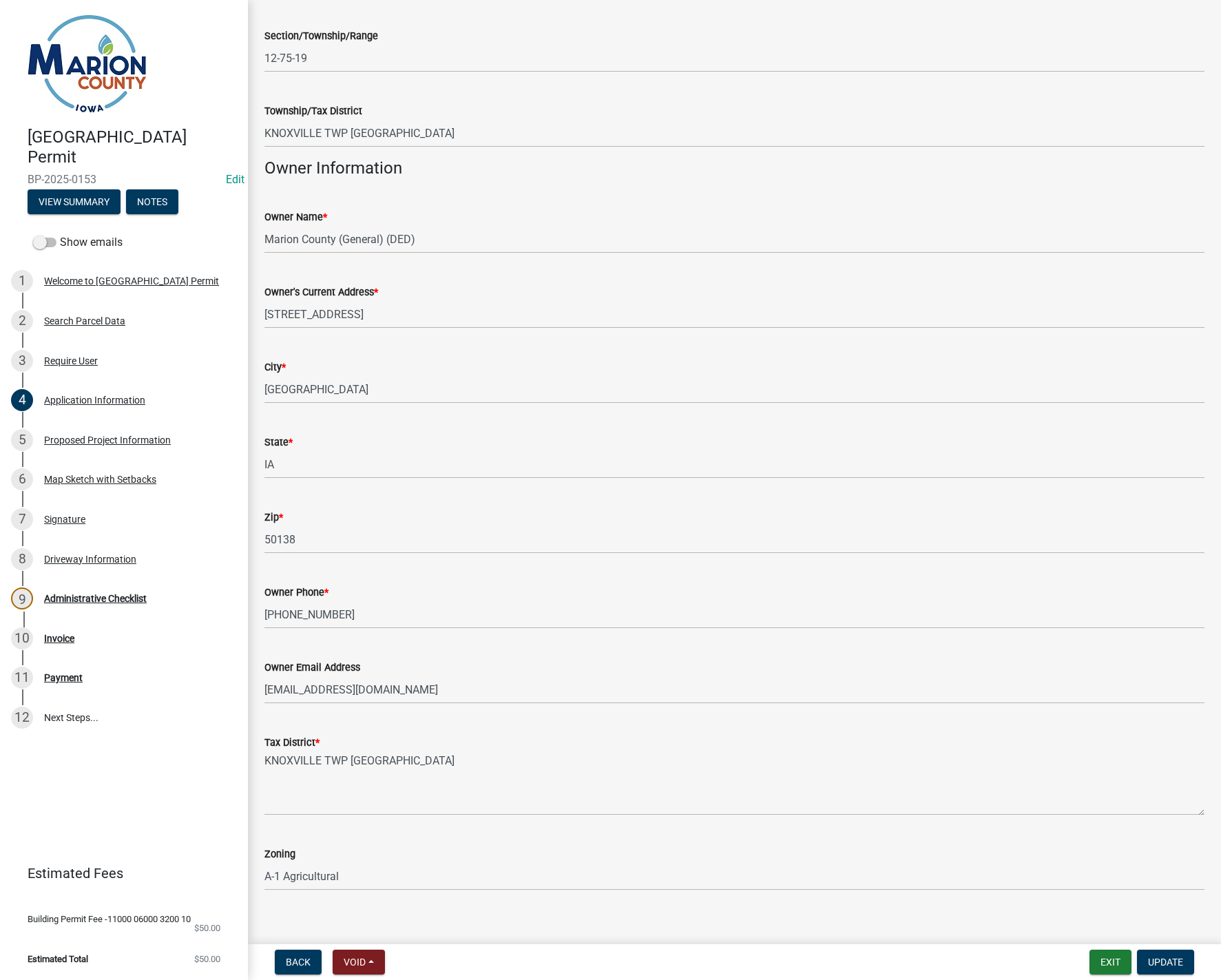
scroll to position [528, 0]
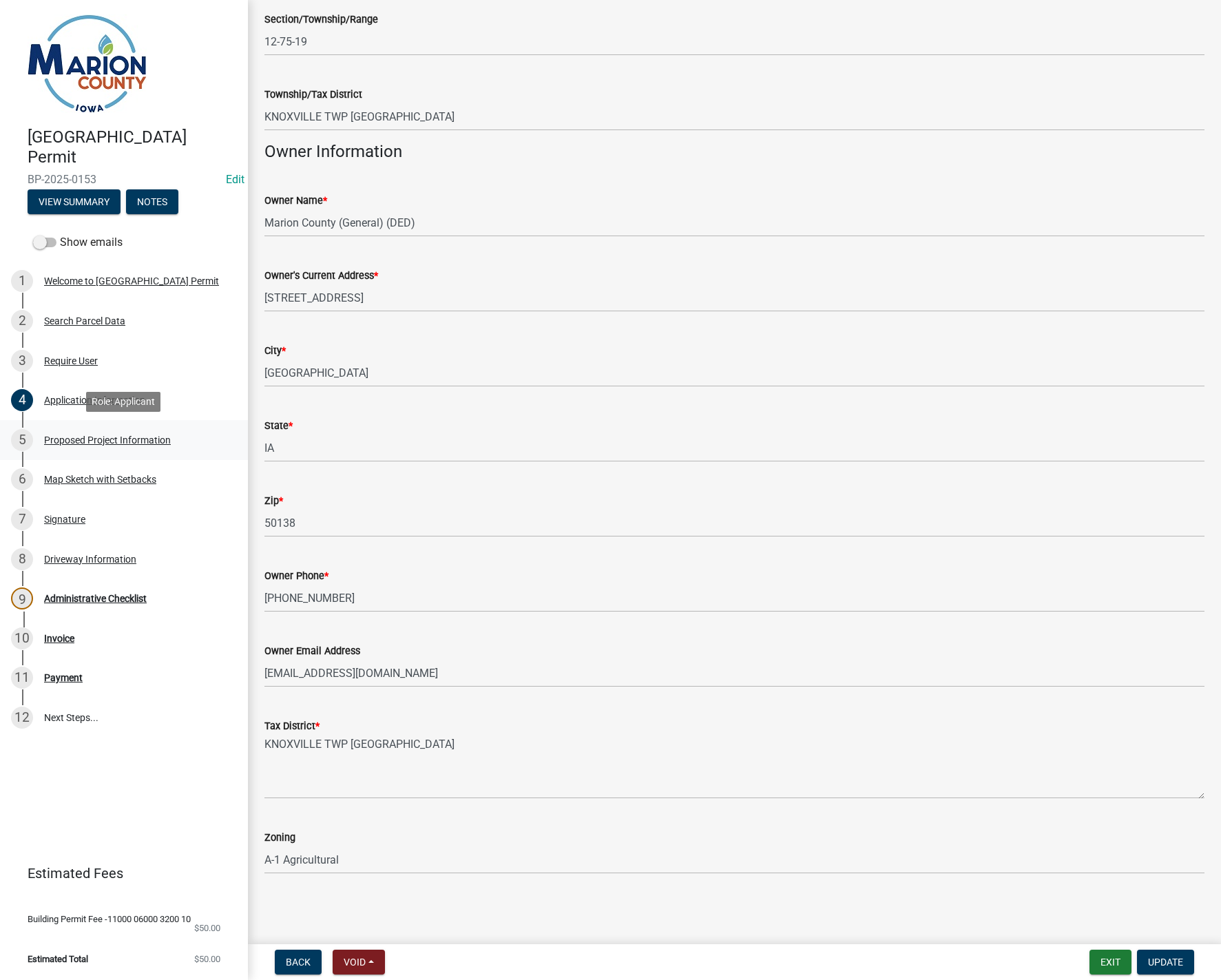
click at [84, 439] on div "Proposed Project Information" at bounding box center [108, 440] width 127 height 10
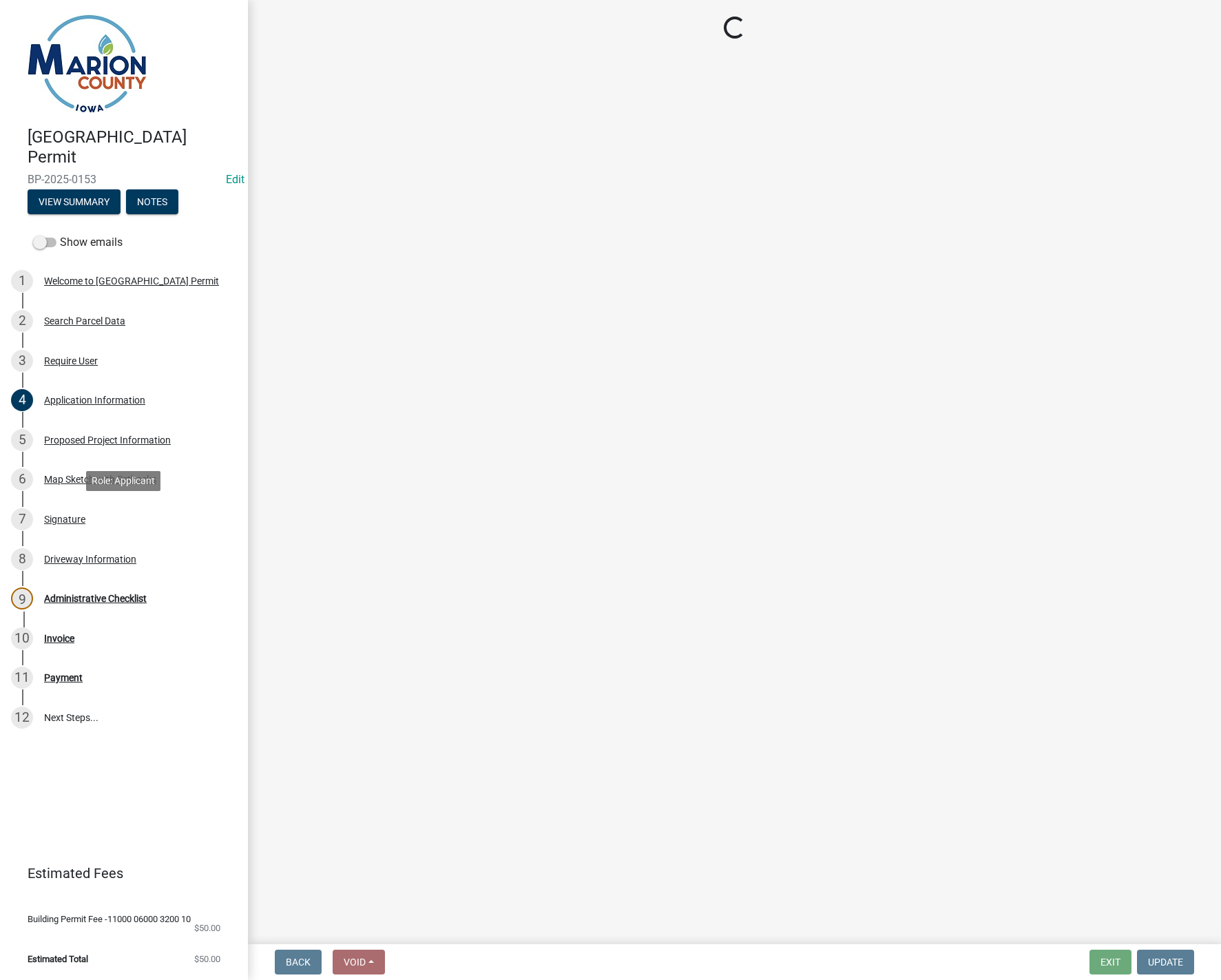
select select "9509a58f-562c-4d9e-8ce4-4edbe22563f5"
select select "7ee9b347-9d60-4880-bc15-13e3f262939b"
select select "c01c0ffe-a9ad-46ba-80d8-07ee8e46f3b2"
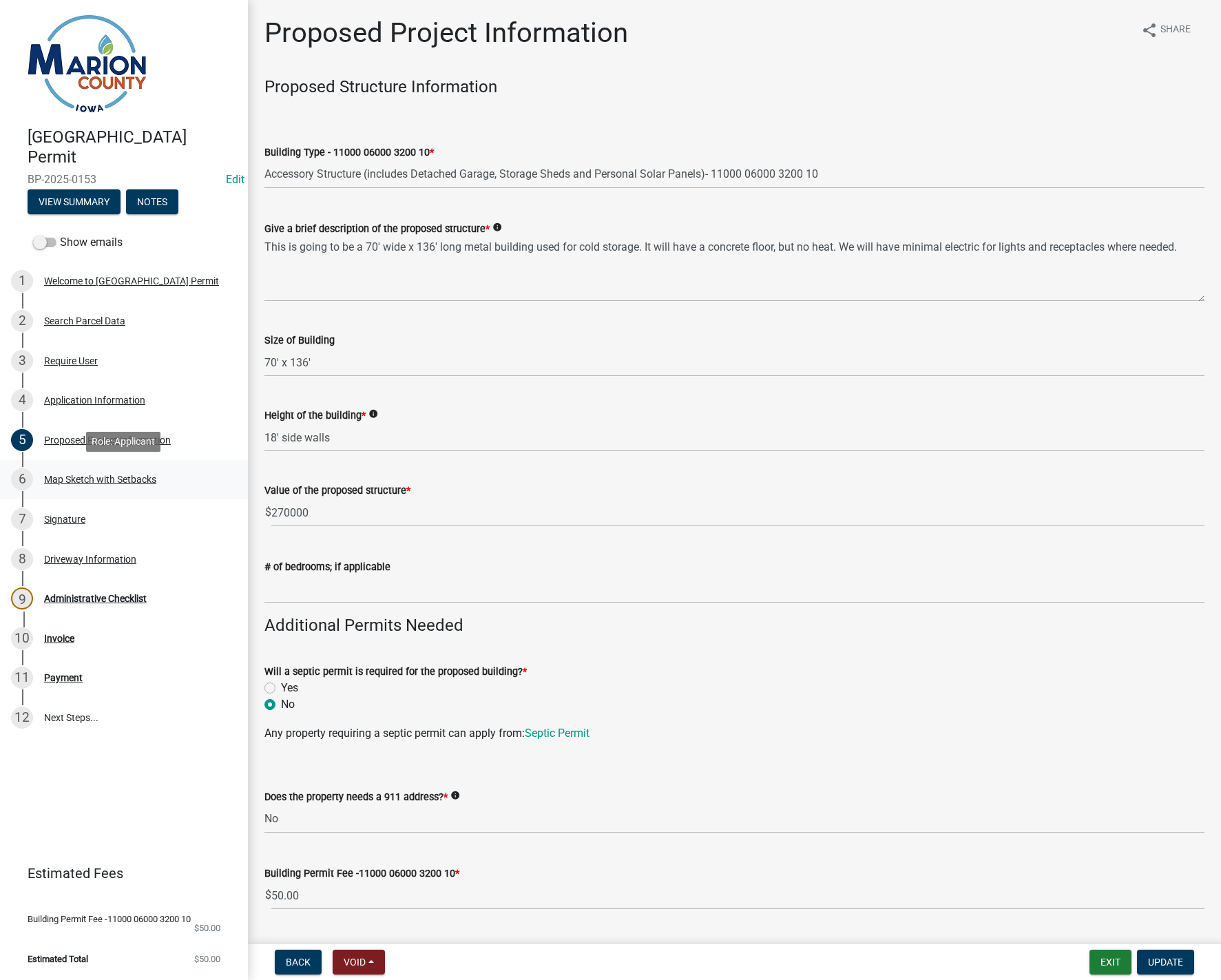
click at [96, 479] on div "Map Sketch with Setbacks" at bounding box center [101, 479] width 113 height 10
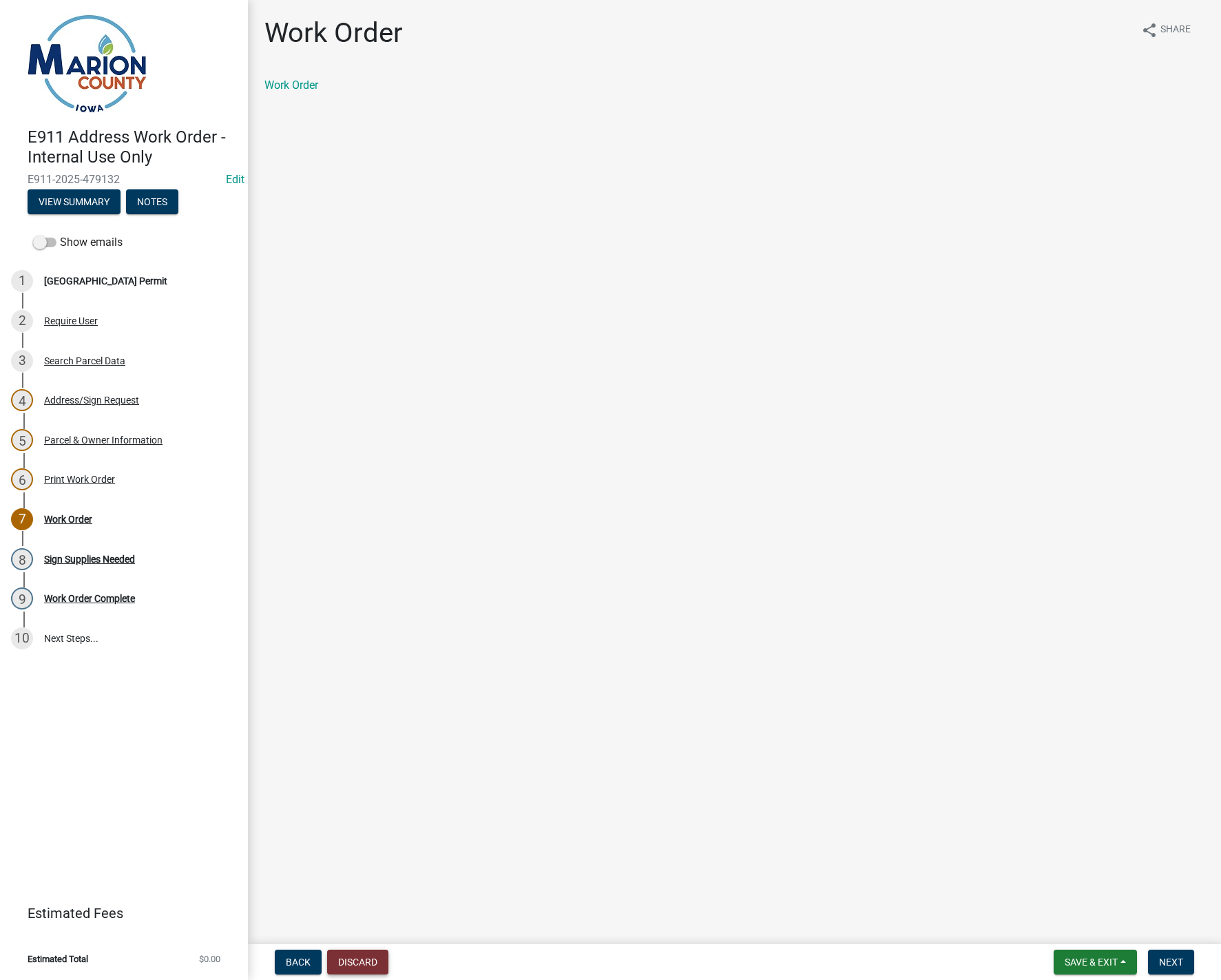
click at [383, 969] on button "Discard" at bounding box center [358, 962] width 61 height 25
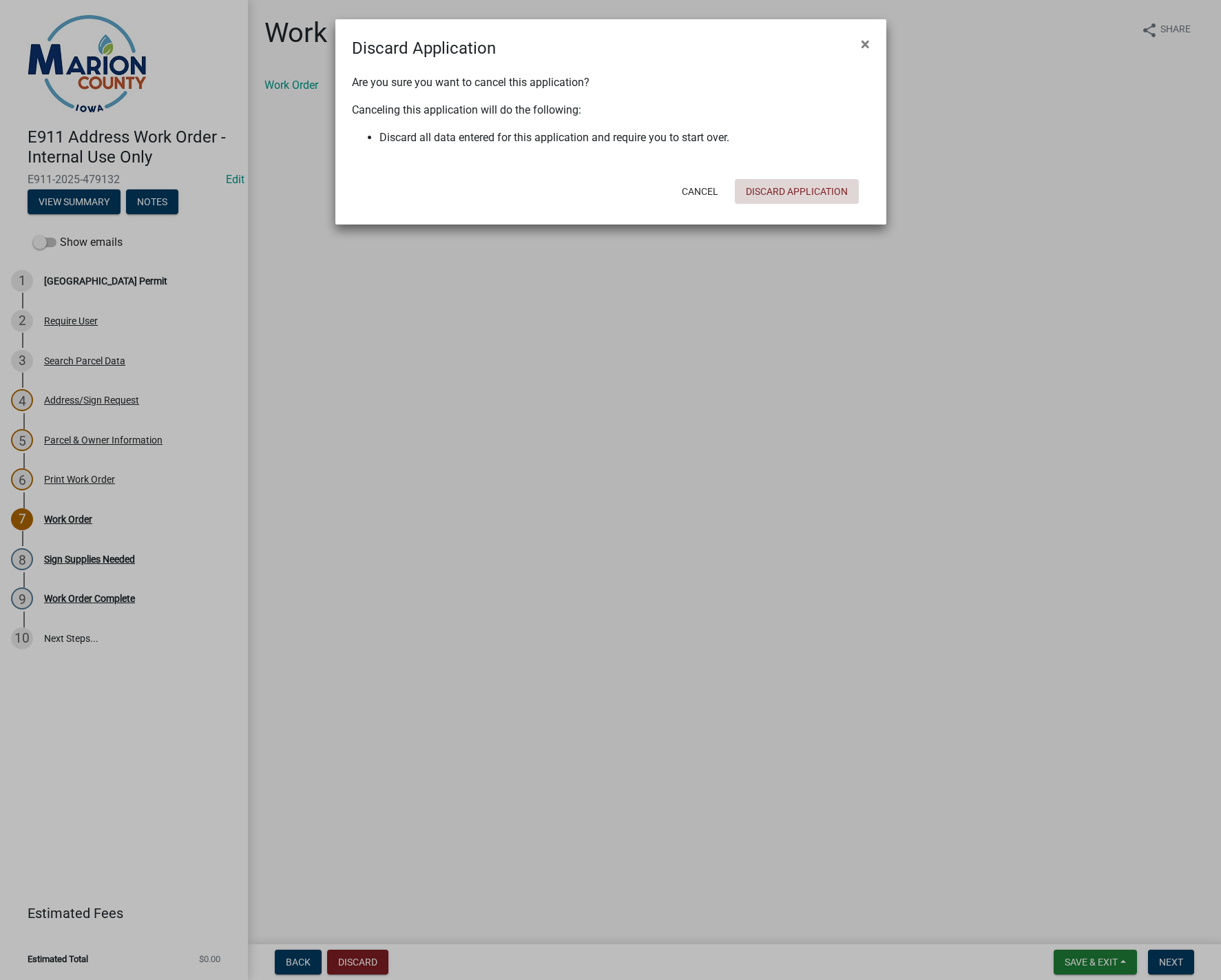
click at [802, 198] on button "Discard Application" at bounding box center [797, 191] width 124 height 25
